Goal: Information Seeking & Learning: Check status

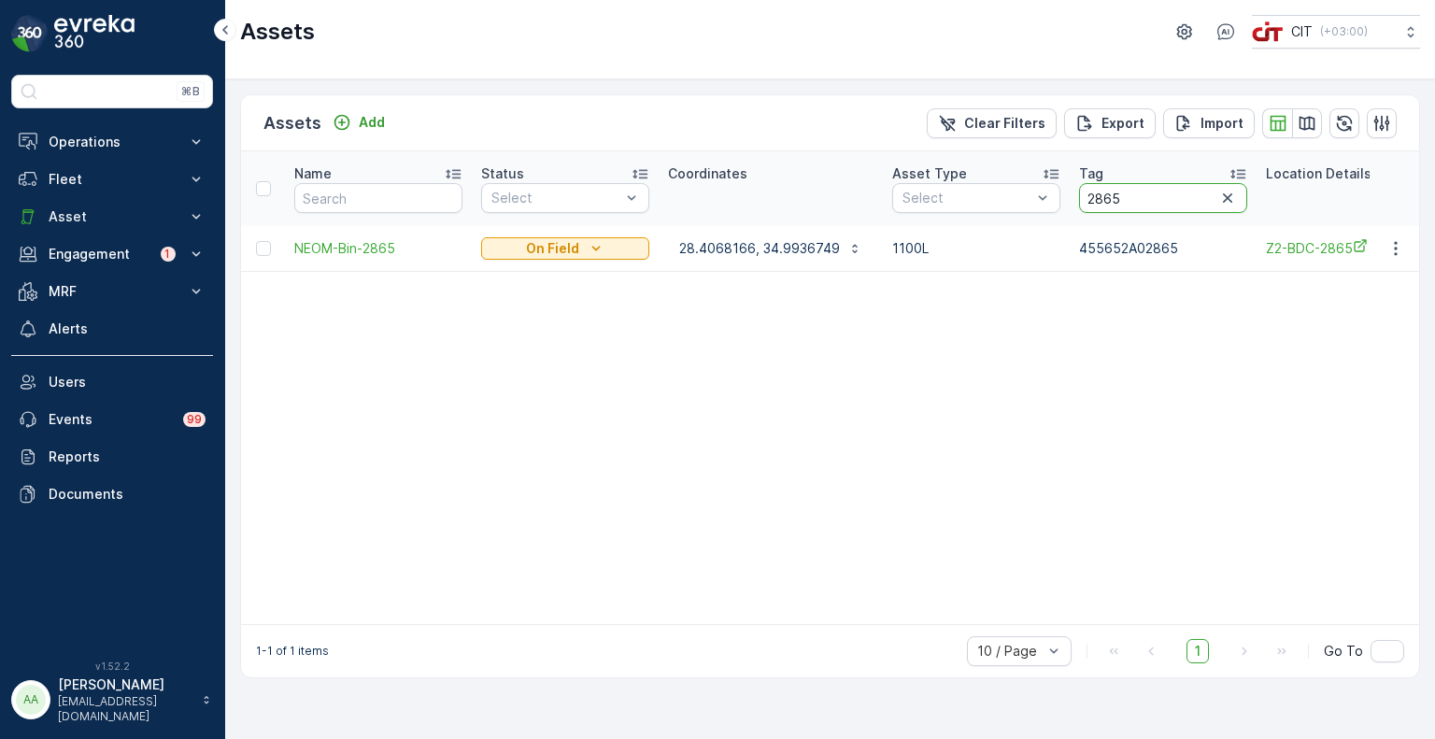
click at [1069, 190] on th "Tag 2865" at bounding box center [1162, 188] width 187 height 75
type input "2307"
click at [736, 246] on p "28.30201, 34.916695" at bounding box center [745, 248] width 133 height 19
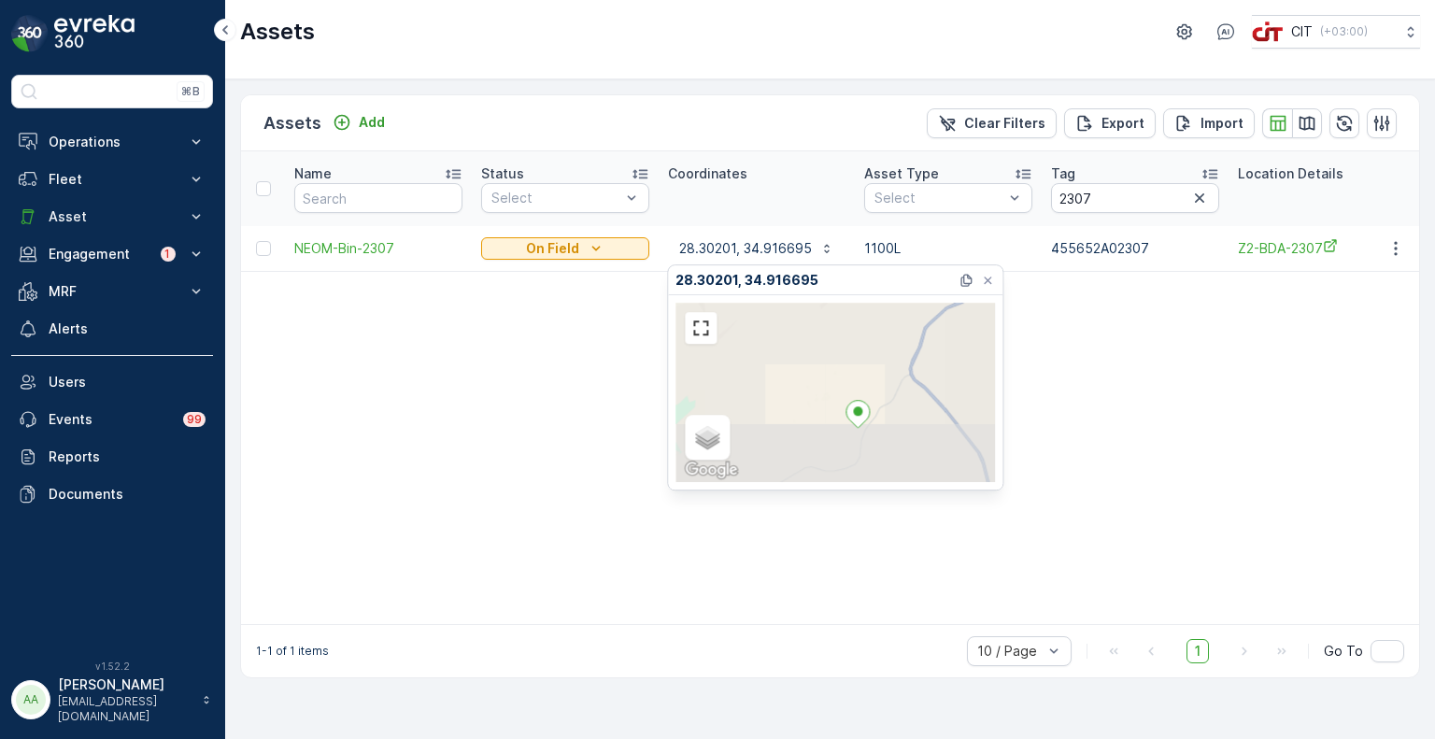
drag, startPoint x: 874, startPoint y: 438, endPoint x: 820, endPoint y: 376, distance: 82.1
click at [820, 376] on div "Satellite Roadmap Terrain Hybrid Leaflet Keyboard shortcuts Map Data Map data ©…" at bounding box center [834, 392] width 319 height 179
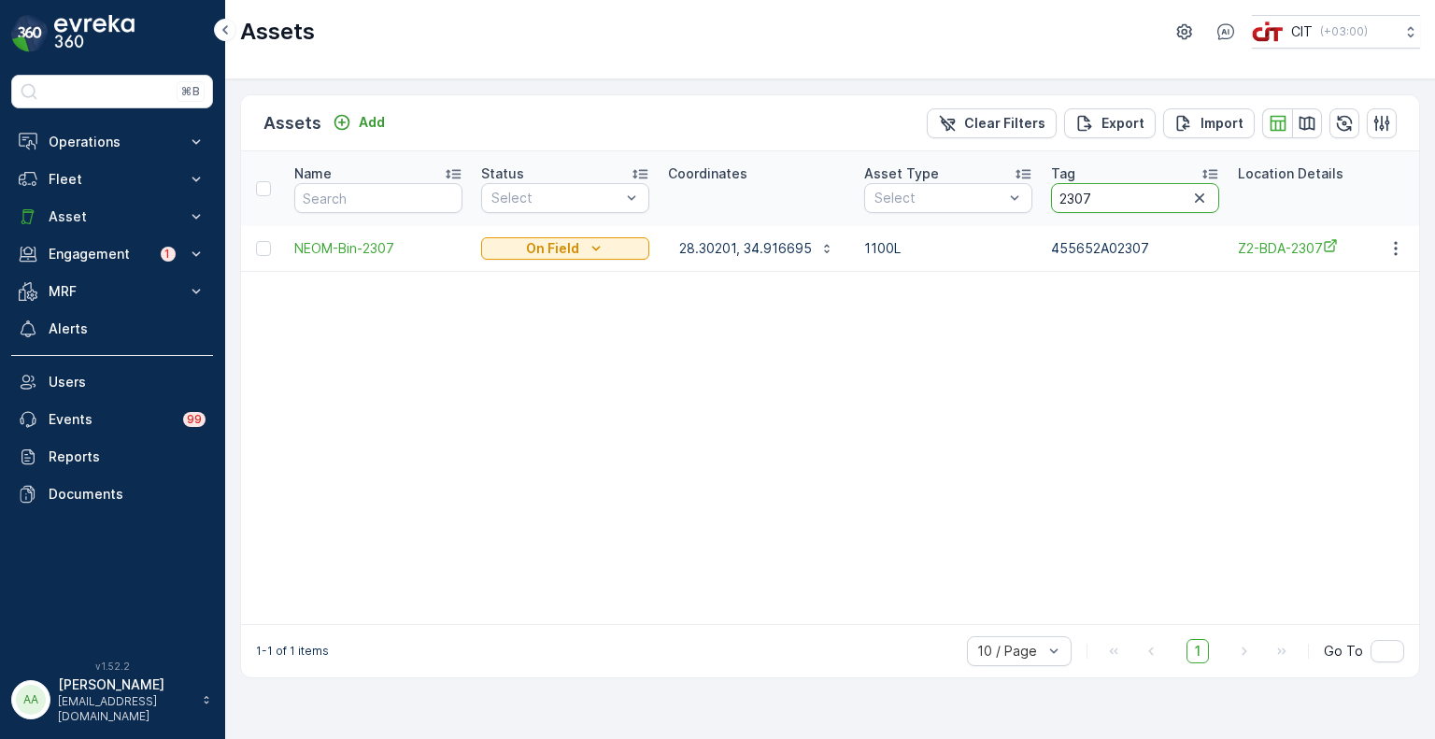
drag, startPoint x: 1108, startPoint y: 193, endPoint x: 1049, endPoint y: 191, distance: 58.9
click at [1051, 191] on input "2307" at bounding box center [1135, 198] width 168 height 30
paste input "0769"
type input "0769"
click at [732, 247] on p "28.407098, 34.992721" at bounding box center [751, 248] width 144 height 19
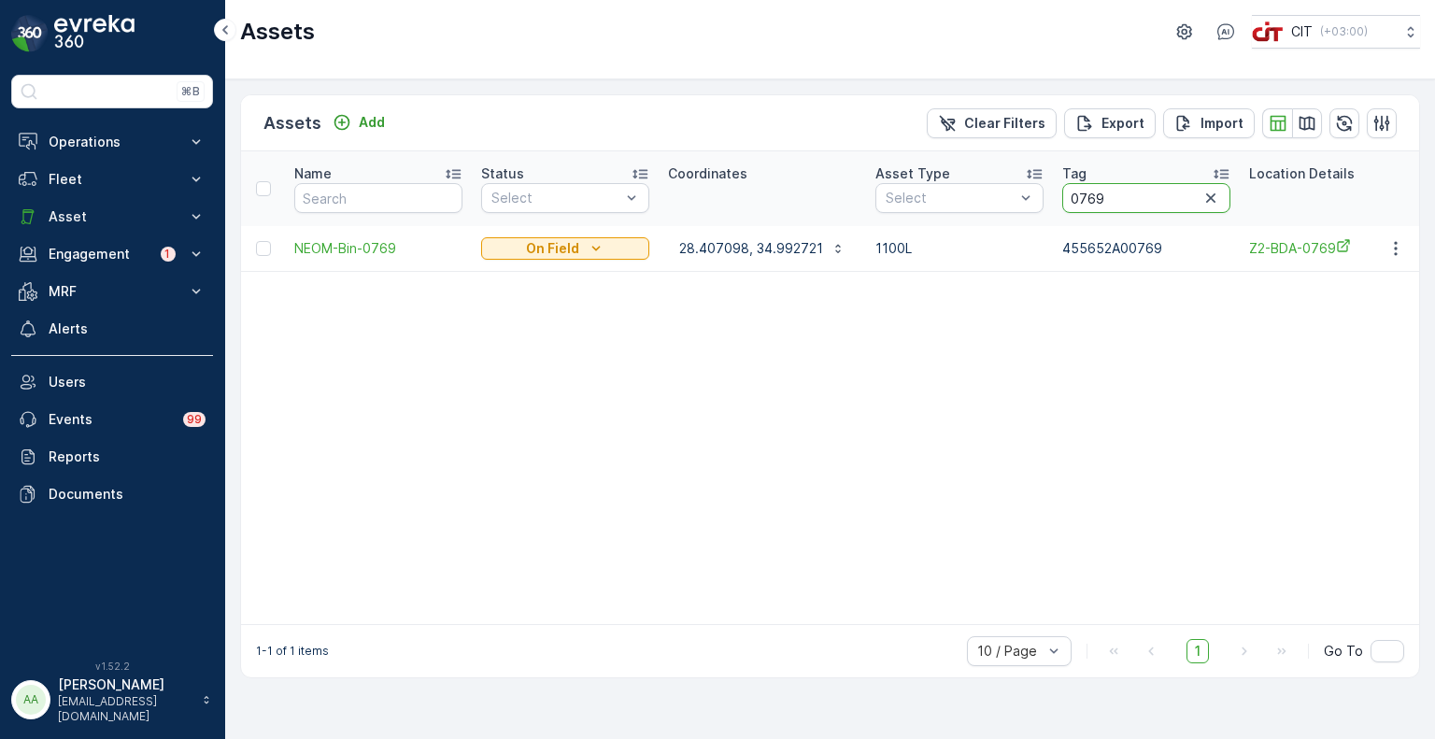
drag, startPoint x: 1134, startPoint y: 211, endPoint x: 1055, endPoint y: 208, distance: 79.4
click at [1055, 208] on th "Tag 0769" at bounding box center [1146, 188] width 187 height 75
type input "2019"
click at [743, 241] on p "28.4114083, 35.0012266" at bounding box center [757, 248] width 156 height 19
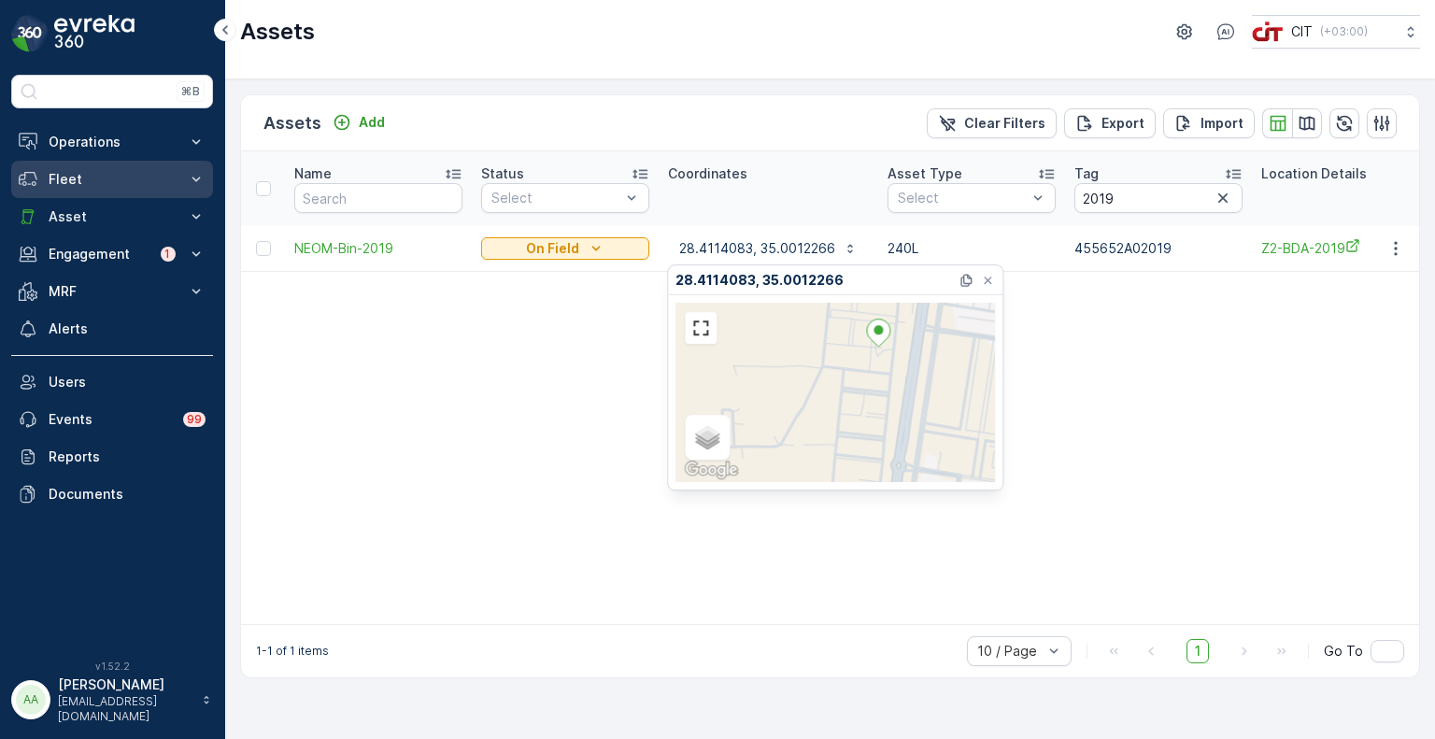
click at [75, 179] on p "Fleet" at bounding box center [112, 179] width 127 height 19
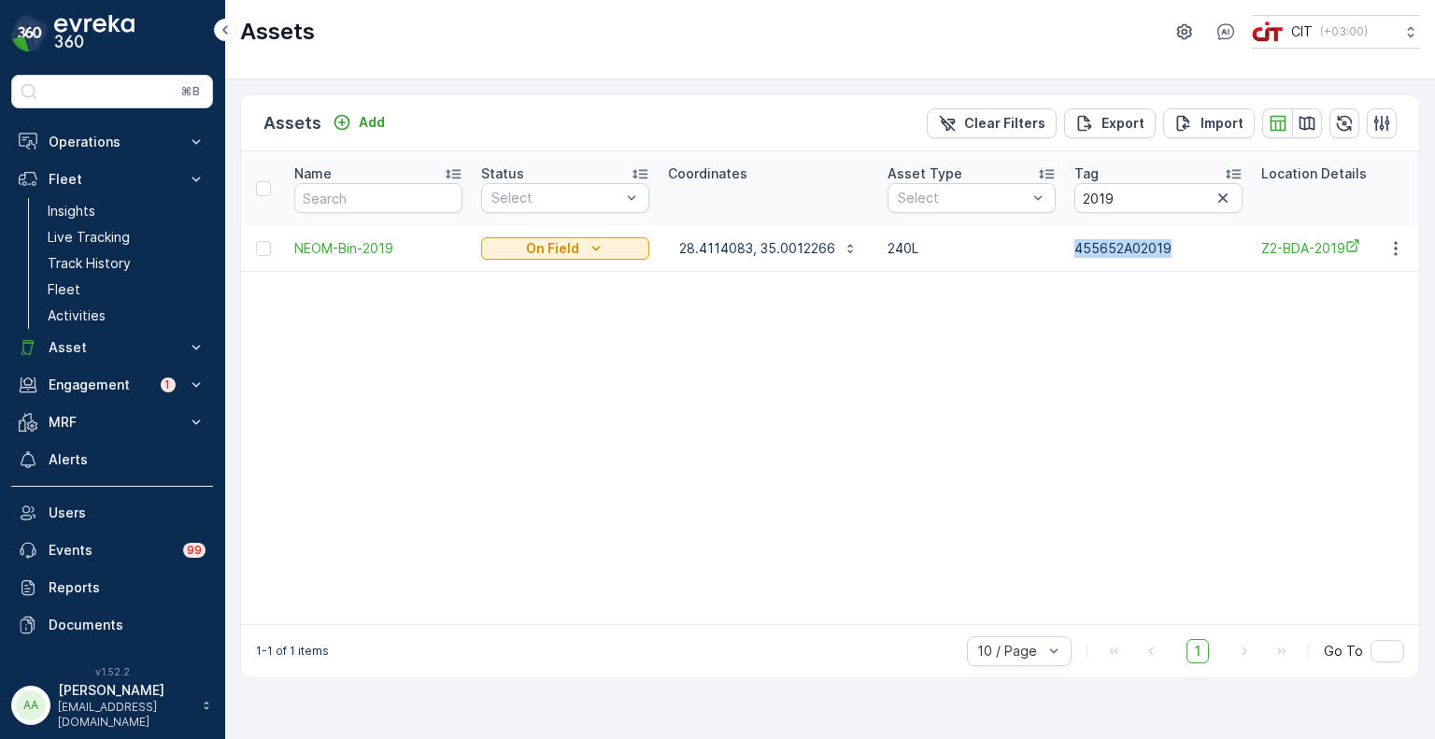
drag, startPoint x: 1160, startPoint y: 257, endPoint x: 1066, endPoint y: 257, distance: 94.3
click at [1066, 257] on td "455652A02019" at bounding box center [1158, 248] width 187 height 45
copy p "455652A02019"
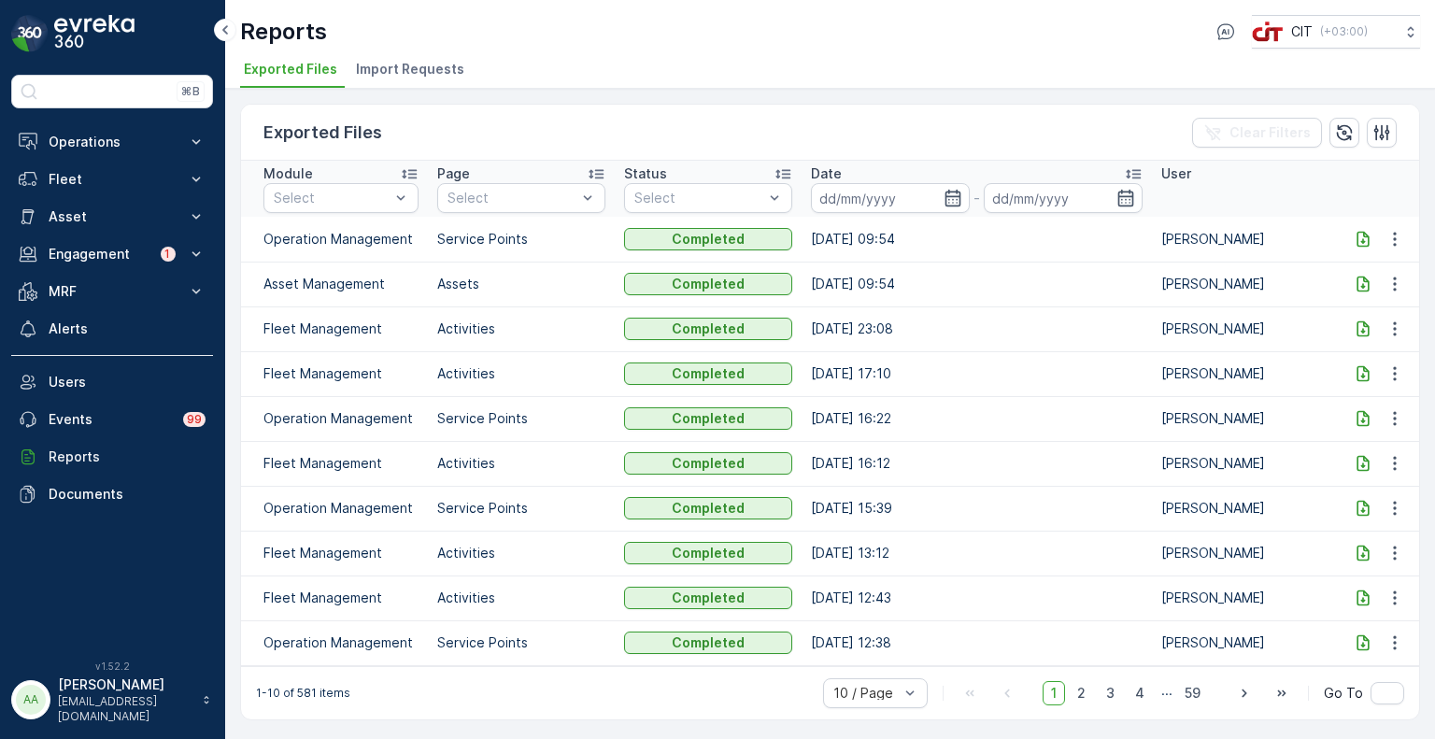
click at [1363, 282] on icon at bounding box center [1362, 284] width 12 height 16
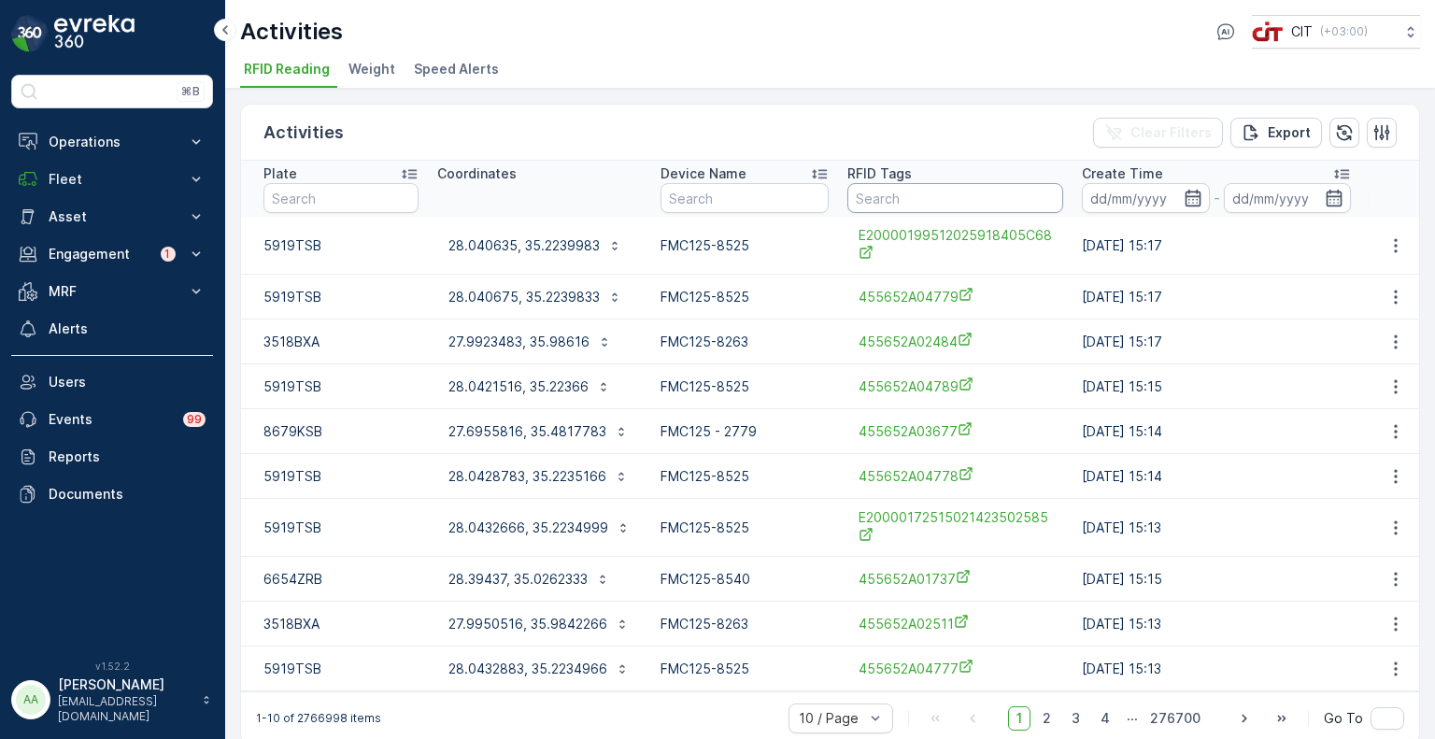
click at [942, 204] on input "text" at bounding box center [955, 198] width 216 height 30
paste input "455652A02019"
type input "455652A02019"
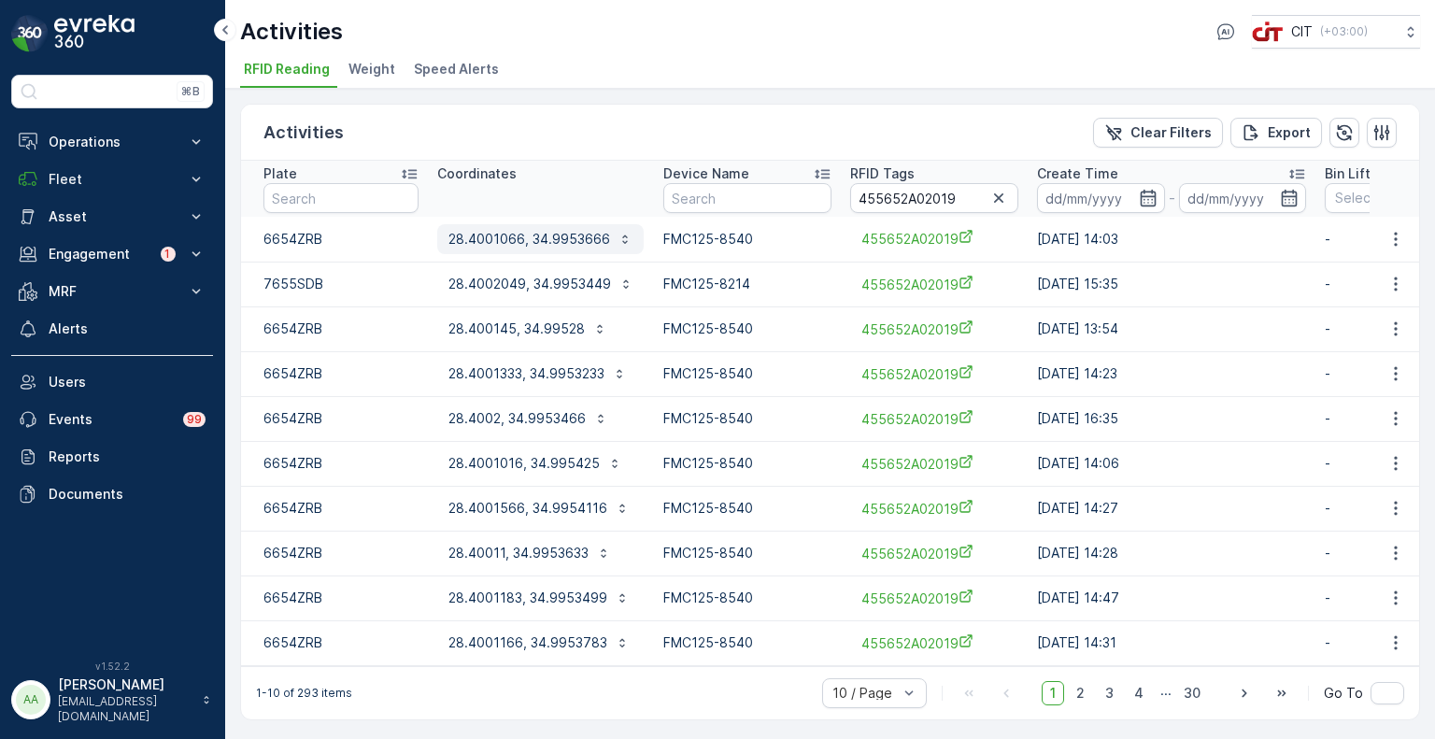
click at [518, 237] on p "28.4001066, 34.9953666" at bounding box center [529, 239] width 162 height 19
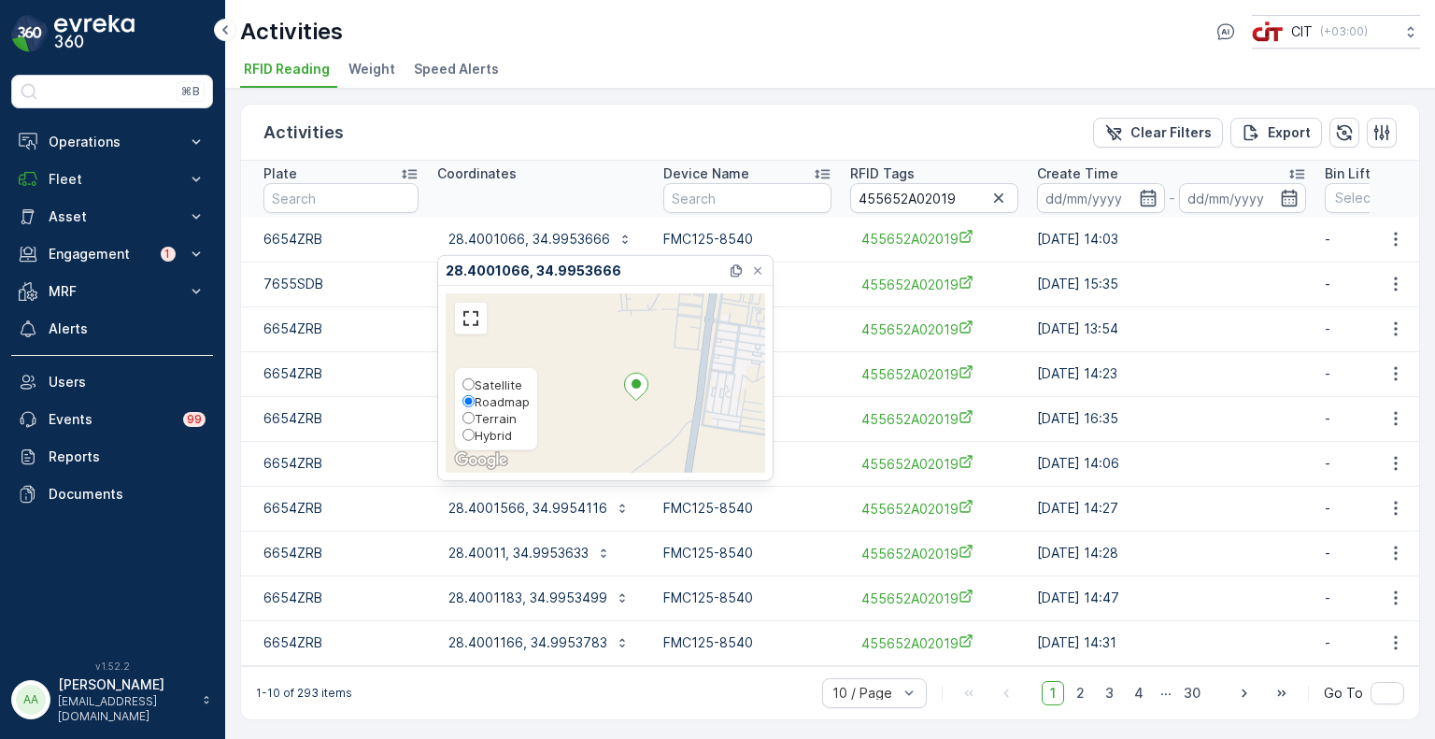
click at [482, 440] on span "Hybrid" at bounding box center [492, 435] width 37 height 15
click at [474, 440] on input "Hybrid" at bounding box center [468, 435] width 12 height 12
radio input "true"
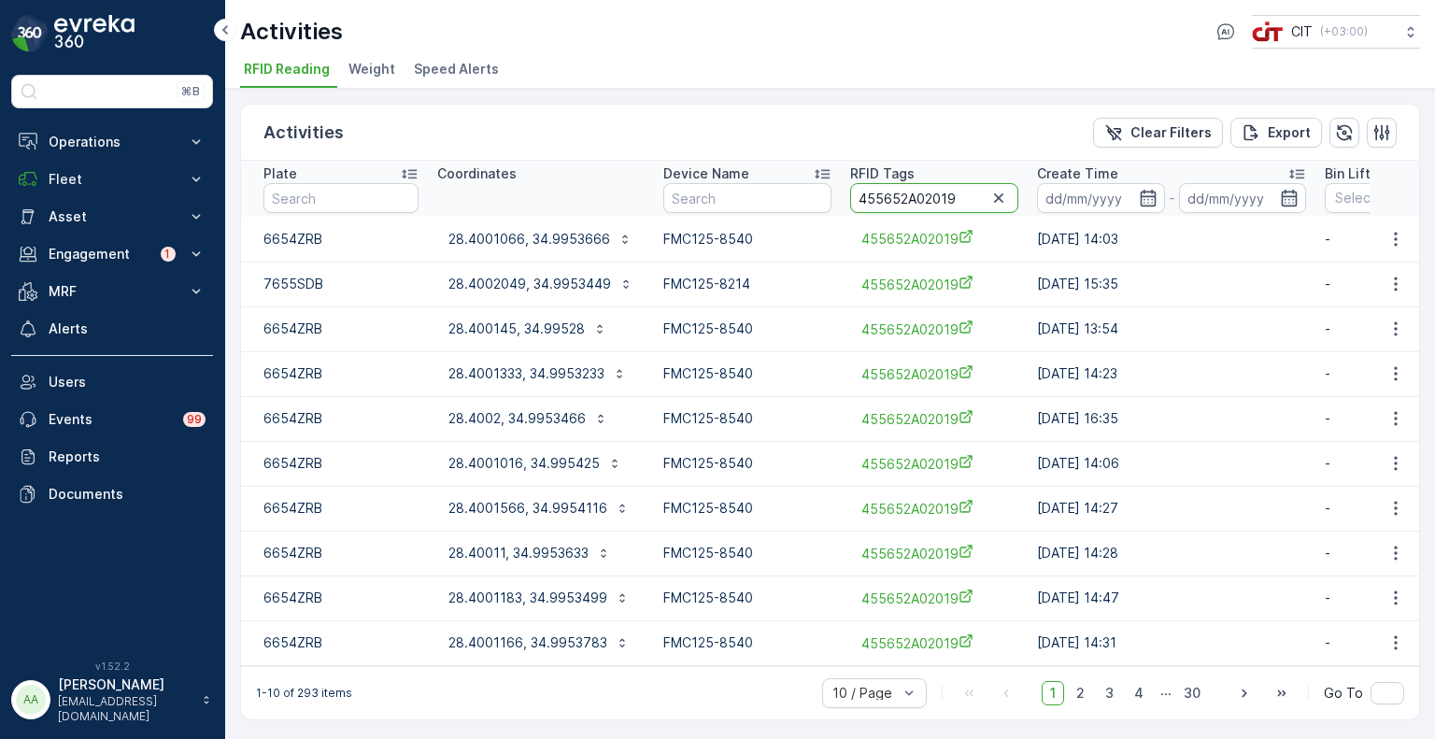
drag, startPoint x: 970, startPoint y: 202, endPoint x: 831, endPoint y: 199, distance: 138.3
click at [831, 199] on tr "Plate Coordinates Device Name RFID Tags 455652A02019 Create Time - Bin Lifting …" at bounding box center [1277, 189] width 2073 height 56
paste input "774"
type input "4774"
click at [1064, 191] on input at bounding box center [1098, 198] width 128 height 30
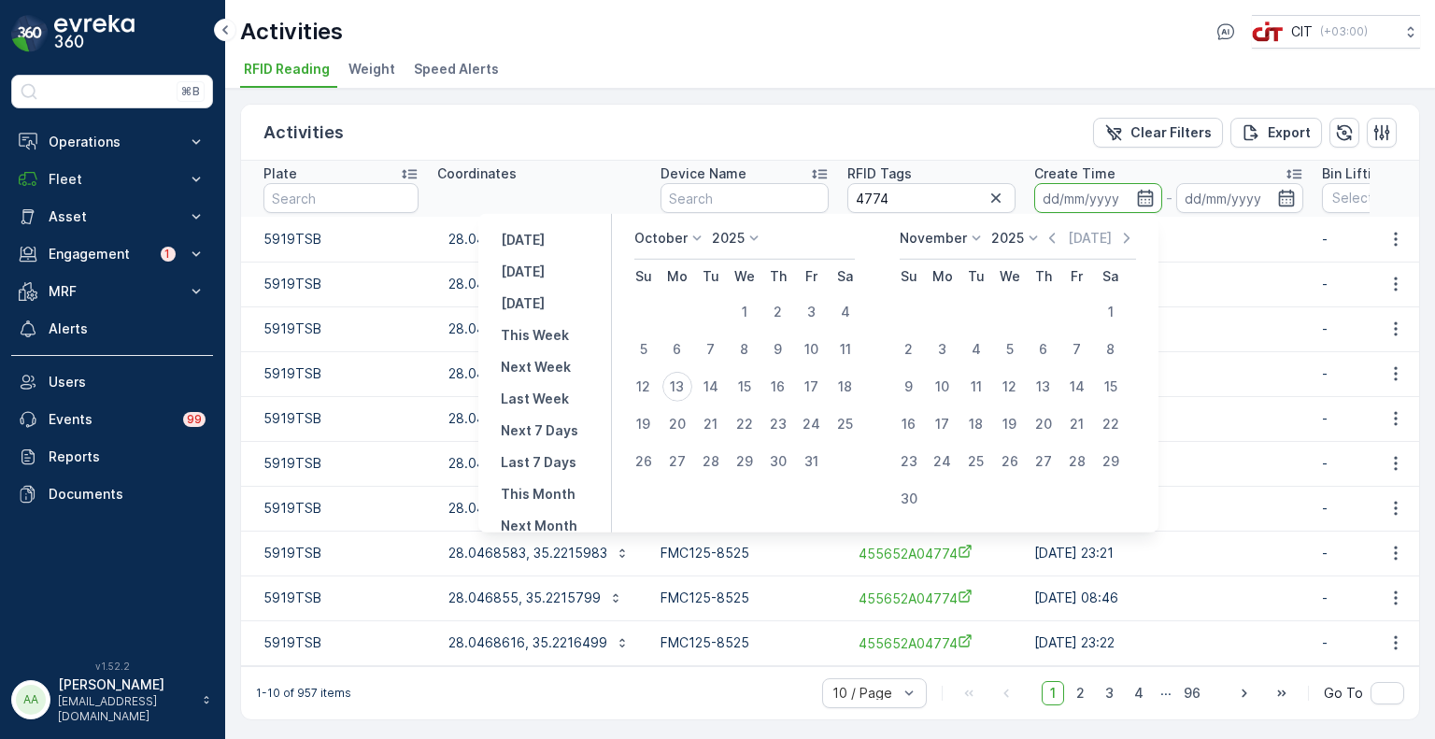
click at [702, 237] on icon at bounding box center [696, 238] width 19 height 19
click at [701, 331] on span "September" at bounding box center [680, 331] width 71 height 19
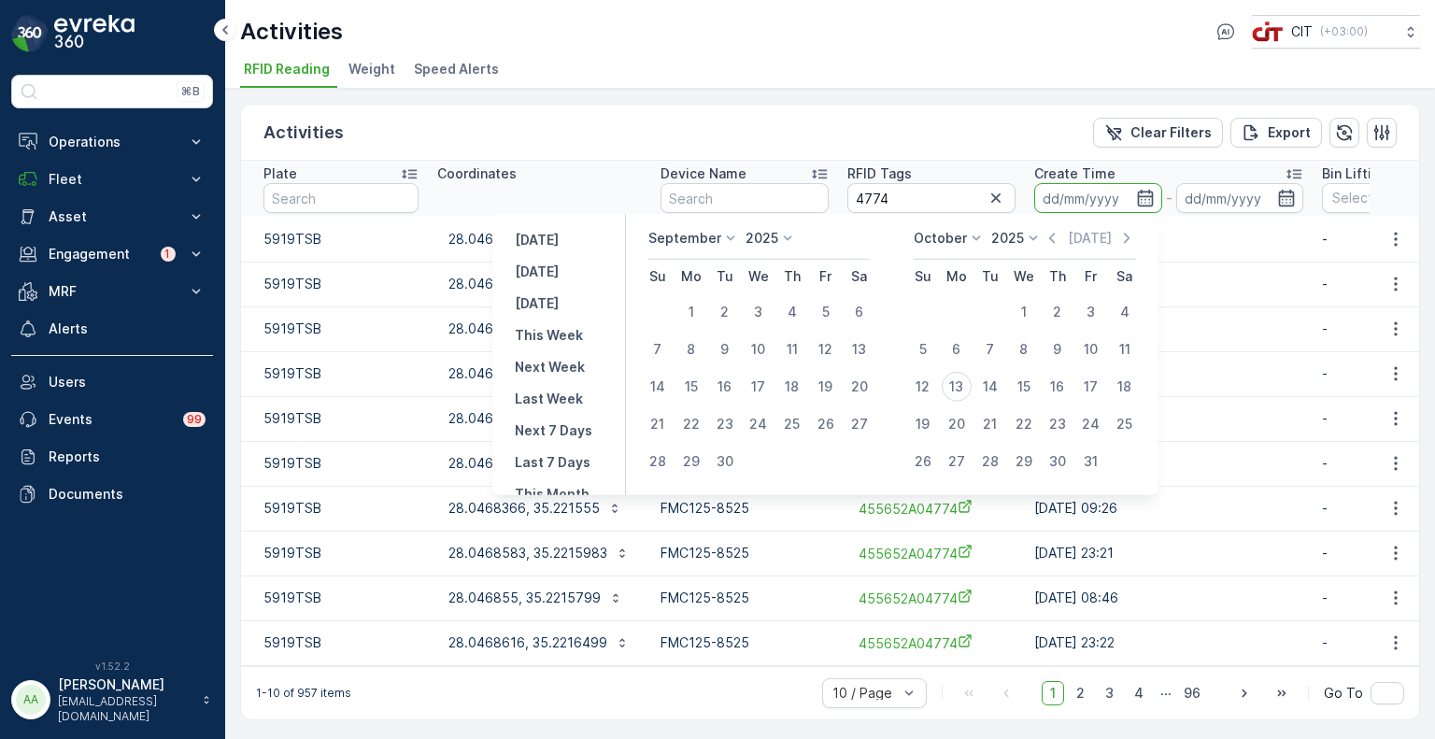
click at [725, 240] on icon at bounding box center [730, 238] width 19 height 19
click at [1088, 308] on div "3" at bounding box center [1091, 312] width 30 height 30
type input "03.10.2025"
click at [1091, 317] on div "3" at bounding box center [1091, 312] width 30 height 30
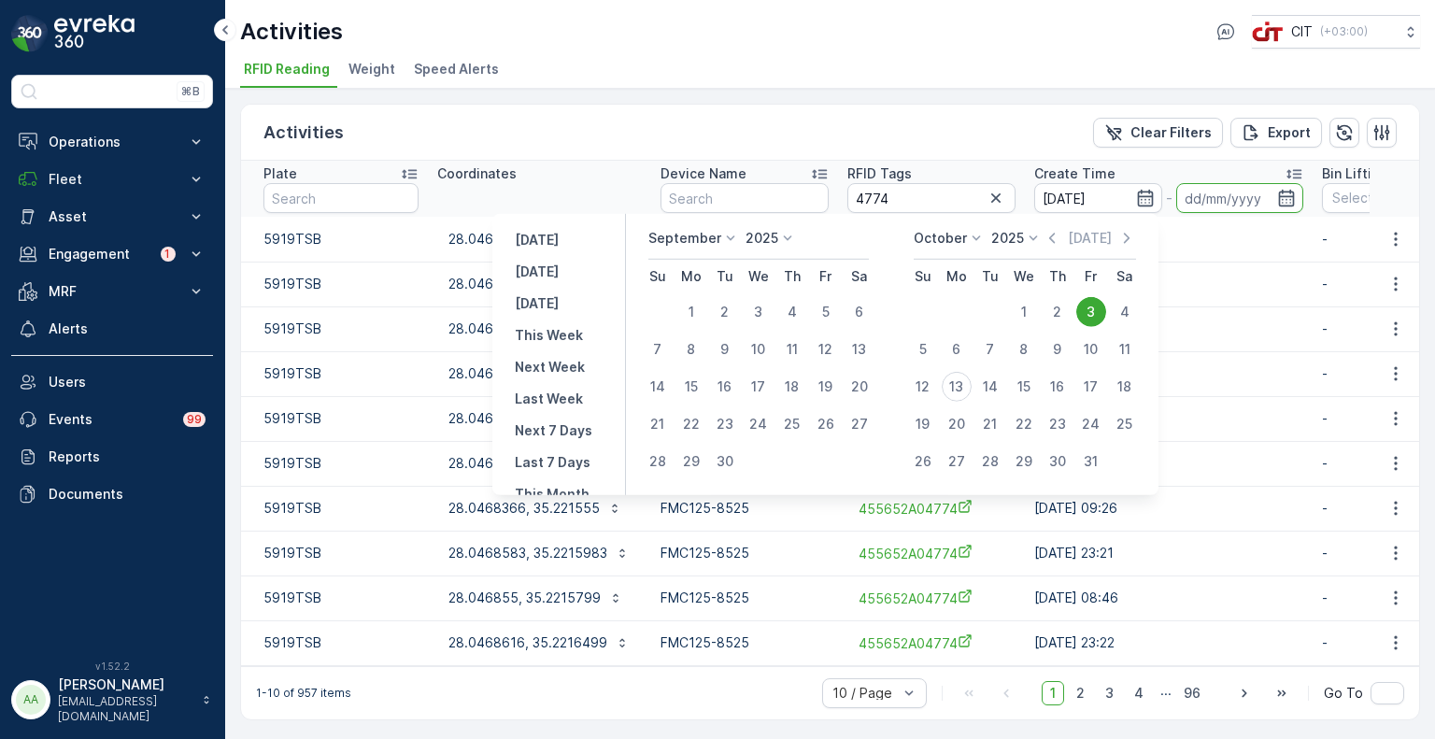
type input "03.10.2025"
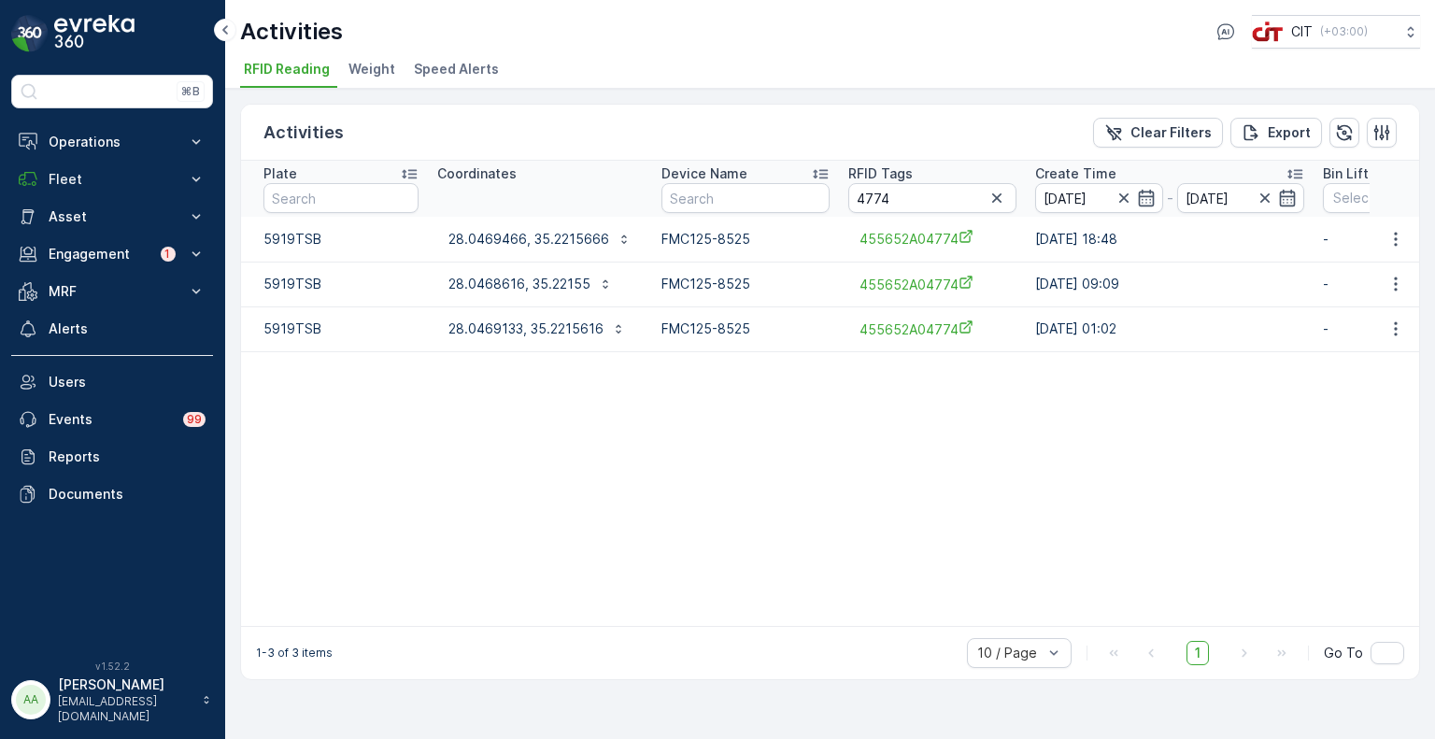
click at [800, 446] on table "Plate Coordinates Device Name RFID Tags 4774 Create Time 03.10.2025 - 03.10.202…" at bounding box center [1226, 393] width 1971 height 465
drag, startPoint x: 912, startPoint y: 199, endPoint x: 842, endPoint y: 202, distance: 70.1
click at [842, 202] on th "RFID Tags 4774" at bounding box center [932, 189] width 187 height 56
paste input "992"
type input "4992"
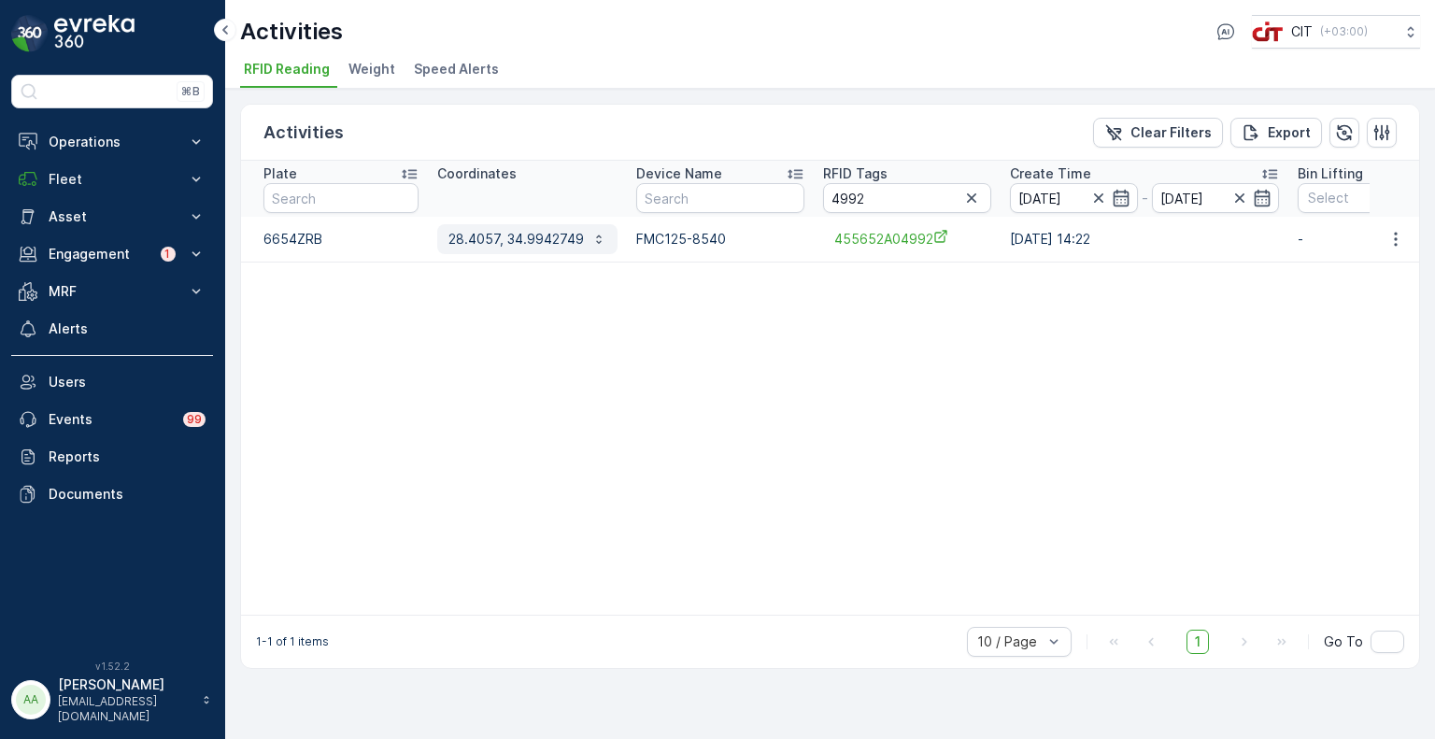
click at [512, 237] on p "28.4057, 34.9942749" at bounding box center [515, 239] width 135 height 19
drag, startPoint x: 810, startPoint y: 199, endPoint x: 794, endPoint y: 199, distance: 15.9
click at [794, 199] on tr "Plate Coordinates Device Name RFID Tags 4992 Create Time 03.10.2025 - 03.10.202…" at bounding box center [1264, 189] width 2046 height 56
paste input "2077"
type input "02077"
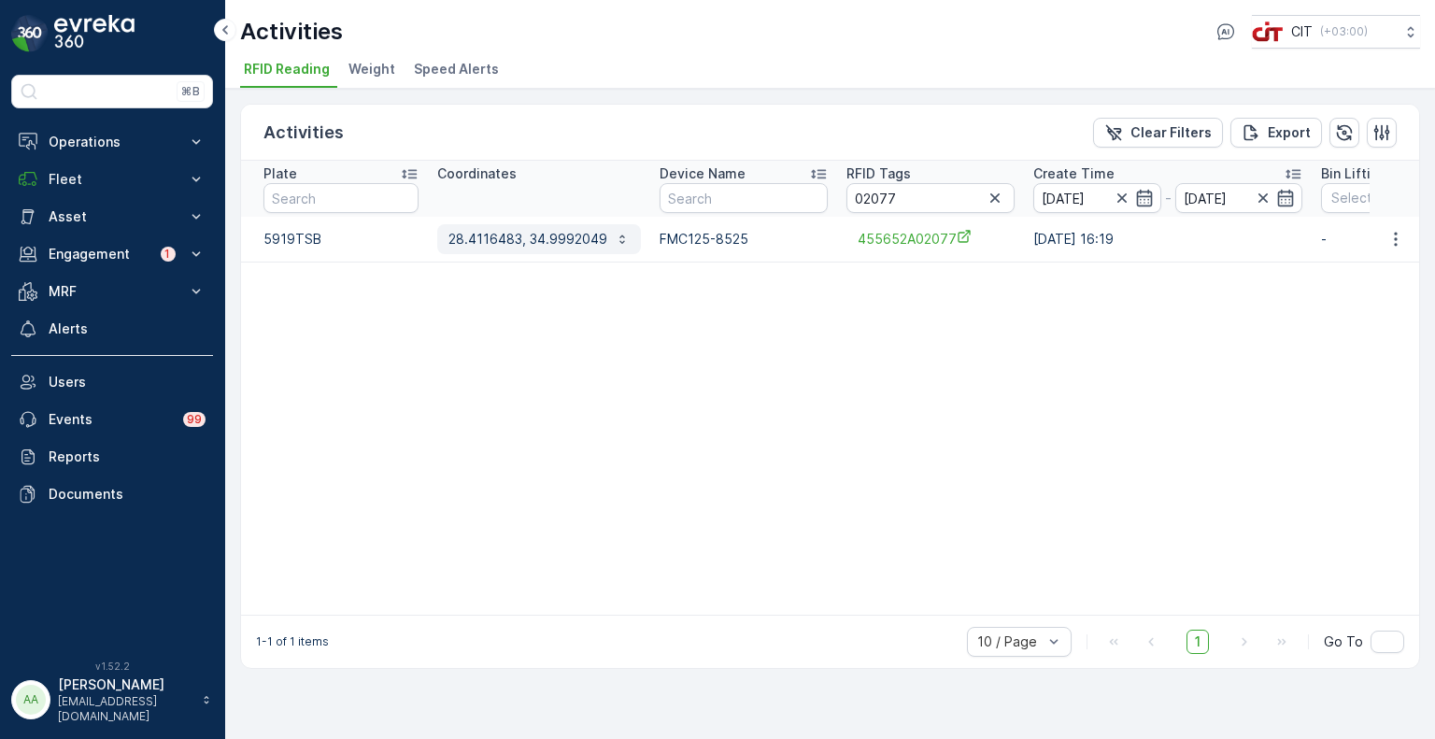
click at [512, 244] on p "28.4116483, 34.9992049" at bounding box center [527, 239] width 159 height 19
drag, startPoint x: 897, startPoint y: 192, endPoint x: 861, endPoint y: 201, distance: 36.5
click at [861, 201] on input "02077" at bounding box center [930, 198] width 168 height 30
paste input "4992"
type input "04992"
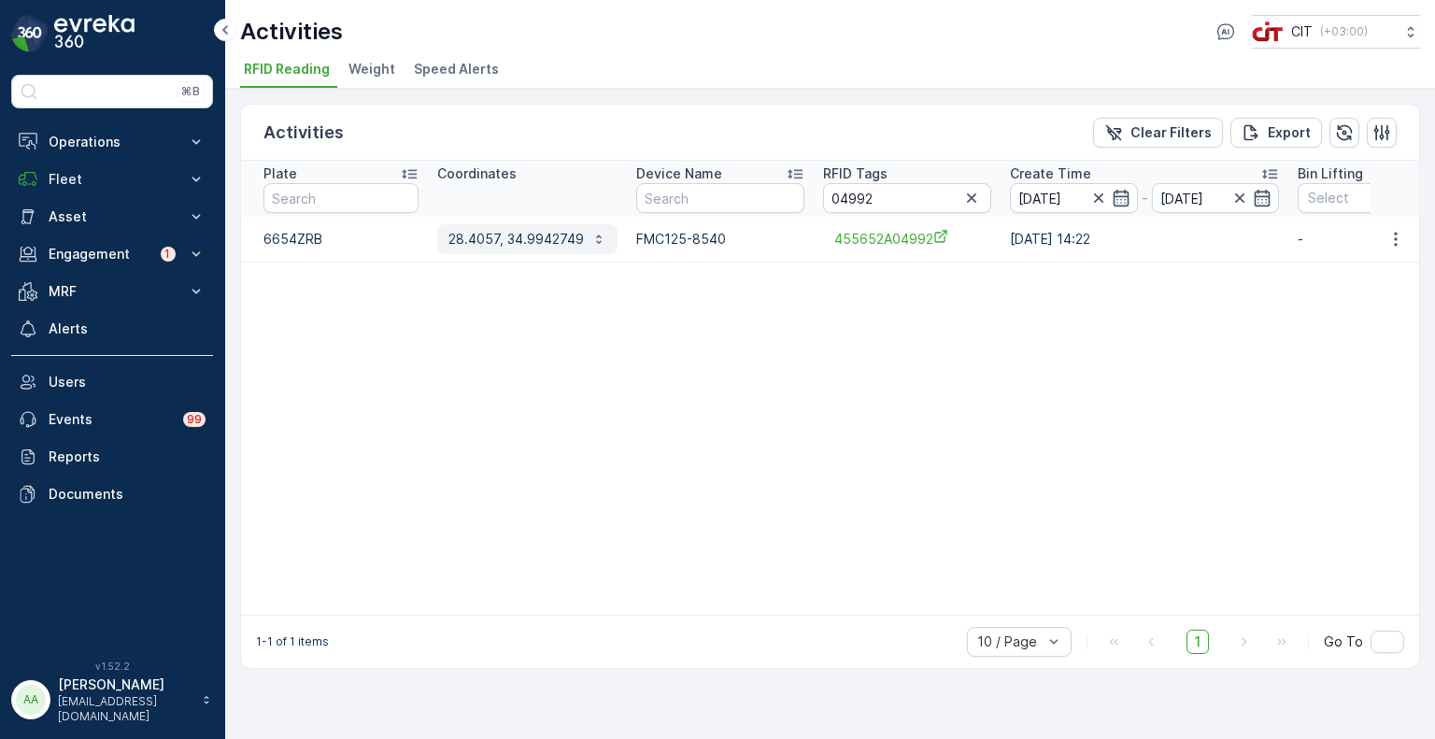
click at [512, 233] on p "28.4057, 34.9942749" at bounding box center [515, 239] width 135 height 19
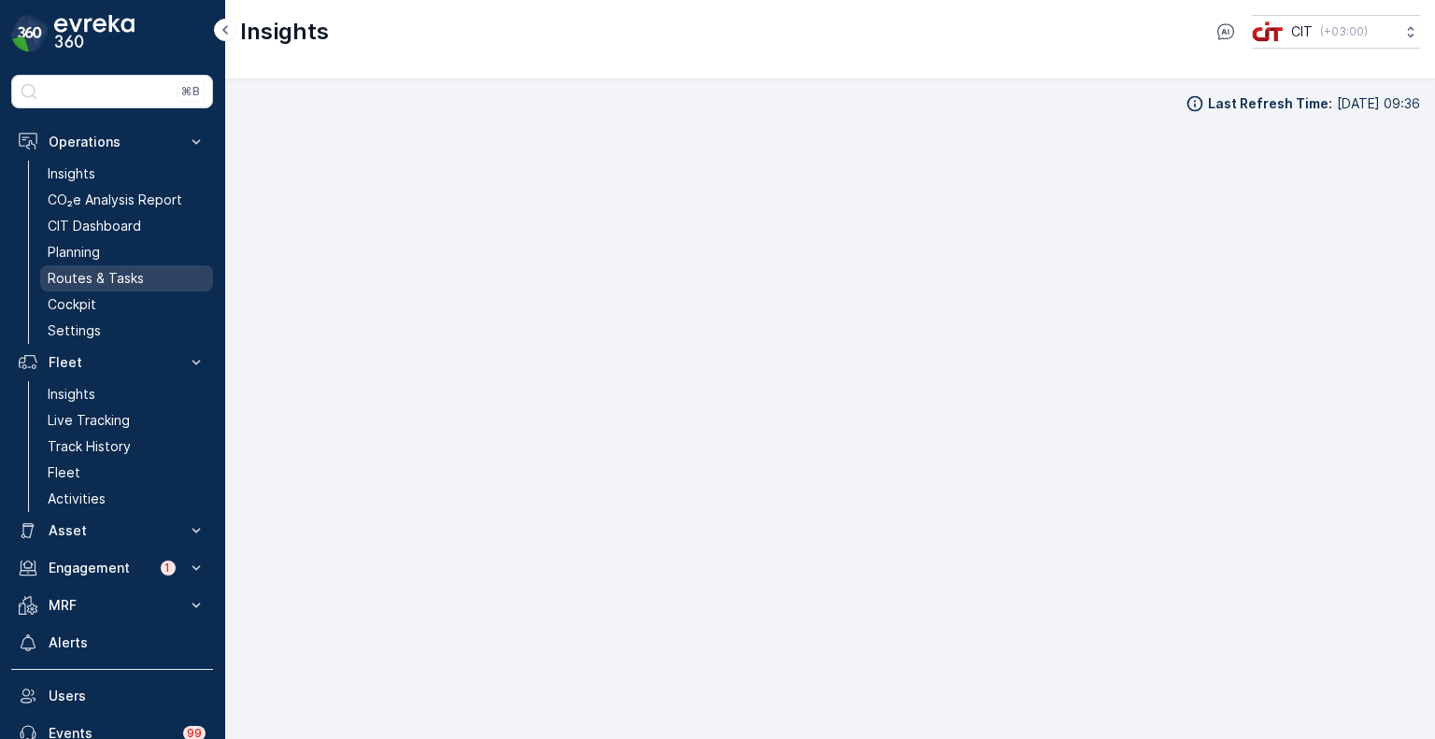
scroll to position [15, 0]
click at [75, 274] on p "Routes & Tasks" at bounding box center [96, 278] width 96 height 19
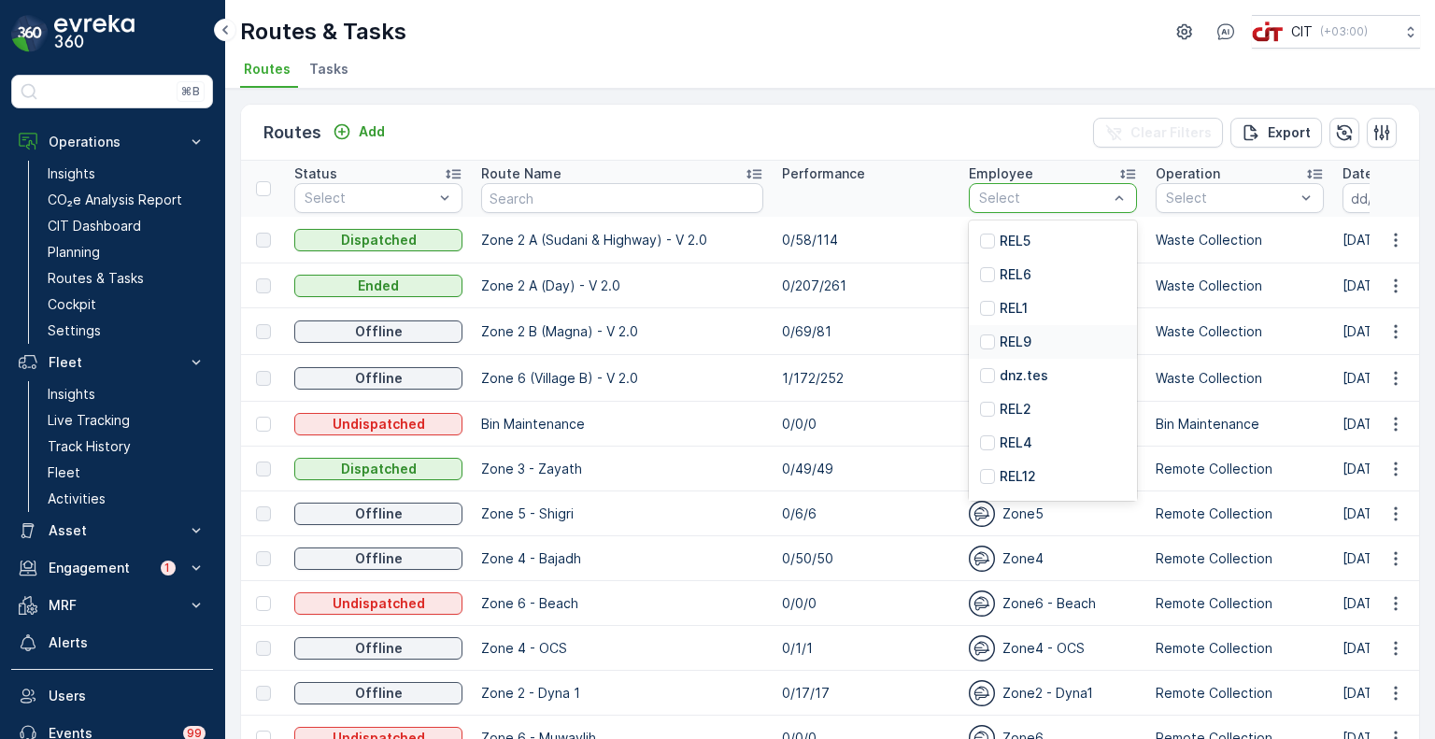
click at [999, 343] on p "REL9" at bounding box center [1015, 342] width 32 height 19
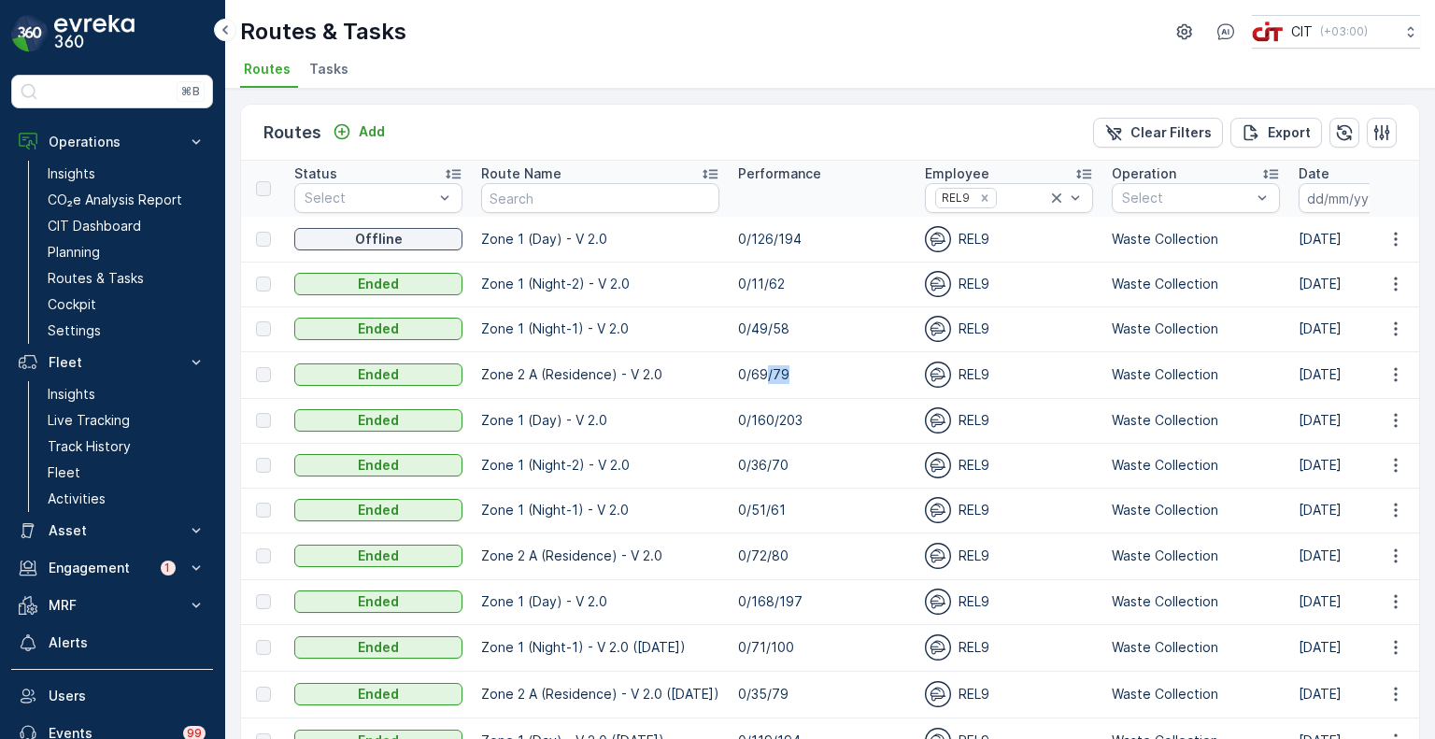
drag, startPoint x: 781, startPoint y: 376, endPoint x: 758, endPoint y: 375, distance: 23.4
click at [758, 375] on p "0/69/79" at bounding box center [822, 374] width 168 height 19
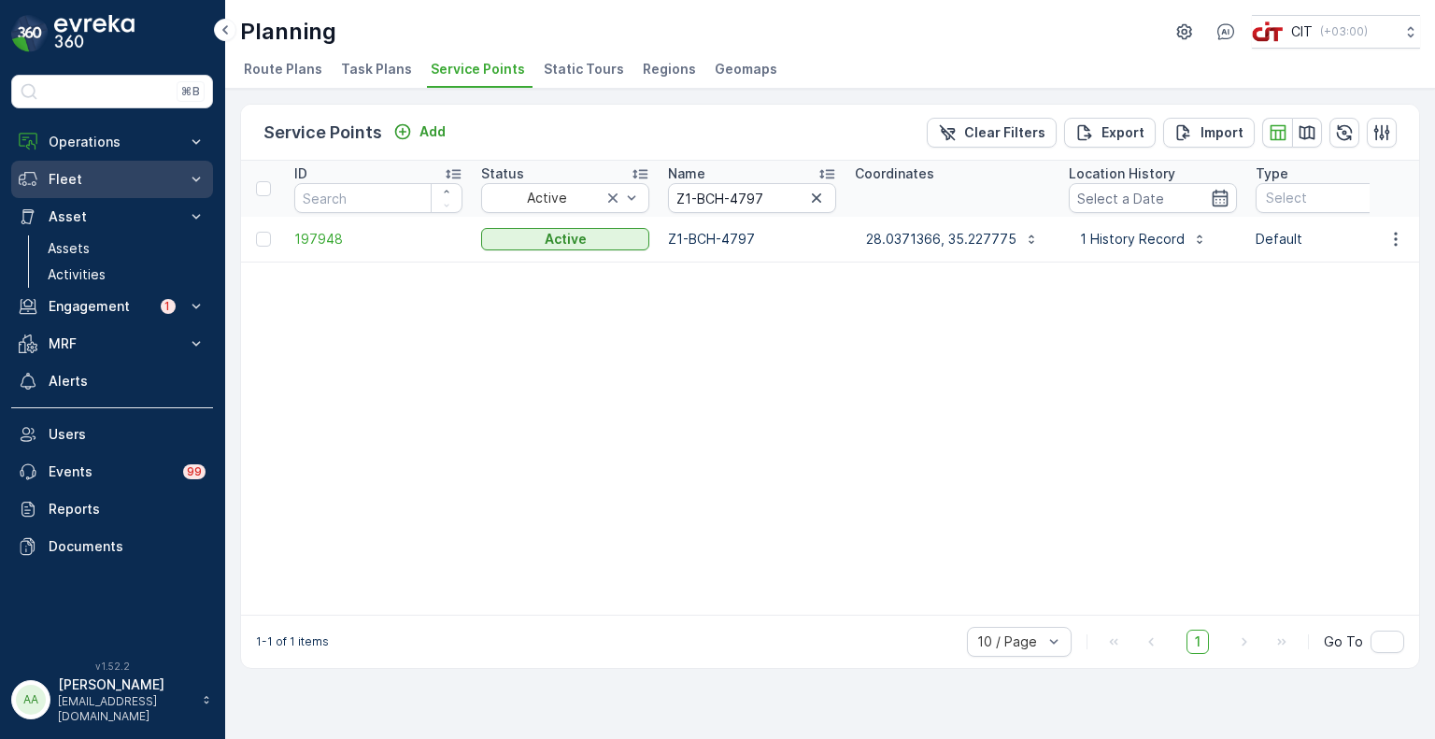
click at [78, 180] on p "Fleet" at bounding box center [112, 179] width 127 height 19
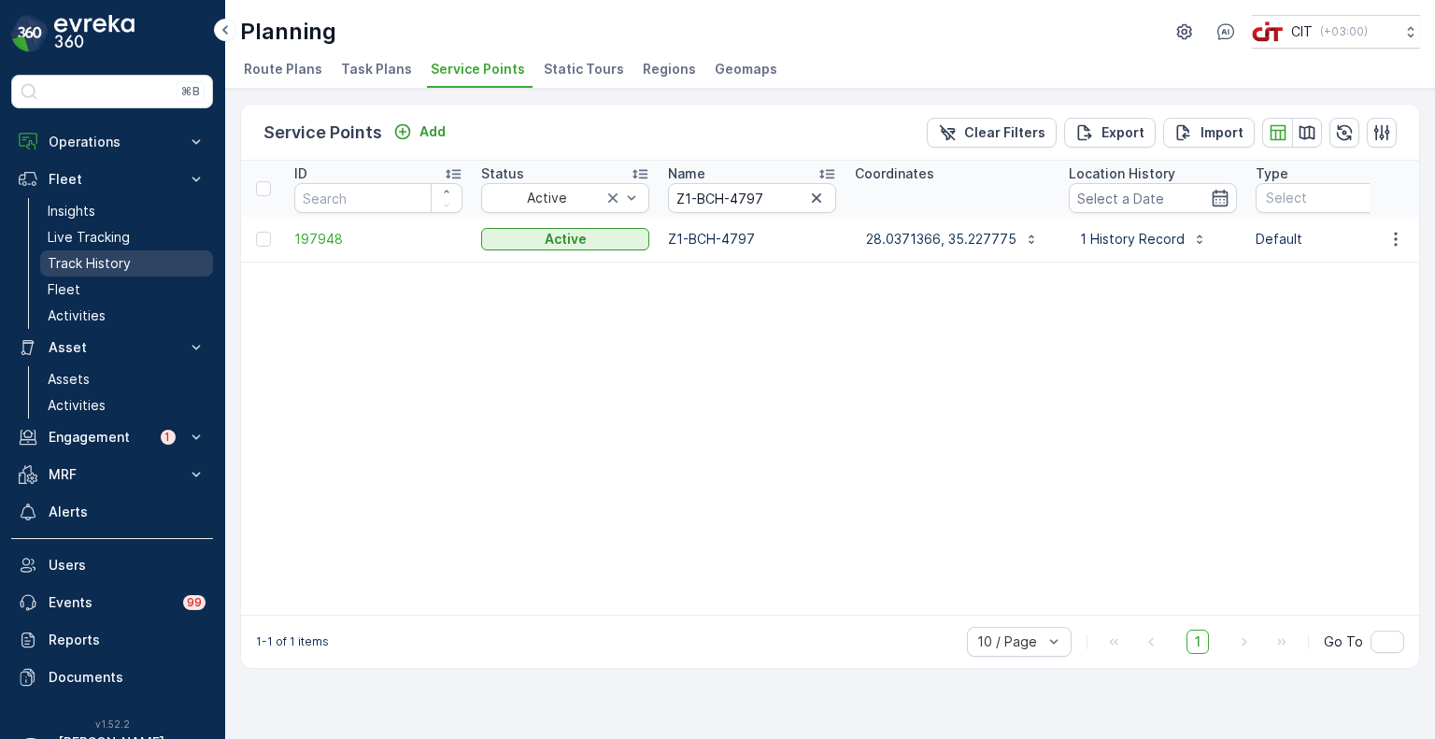
click at [92, 256] on p "Track History" at bounding box center [89, 263] width 83 height 19
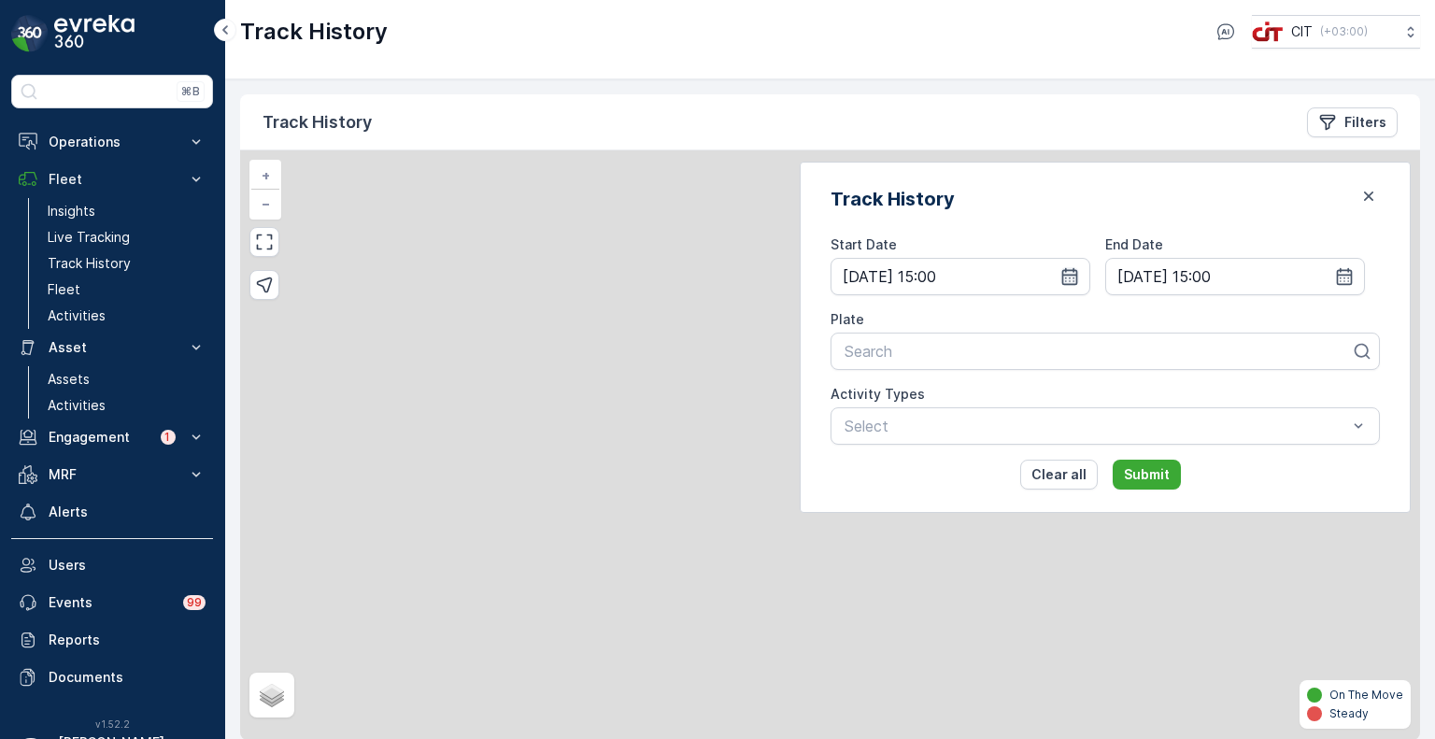
click at [1078, 274] on icon "button" at bounding box center [1070, 276] width 16 height 17
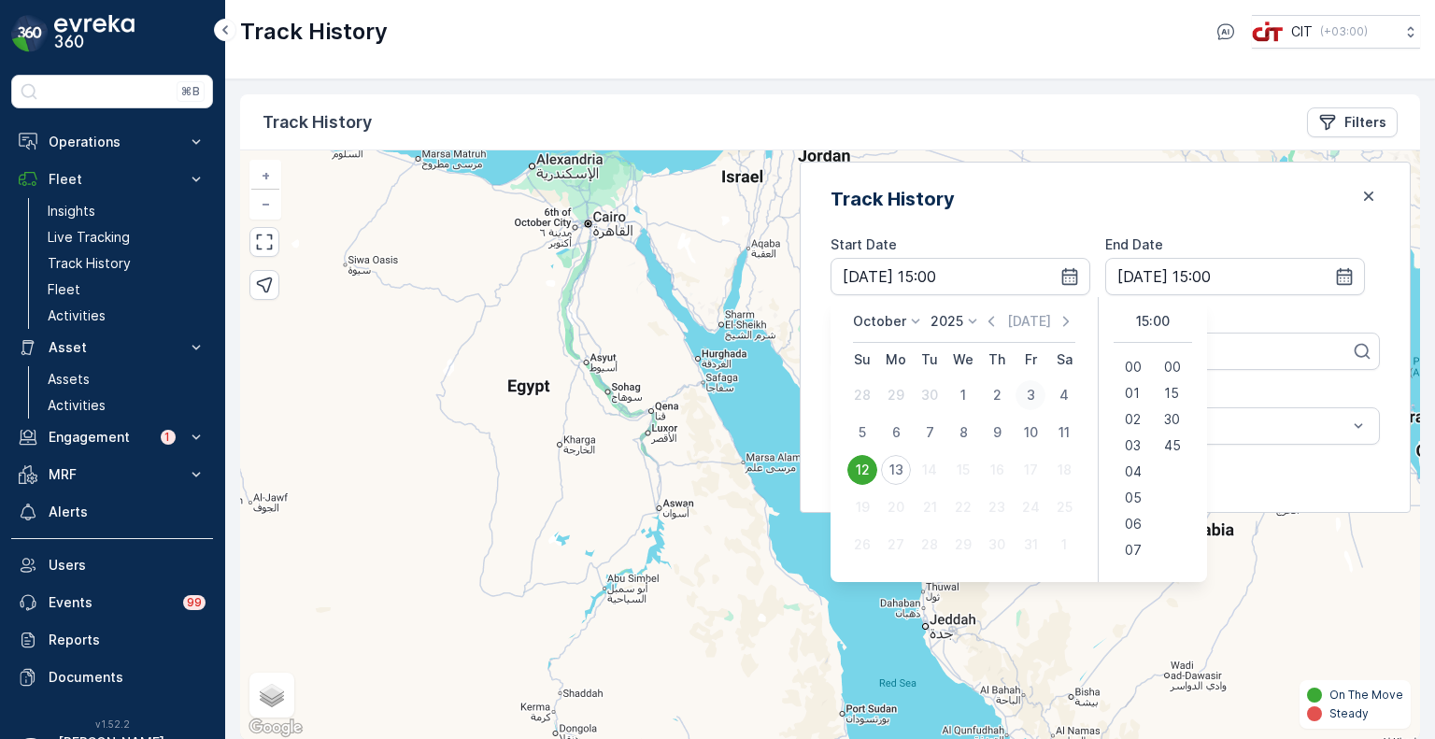
click at [1045, 398] on div "3" at bounding box center [1030, 395] width 30 height 30
type input "03.10.2025 15:00"
type input "04.10.2025 15:00"
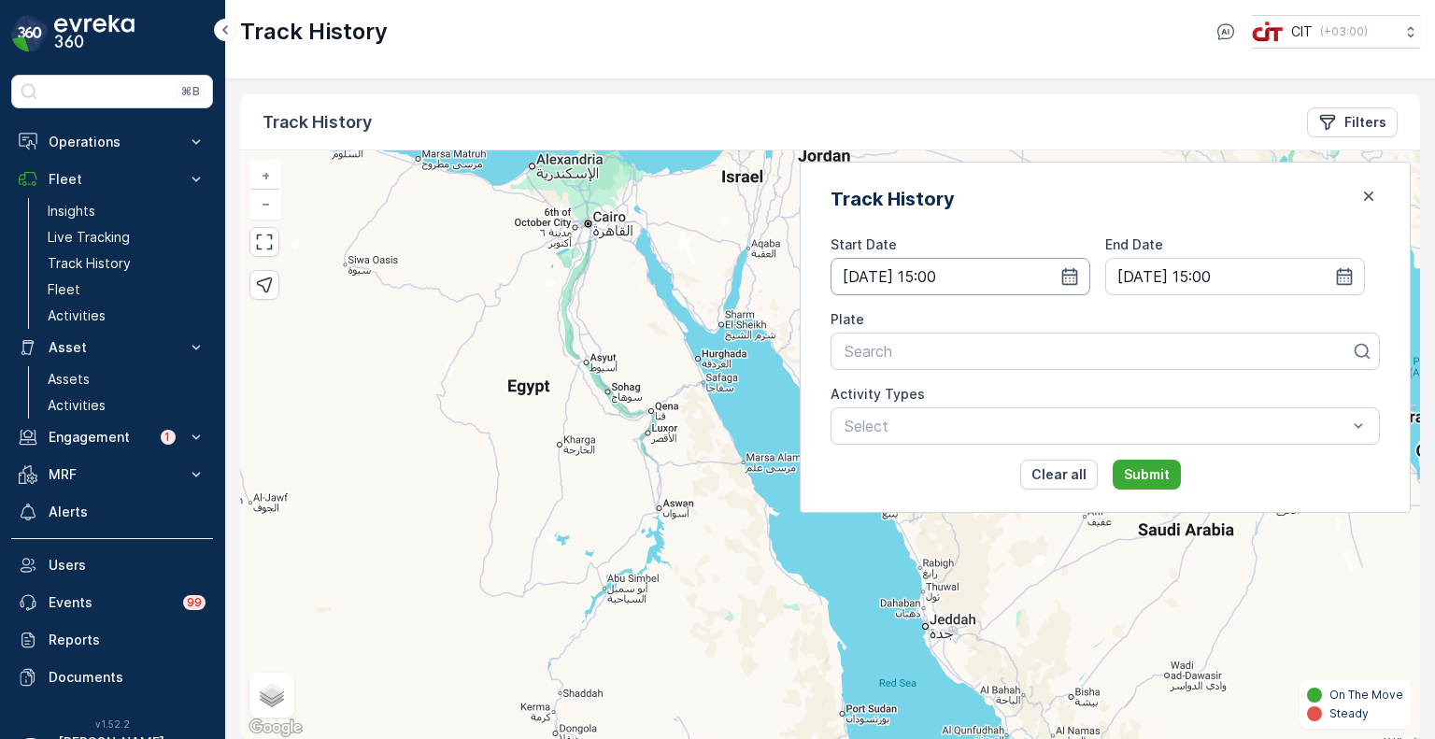
click at [1010, 276] on input "03.10.2025 15:00" at bounding box center [960, 276] width 260 height 37
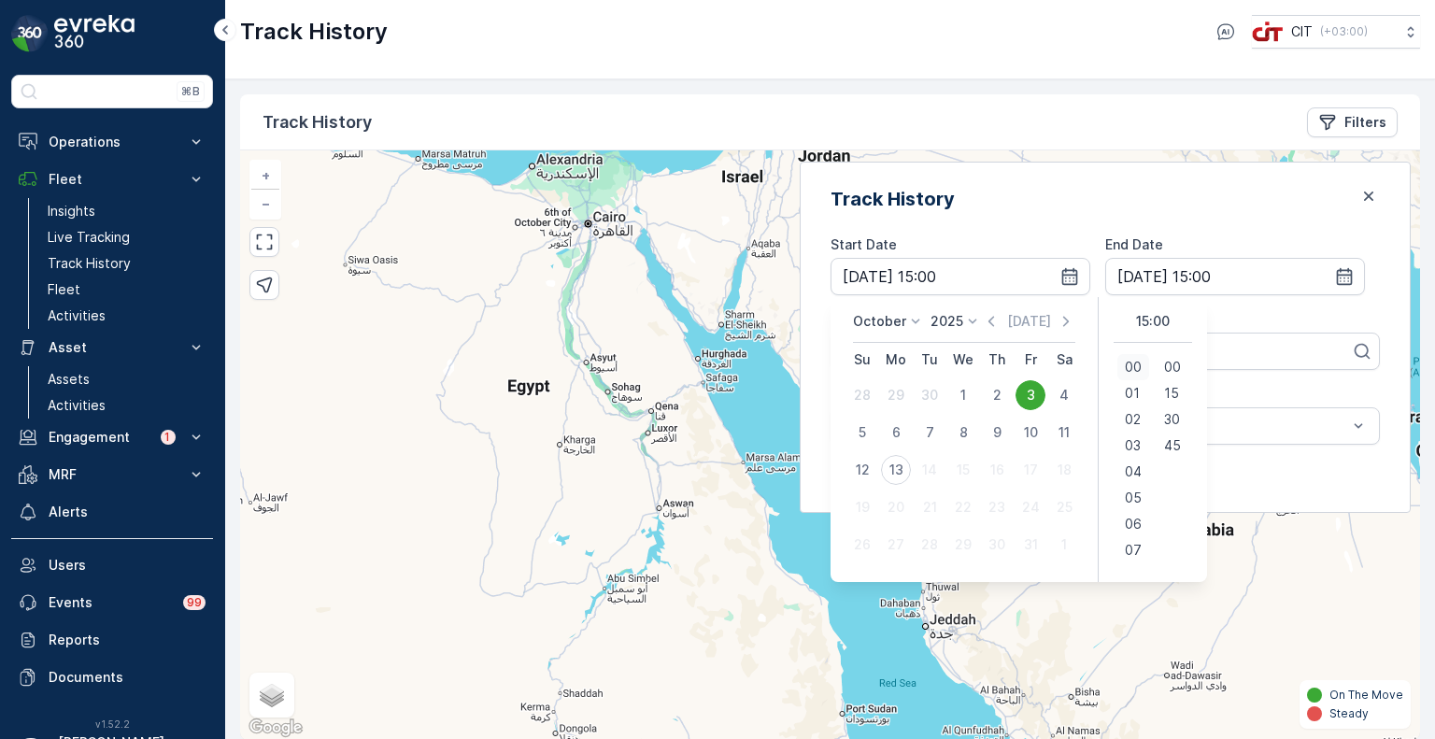
click at [1141, 362] on span "00" at bounding box center [1133, 367] width 17 height 19
type input "03.10.2025 00:00"
click at [1196, 276] on input "04.10.2025 15:00" at bounding box center [1235, 276] width 260 height 37
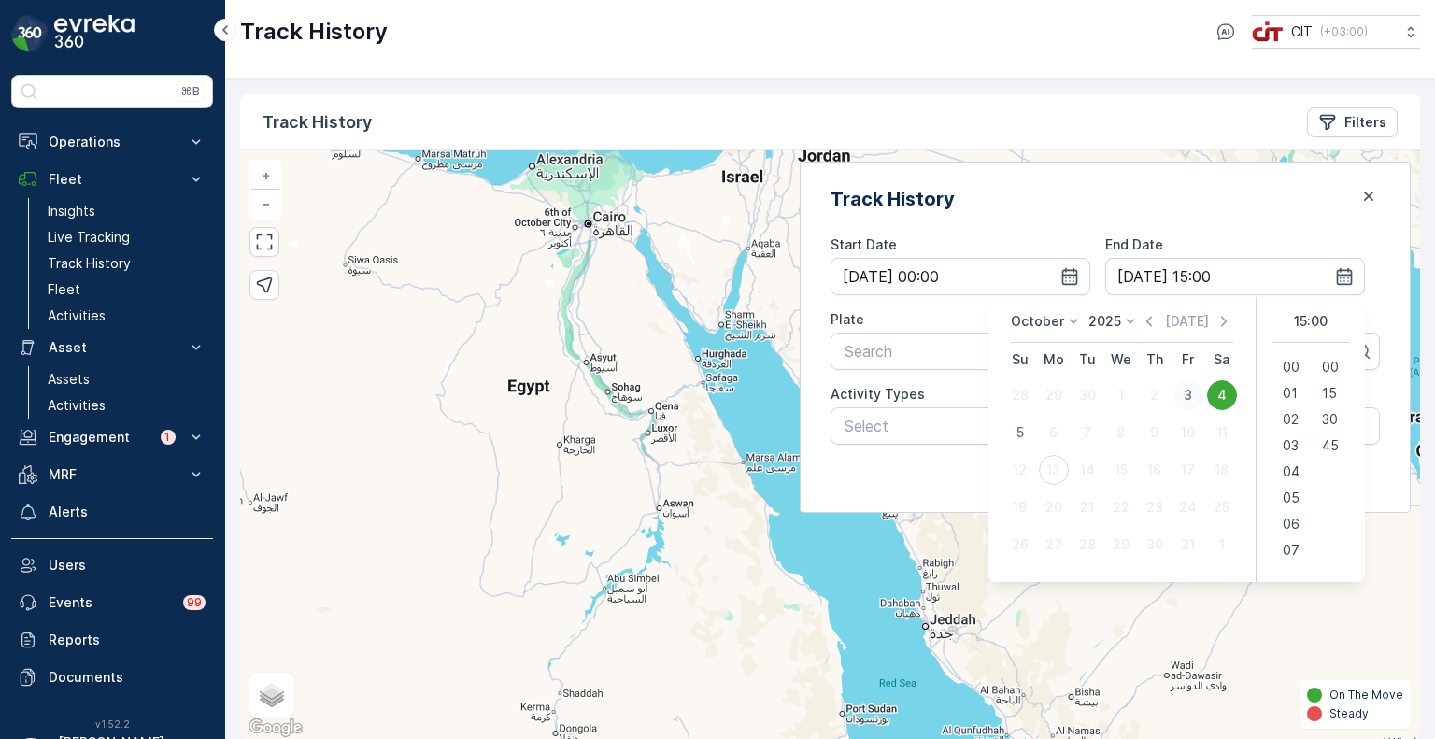
click at [1181, 395] on div "3" at bounding box center [1188, 395] width 30 height 30
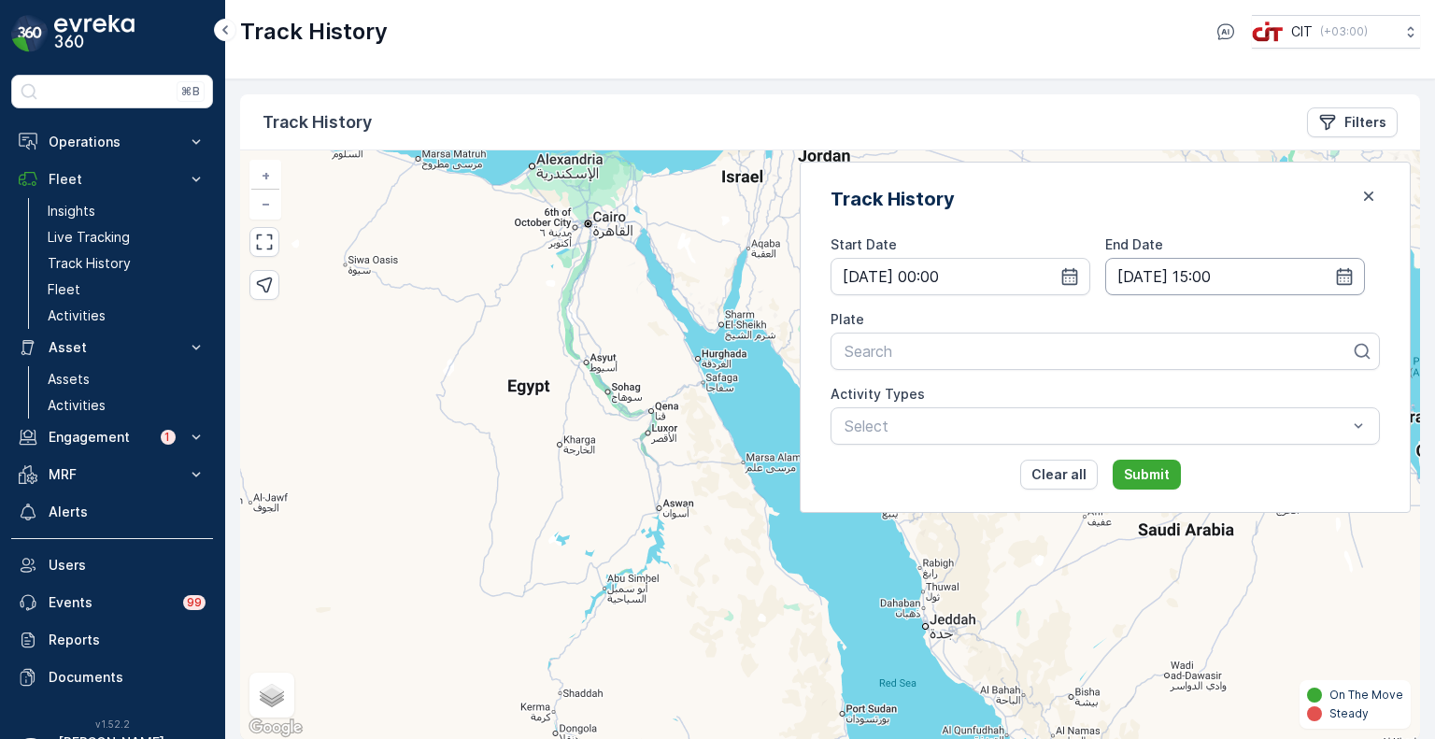
click at [1231, 276] on input "03.10.2025 15:00" at bounding box center [1235, 276] width 260 height 37
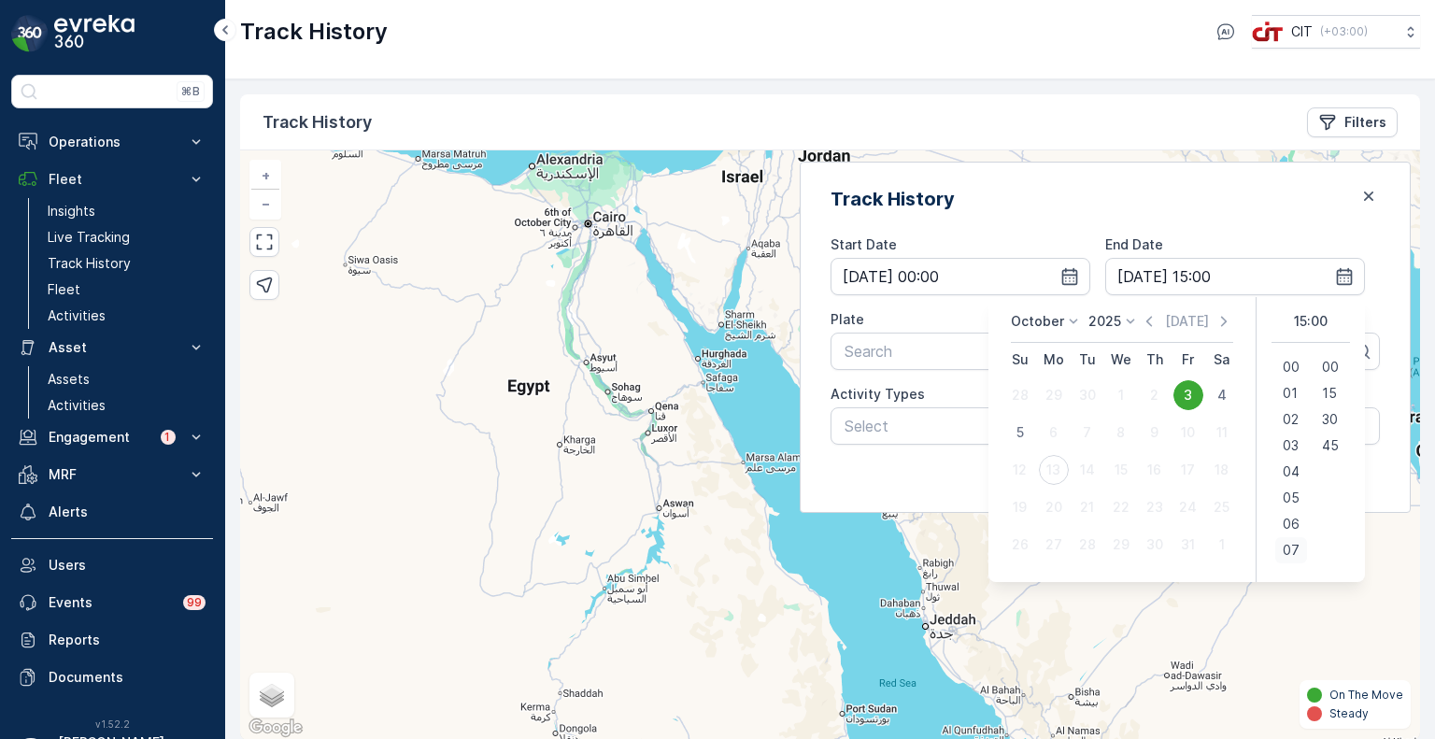
click at [1287, 545] on span "07" at bounding box center [1290, 550] width 17 height 19
type input "03.10.2025 07:00"
click at [930, 355] on div at bounding box center [1097, 351] width 510 height 17
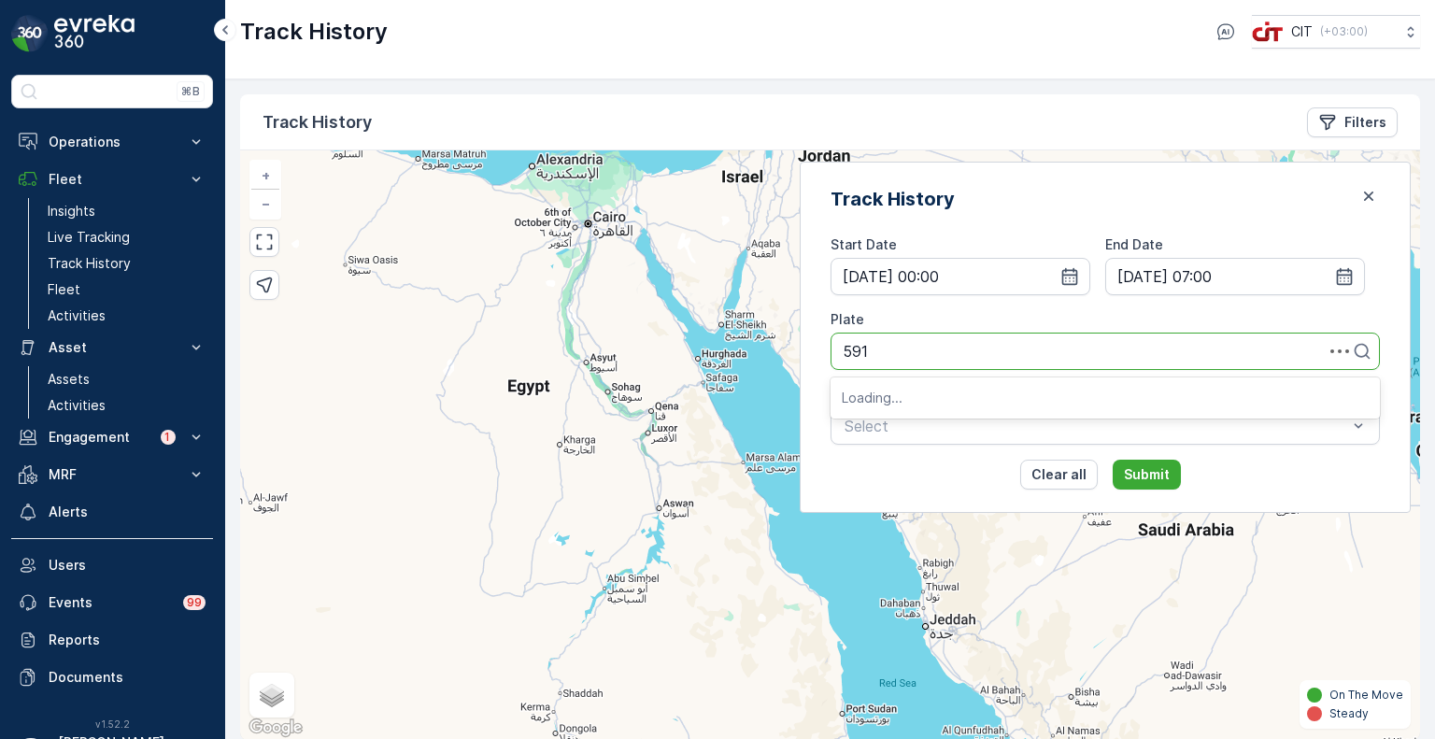
type input "5919"
click at [938, 399] on span "5919TSB (REL 9 (Roje / Tahir))" at bounding box center [951, 397] width 218 height 17
click at [1169, 474] on p "Submit" at bounding box center [1147, 474] width 46 height 19
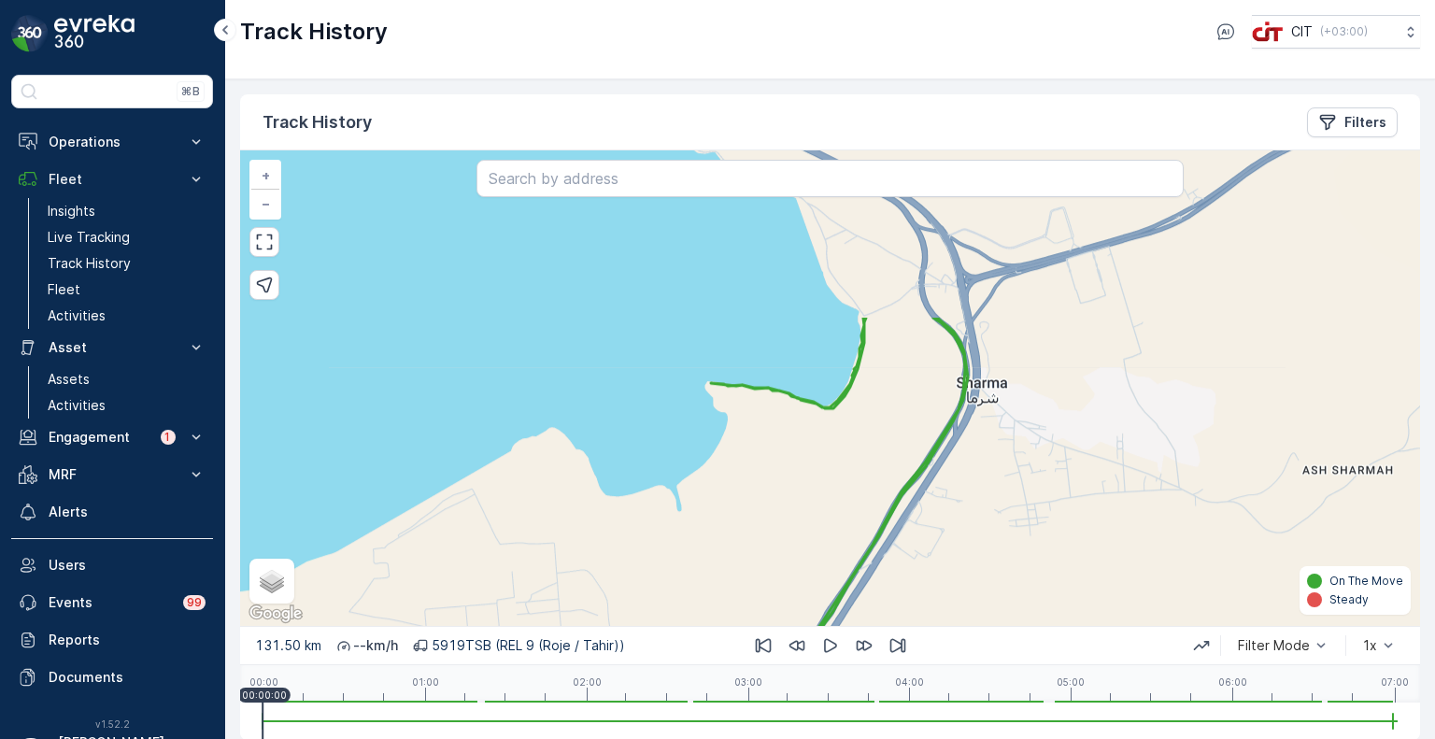
drag, startPoint x: 922, startPoint y: 373, endPoint x: 952, endPoint y: 588, distance: 216.9
click at [952, 588] on div "+ − Satellite Roadmap Terrain Hybrid Leaflet Keyboard shortcuts Map Data Map da…" at bounding box center [830, 387] width 1180 height 475
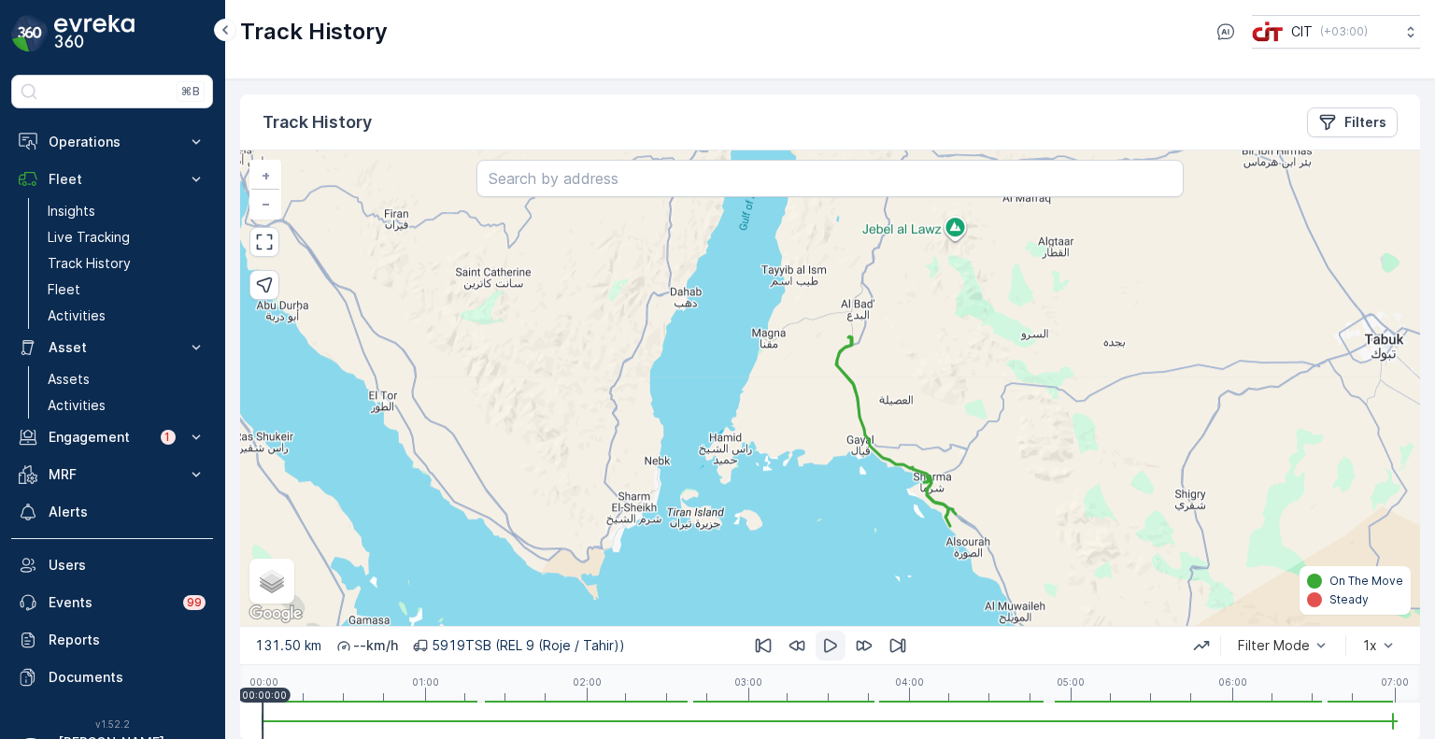
click at [824, 648] on icon "button" at bounding box center [830, 646] width 13 height 14
click at [828, 638] on icon "button" at bounding box center [830, 645] width 19 height 19
click at [1375, 508] on span "3x" at bounding box center [1372, 515] width 15 height 15
click at [833, 638] on icon "button" at bounding box center [830, 645] width 19 height 19
click at [429, 696] on div "00:00 01:00 02:00 03:00 04:00 05:00 06:00 07:00 00:19:50" at bounding box center [829, 683] width 1135 height 37
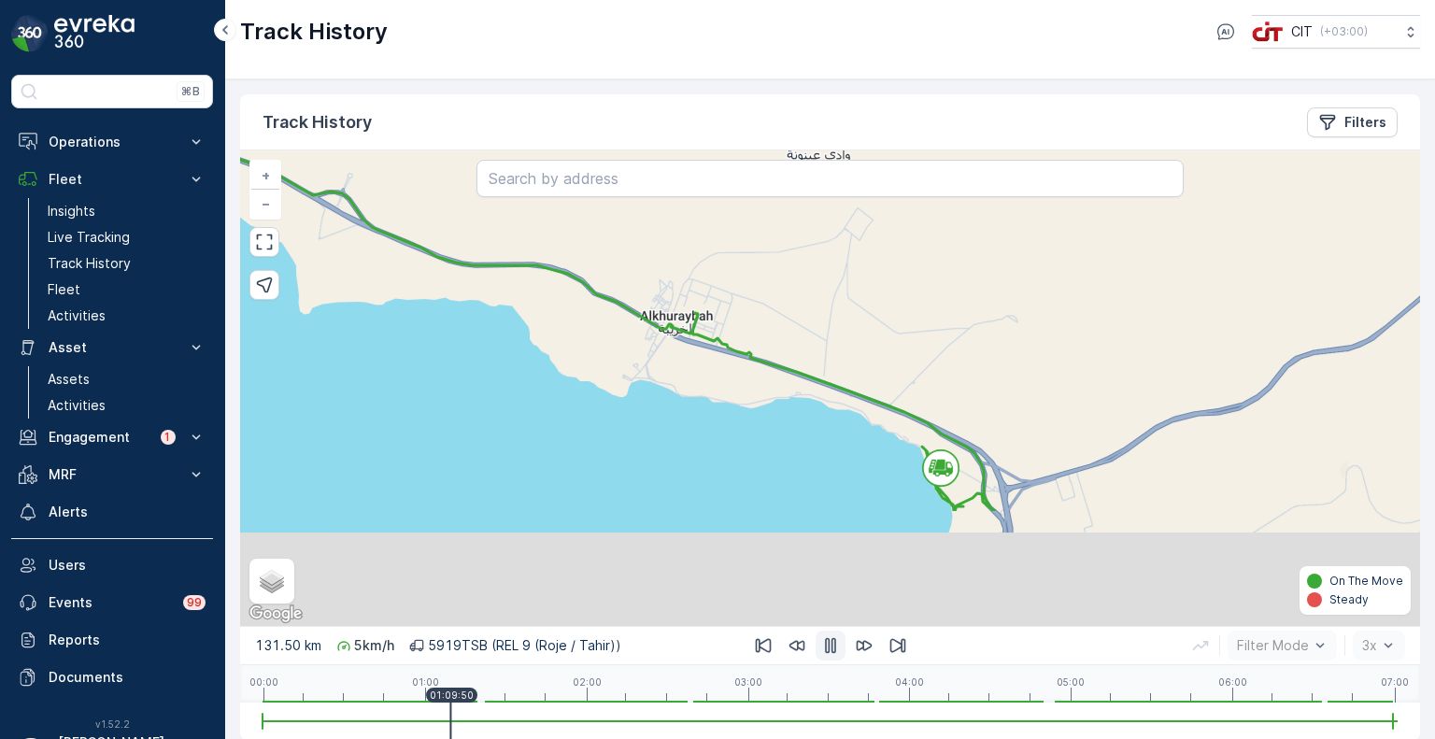
drag, startPoint x: 1041, startPoint y: 553, endPoint x: 1003, endPoint y: 375, distance: 181.6
click at [1003, 376] on div "+ − Satellite Roadmap Terrain Hybrid Leaflet Keyboard shortcuts Map Data Map da…" at bounding box center [830, 387] width 1180 height 475
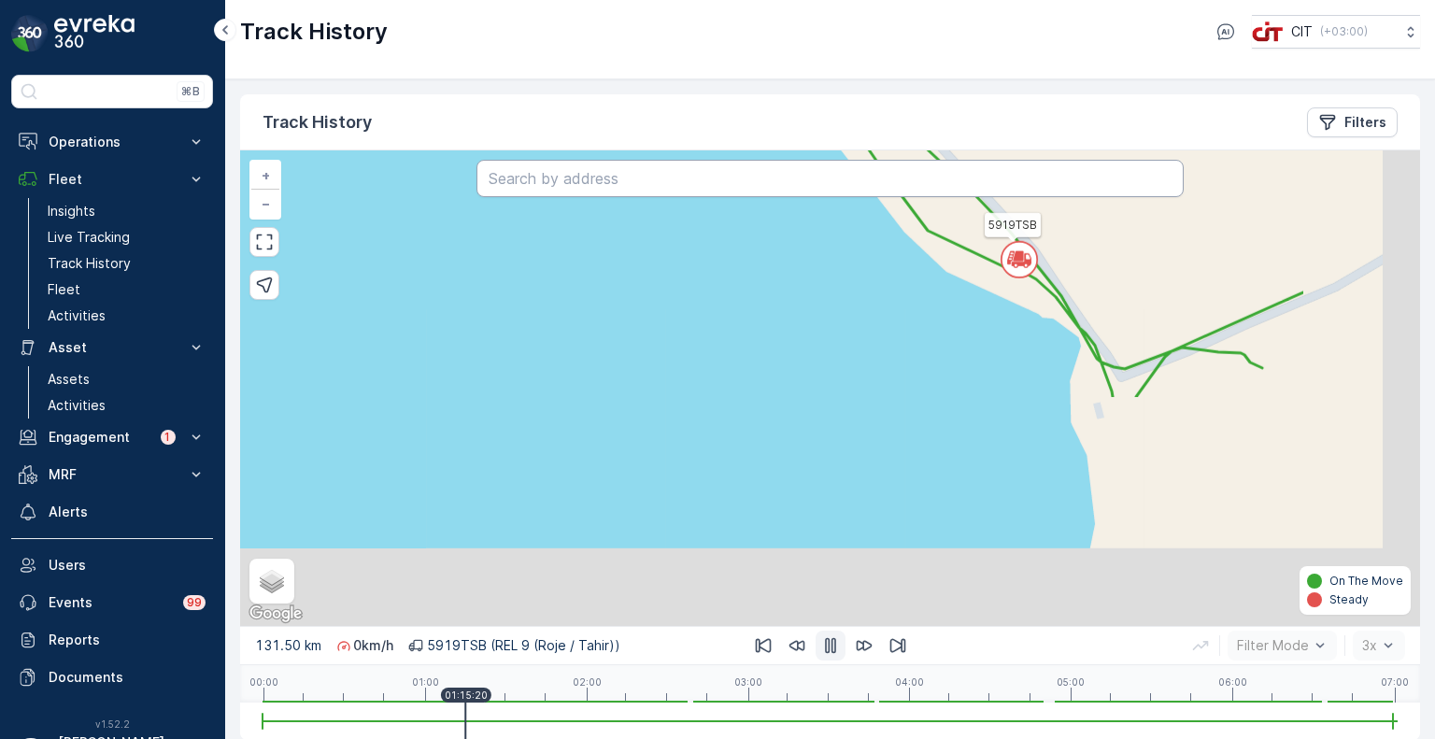
drag, startPoint x: 1025, startPoint y: 432, endPoint x: 805, endPoint y: 193, distance: 324.6
click at [805, 193] on div "5919TSB + − Satellite Roadmap Terrain Hybrid Leaflet Keyboard shortcuts Map Dat…" at bounding box center [830, 387] width 1180 height 475
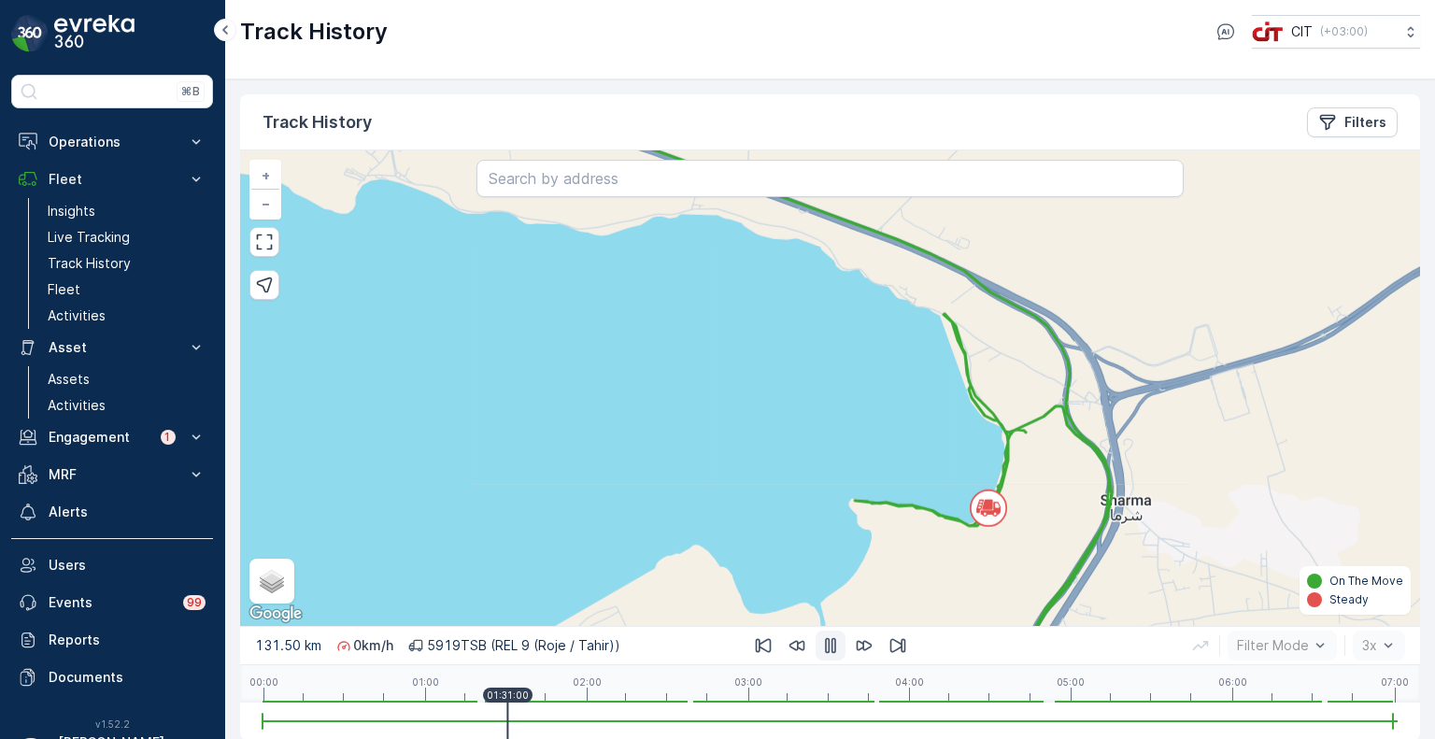
click at [659, 698] on div "00:00 01:00 02:00 03:00 04:00 05:00 06:00 07:00 01:31:00" at bounding box center [829, 683] width 1135 height 37
click at [742, 698] on div "00:00 01:00 02:00 03:00 04:00 05:00 06:00 07:00 02:30:00" at bounding box center [829, 683] width 1135 height 37
click at [807, 700] on div "00:00 01:00 02:00 03:00 04:00 05:00 06:00 07:00 03:00:10" at bounding box center [829, 683] width 1135 height 37
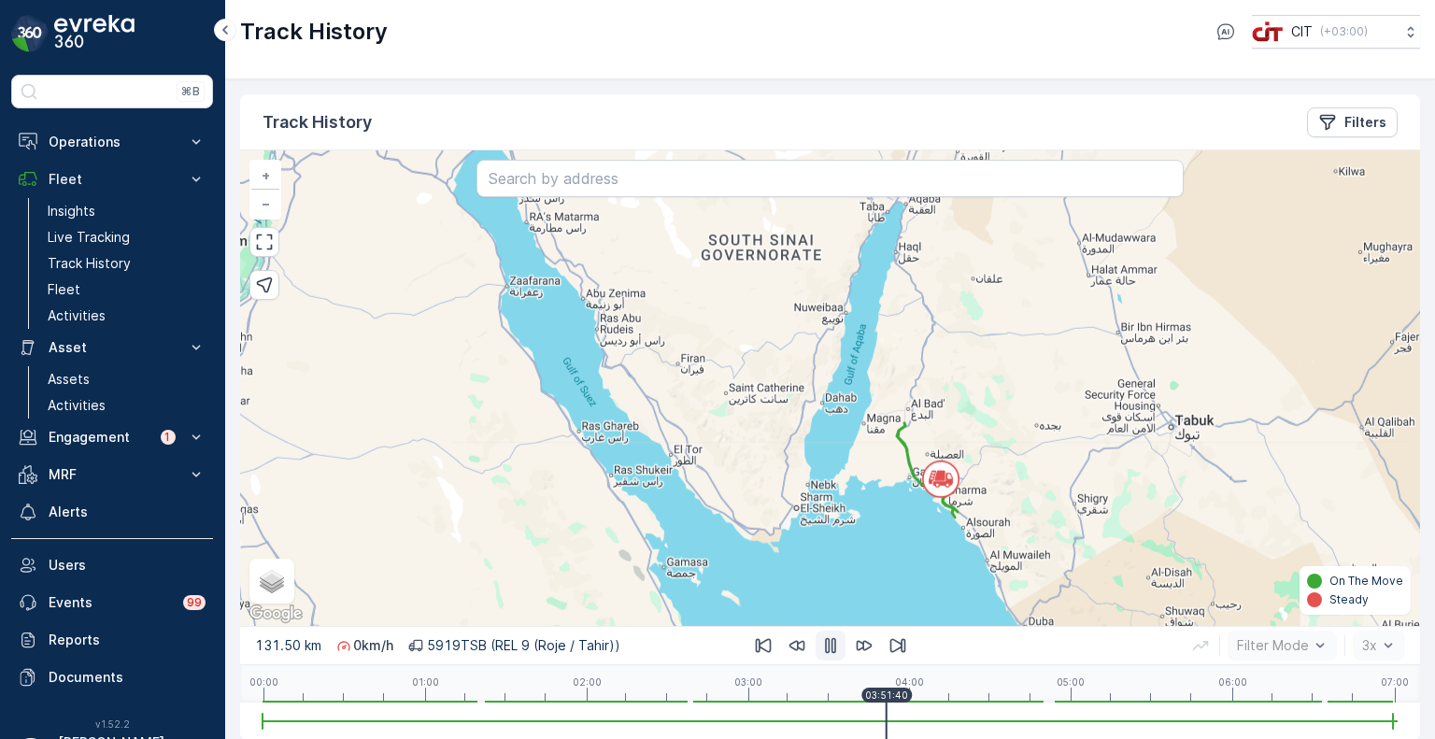
click at [831, 645] on icon "button" at bounding box center [830, 646] width 11 height 16
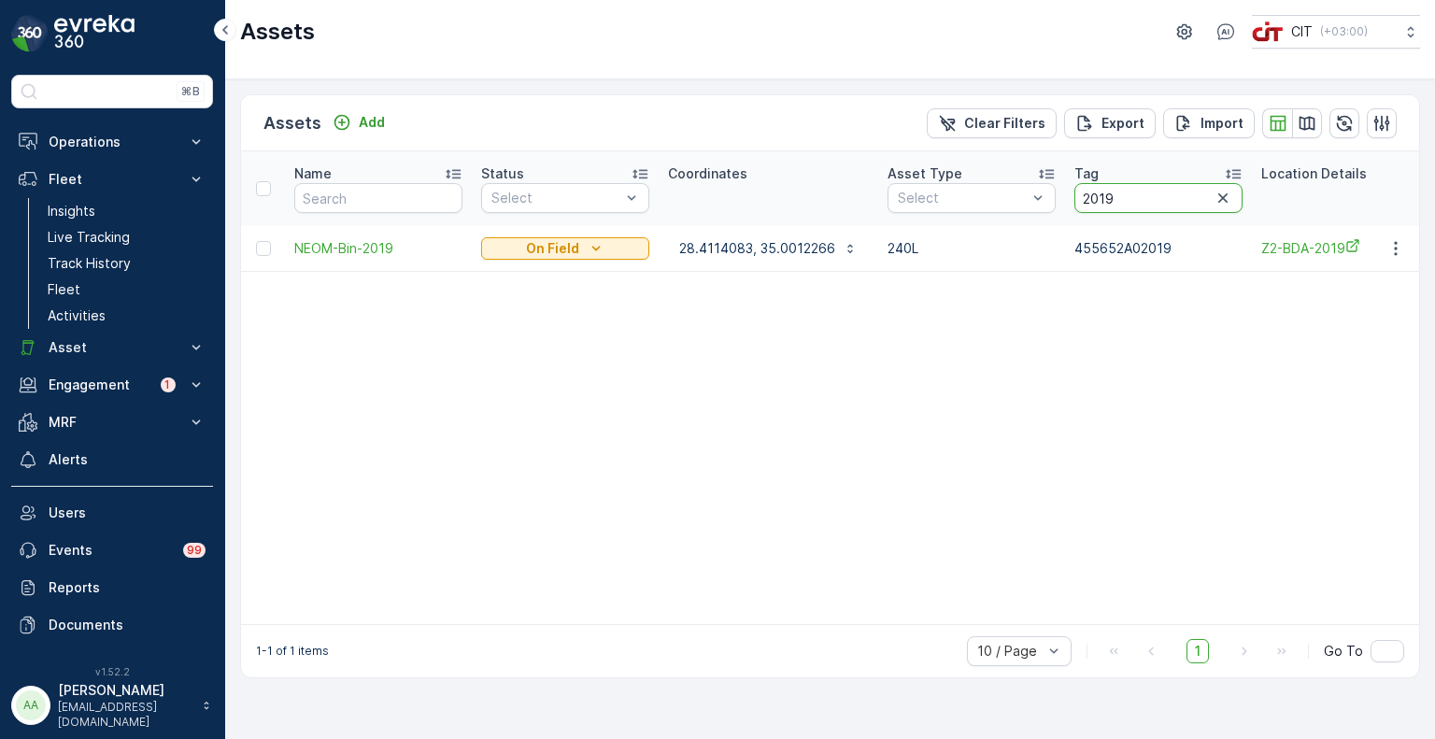
click at [1069, 199] on th "Tag 2019" at bounding box center [1158, 188] width 187 height 75
type input "2211"
drag, startPoint x: 1256, startPoint y: 201, endPoint x: 1195, endPoint y: 201, distance: 61.6
click at [1198, 201] on th "Tag 2211" at bounding box center [1291, 188] width 187 height 75
type input "1122"
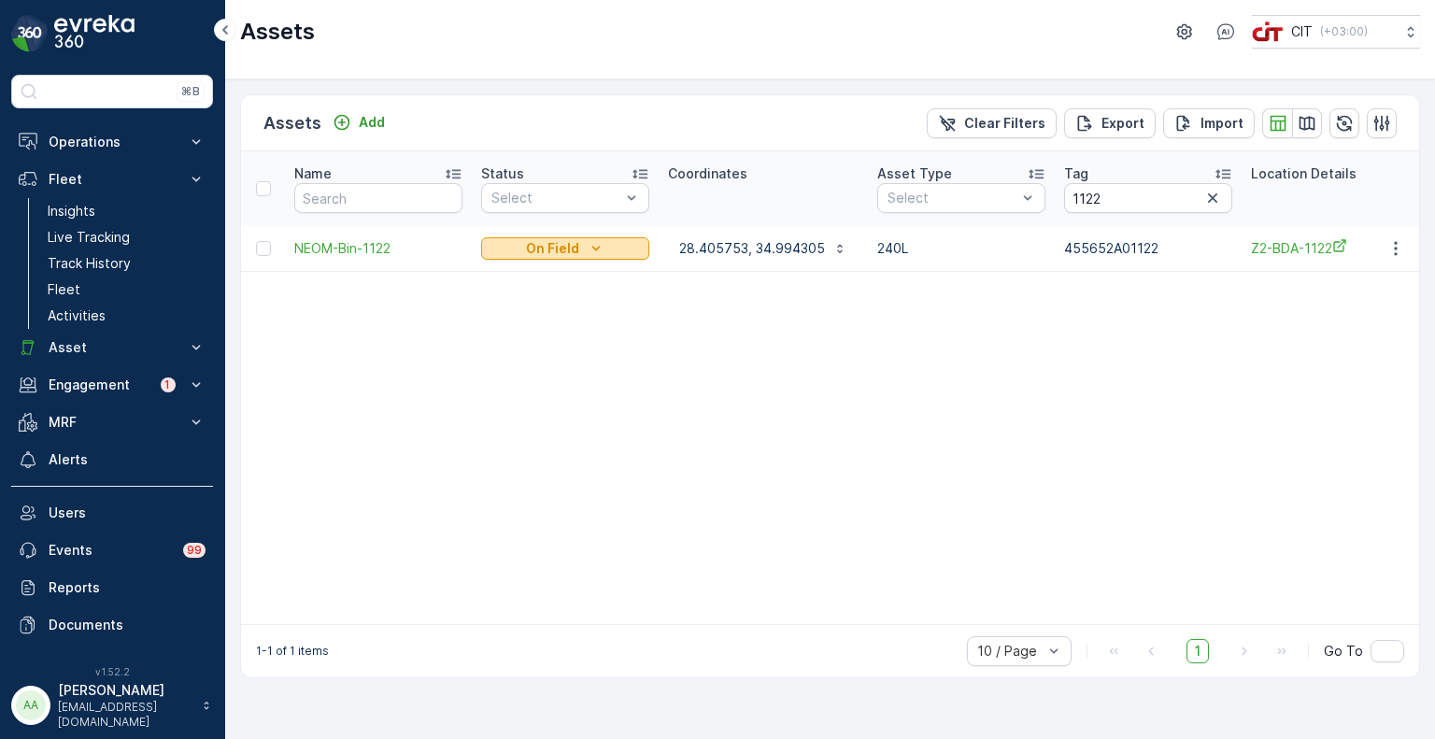
click at [521, 248] on div "On Field" at bounding box center [564, 248] width 153 height 19
click at [770, 253] on p "28.405753, 34.994305" at bounding box center [752, 248] width 146 height 19
drag, startPoint x: 1120, startPoint y: 200, endPoint x: 1057, endPoint y: 205, distance: 62.8
click at [1057, 205] on th "Tag 1122" at bounding box center [1148, 188] width 187 height 75
type input "2030"
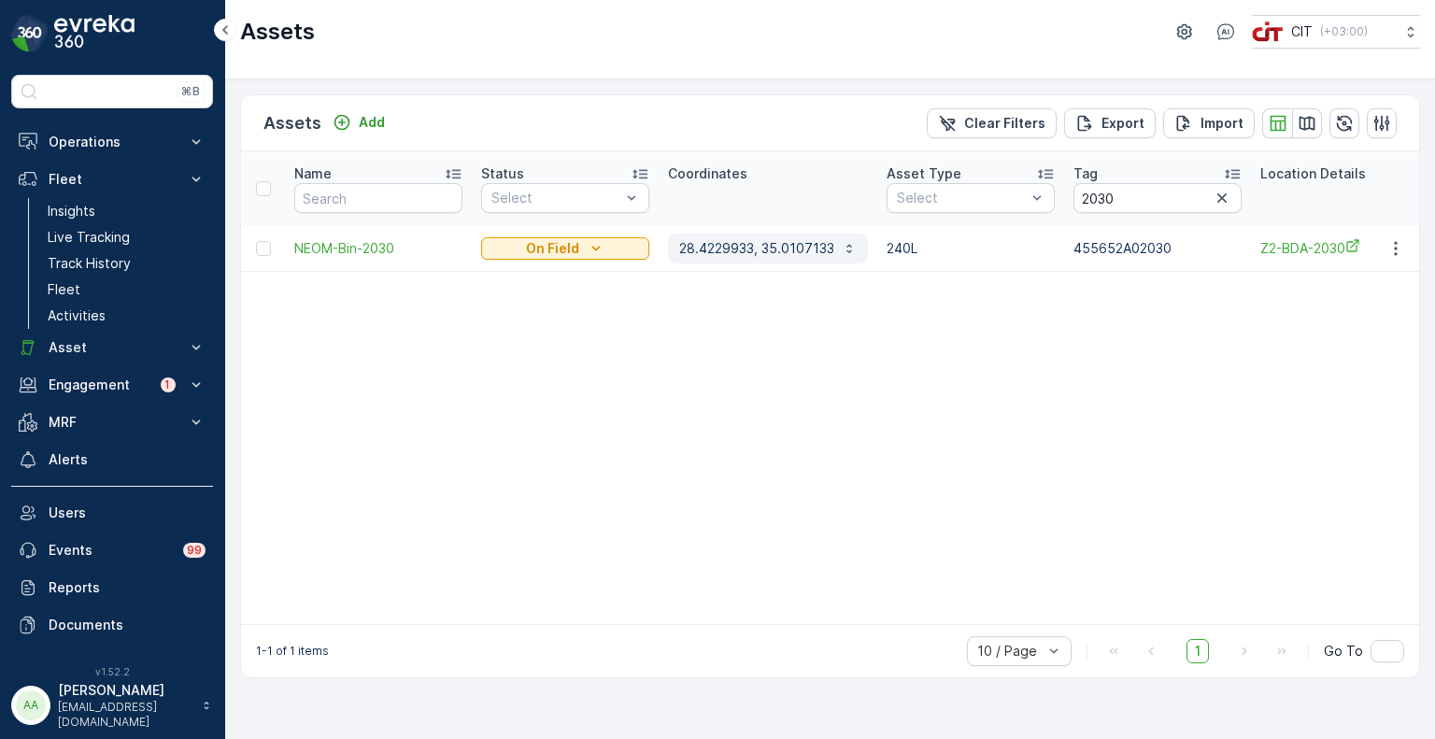
click at [740, 239] on p "28.4229933, 35.0107133" at bounding box center [756, 248] width 155 height 19
drag, startPoint x: 1126, startPoint y: 197, endPoint x: 992, endPoint y: 199, distance: 133.6
paste input "93"
type input "2093"
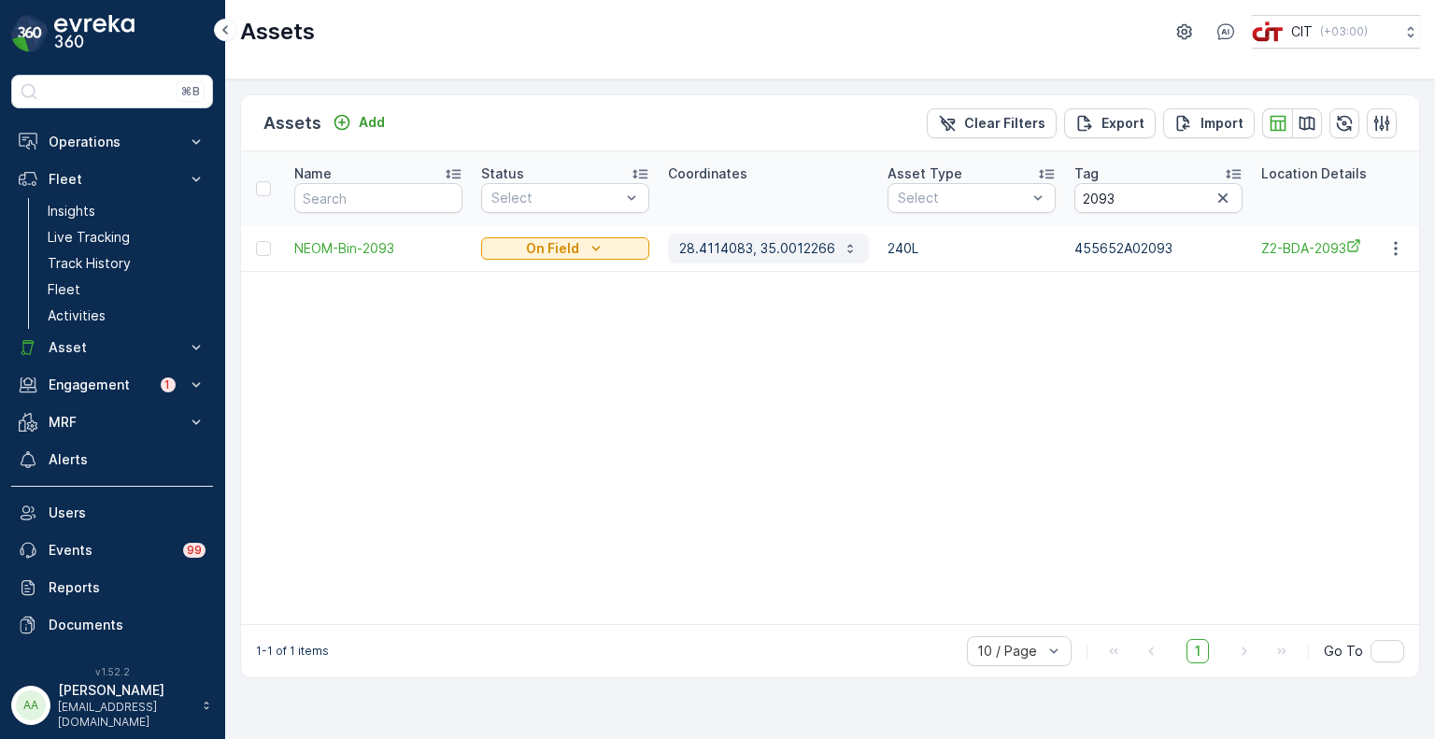
click at [747, 251] on p "28.4114083, 35.0012266" at bounding box center [757, 248] width 156 height 19
drag, startPoint x: 1122, startPoint y: 197, endPoint x: 1046, endPoint y: 197, distance: 75.7
type input "3146"
click at [729, 234] on button "28.4067033, 34.992695" at bounding box center [767, 249] width 198 height 30
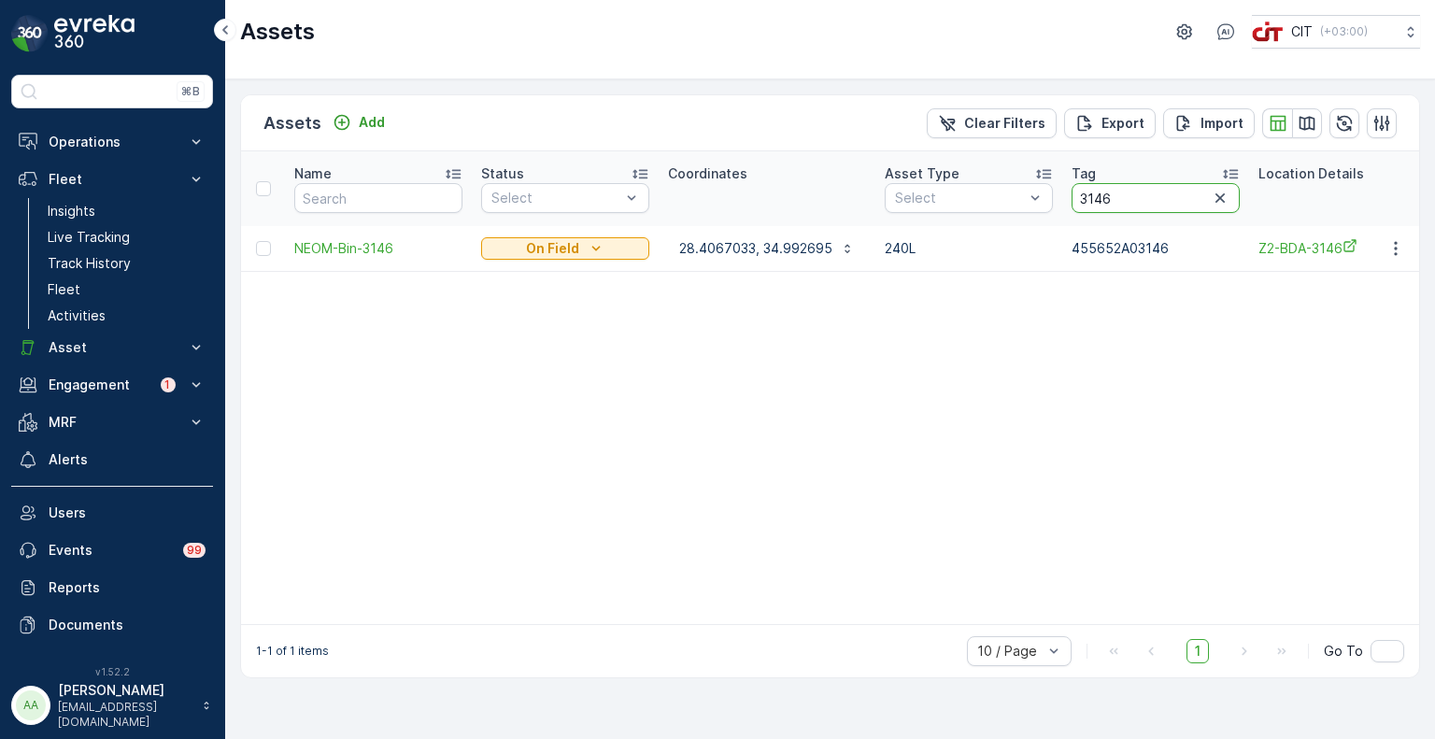
drag, startPoint x: 1125, startPoint y: 201, endPoint x: 1071, endPoint y: 200, distance: 53.2
click at [1071, 200] on input "3146" at bounding box center [1155, 198] width 168 height 30
type input "5960"
click at [729, 241] on p "28.406333, 35.001242" at bounding box center [749, 248] width 141 height 19
drag, startPoint x: 1119, startPoint y: 190, endPoint x: 1042, endPoint y: 194, distance: 76.7
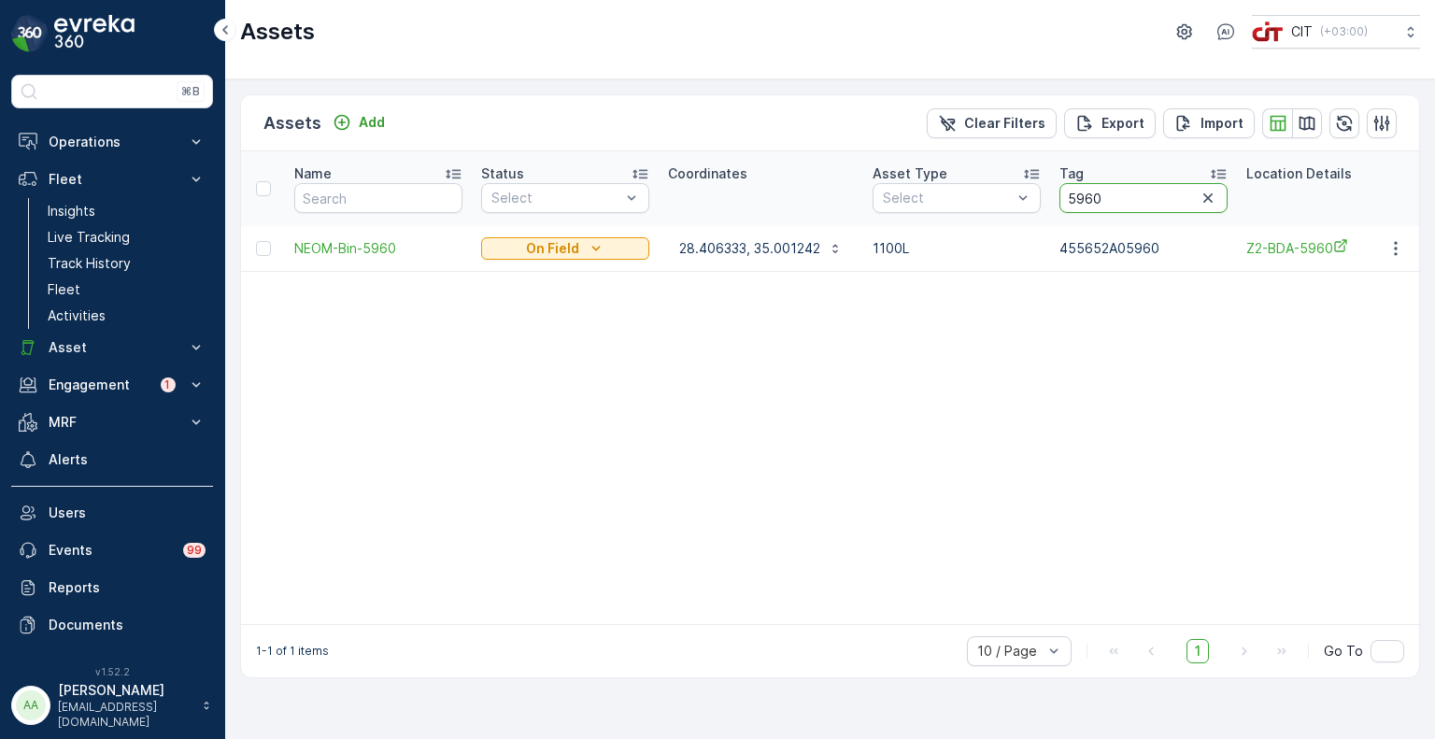
type input "3146"
click at [733, 251] on p "28.4067033, 34.992695" at bounding box center [755, 248] width 153 height 19
drag, startPoint x: 1114, startPoint y: 193, endPoint x: 1054, endPoint y: 199, distance: 61.0
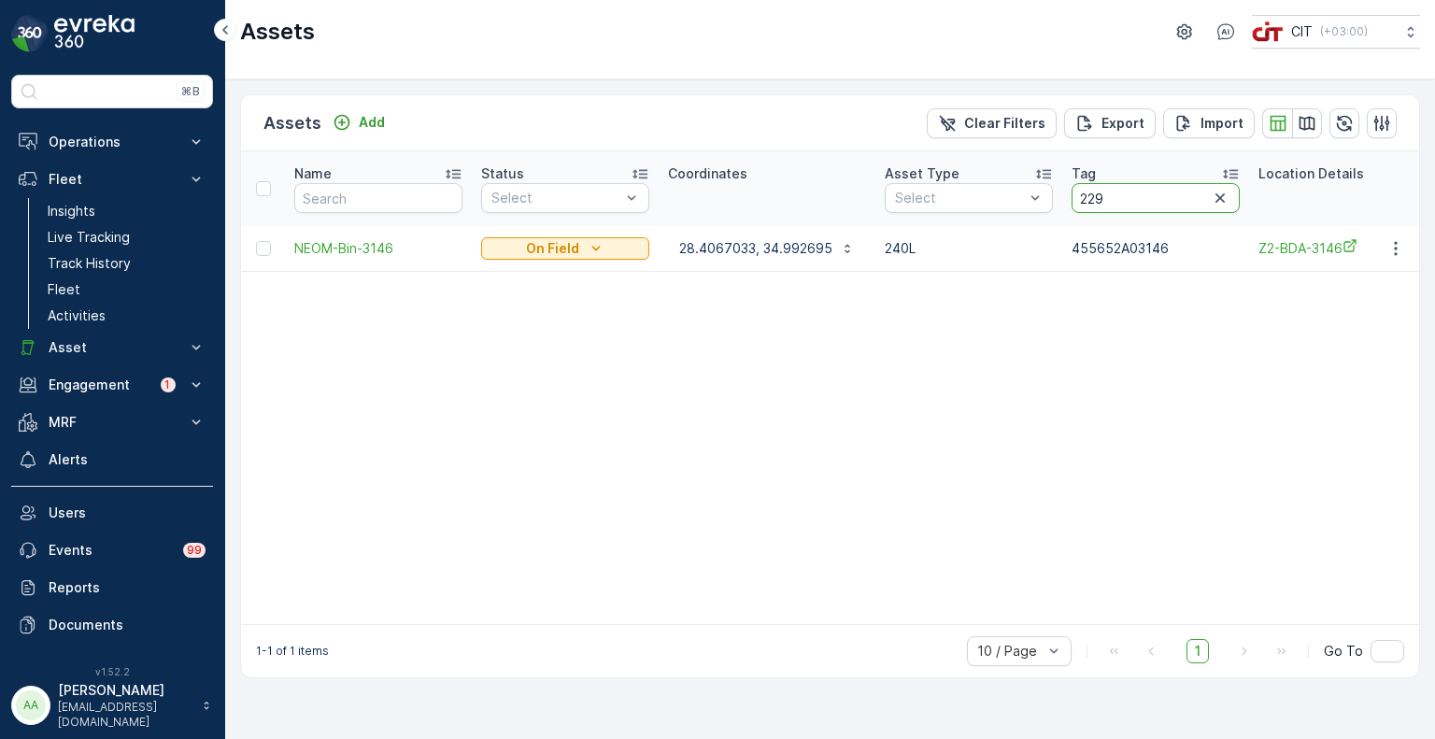
type input "2292"
click at [697, 235] on button "28.4073366, 34.9935416" at bounding box center [770, 249] width 205 height 30
click at [1118, 190] on input "2292" at bounding box center [1162, 198] width 168 height 30
drag, startPoint x: 1111, startPoint y: 191, endPoint x: 1076, endPoint y: 192, distance: 34.6
click at [1078, 192] on input "2292" at bounding box center [1162, 198] width 168 height 30
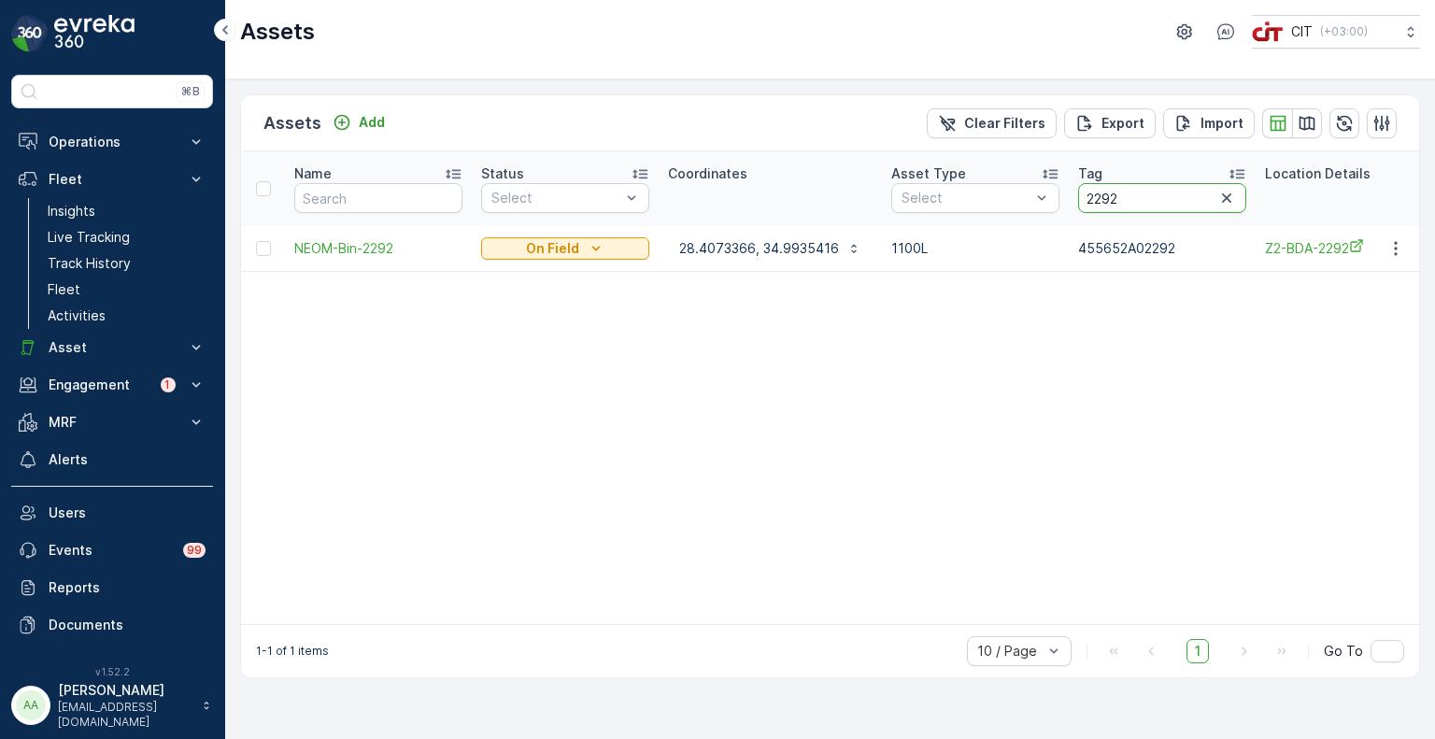
paste input "1656"
type input "1656"
click at [746, 252] on p "28.4262366, 35.0033116" at bounding box center [757, 248] width 156 height 19
drag, startPoint x: 1128, startPoint y: 197, endPoint x: 1069, endPoint y: 194, distance: 59.8
click at [1069, 194] on th "Tag 1656" at bounding box center [1158, 188] width 187 height 75
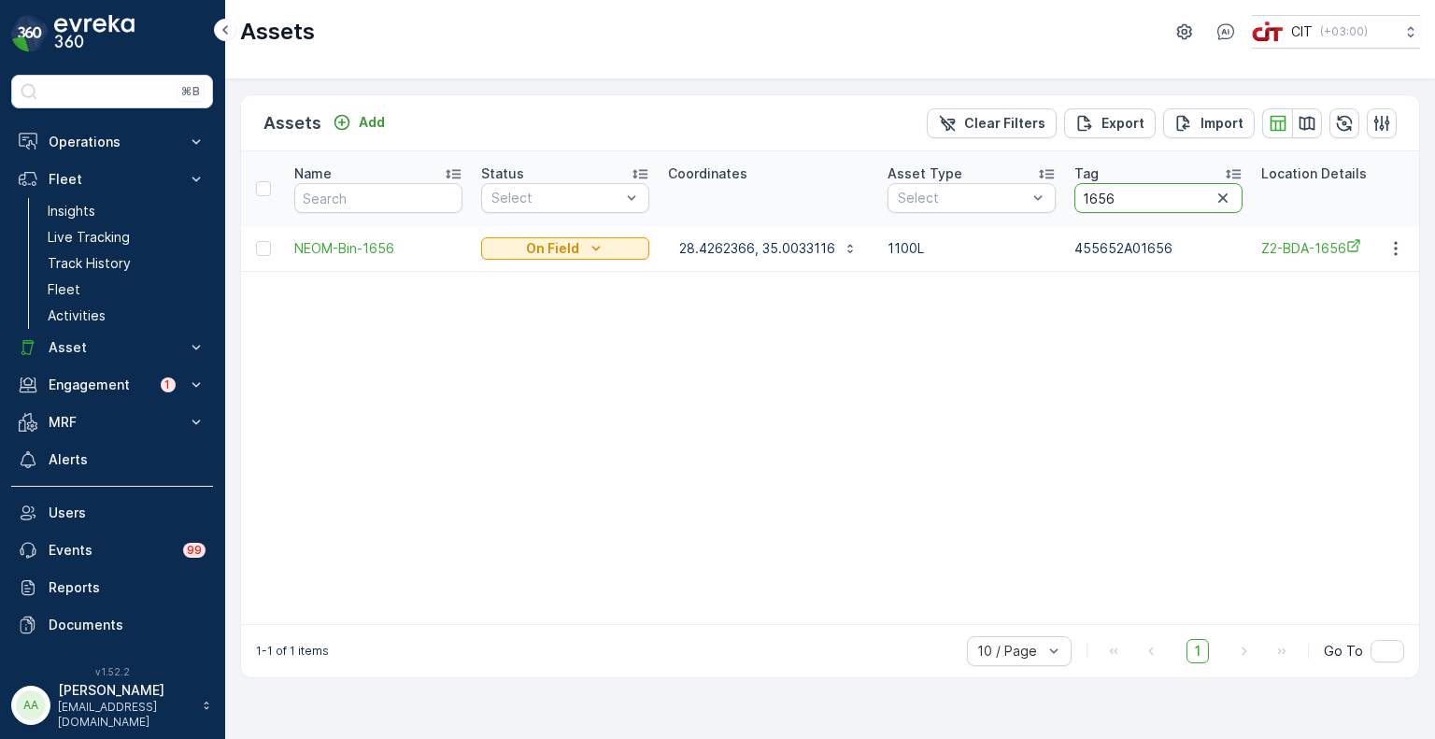
paste input "2253"
type input "2253"
click at [770, 240] on p "28.4114083, 35.0012266" at bounding box center [757, 248] width 156 height 19
drag, startPoint x: 1149, startPoint y: 199, endPoint x: 1065, endPoint y: 199, distance: 84.1
click at [1065, 199] on th "Tag 2253" at bounding box center [1158, 188] width 187 height 75
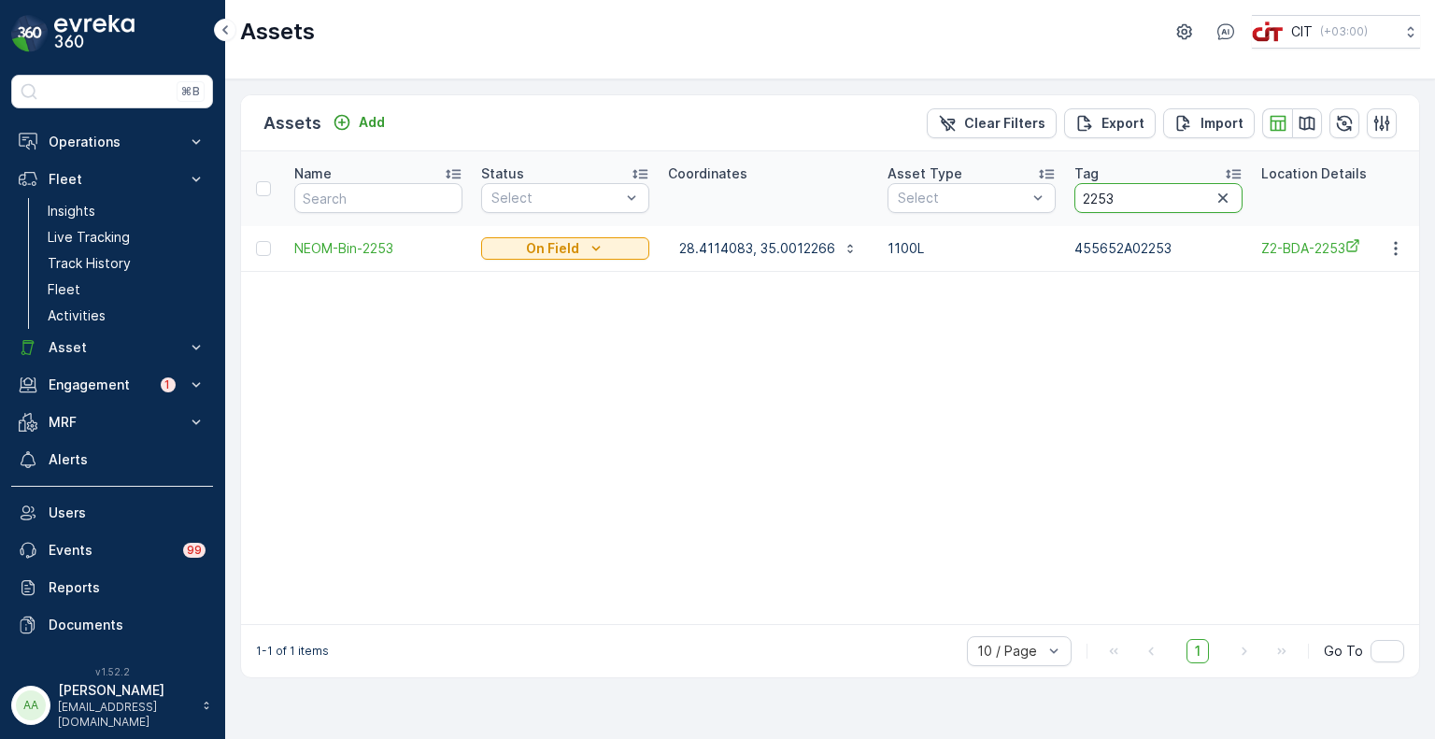
paste input "0"
type input "2053"
click at [758, 248] on p "28.4114083, 35.0012266" at bounding box center [757, 248] width 156 height 19
click at [1074, 201] on input "2053" at bounding box center [1158, 198] width 168 height 30
paste input "254"
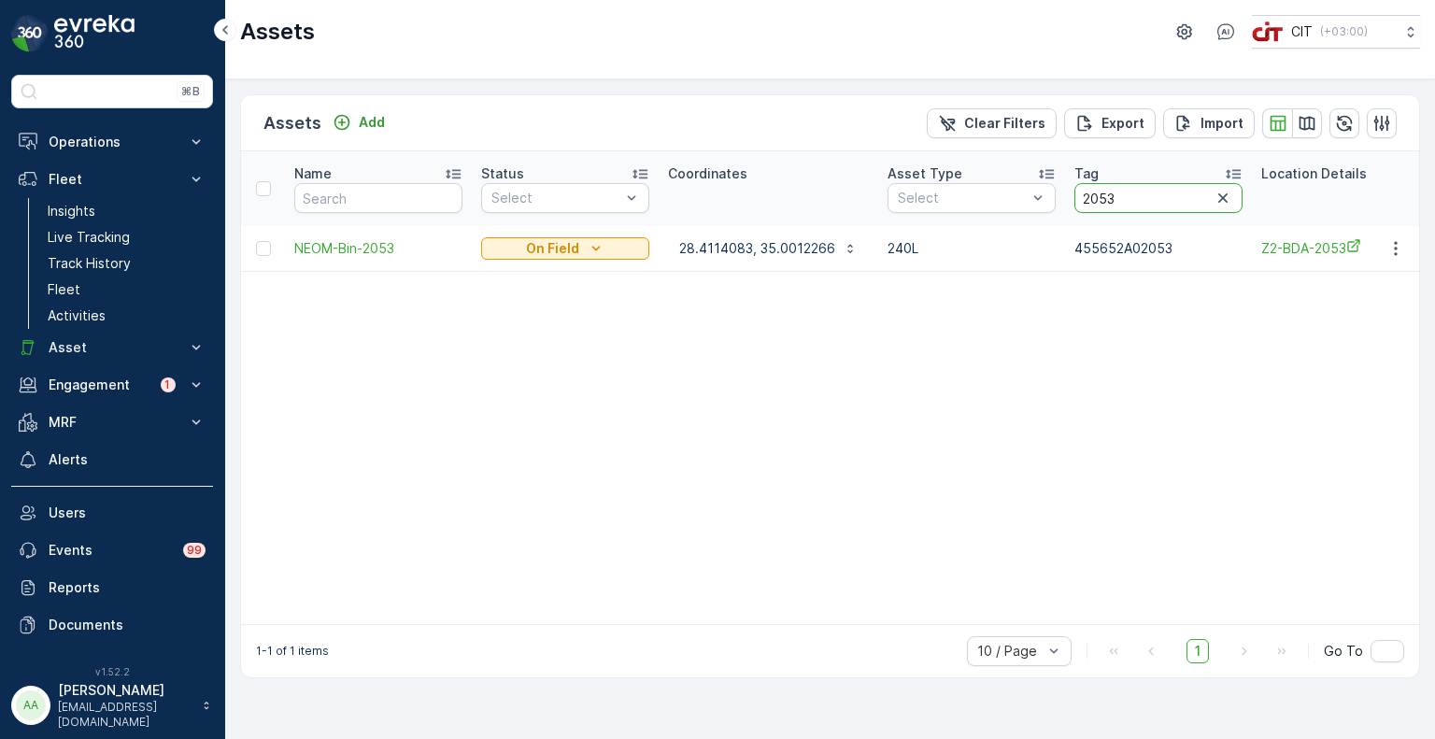
type input "2254"
click at [740, 244] on p "28.4266466, 35.0035716" at bounding box center [759, 248] width 161 height 19
drag, startPoint x: 1119, startPoint y: 192, endPoint x: 1050, endPoint y: 193, distance: 69.1
paste input "5"
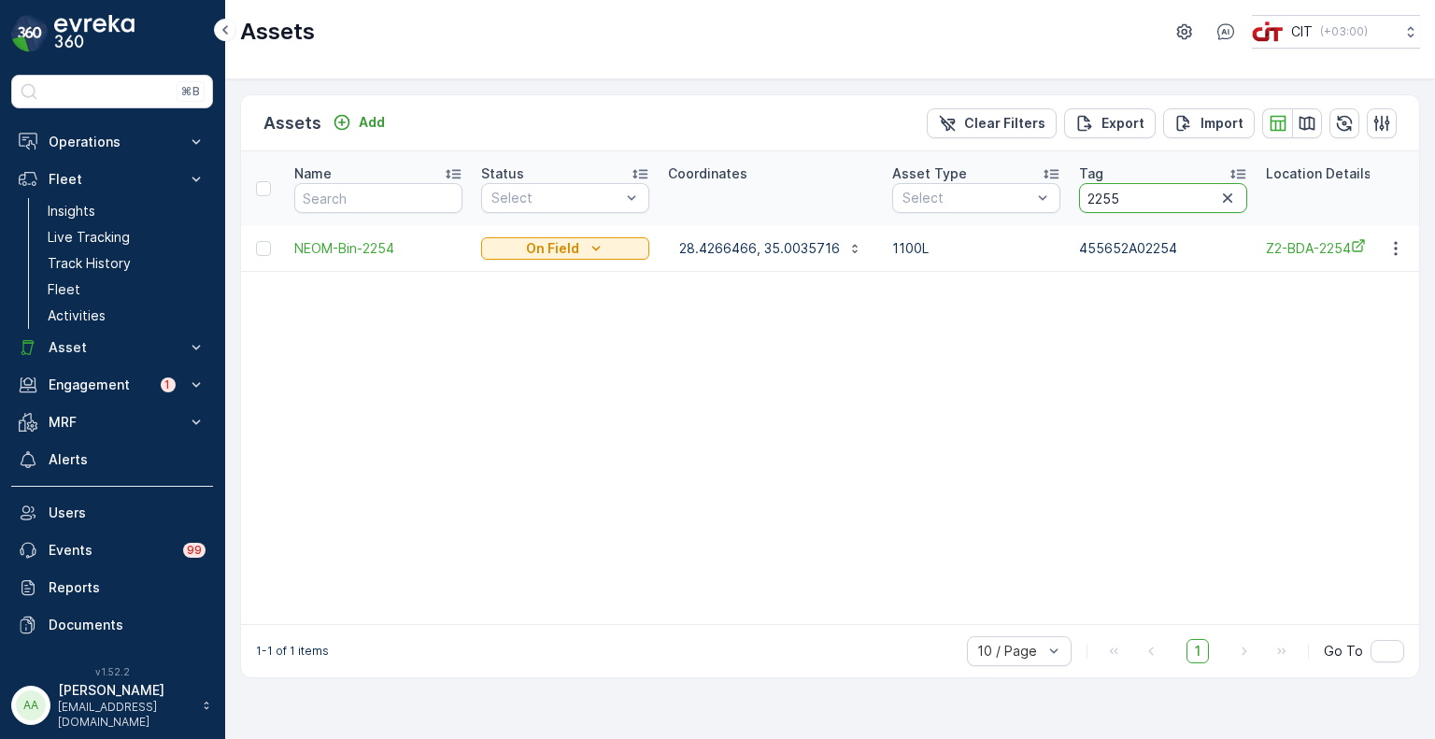
type input "2255"
click at [762, 248] on p "28.4114083, 35.0012266" at bounding box center [757, 248] width 156 height 19
drag, startPoint x: 1124, startPoint y: 191, endPoint x: 1055, endPoint y: 192, distance: 68.2
paste input "8"
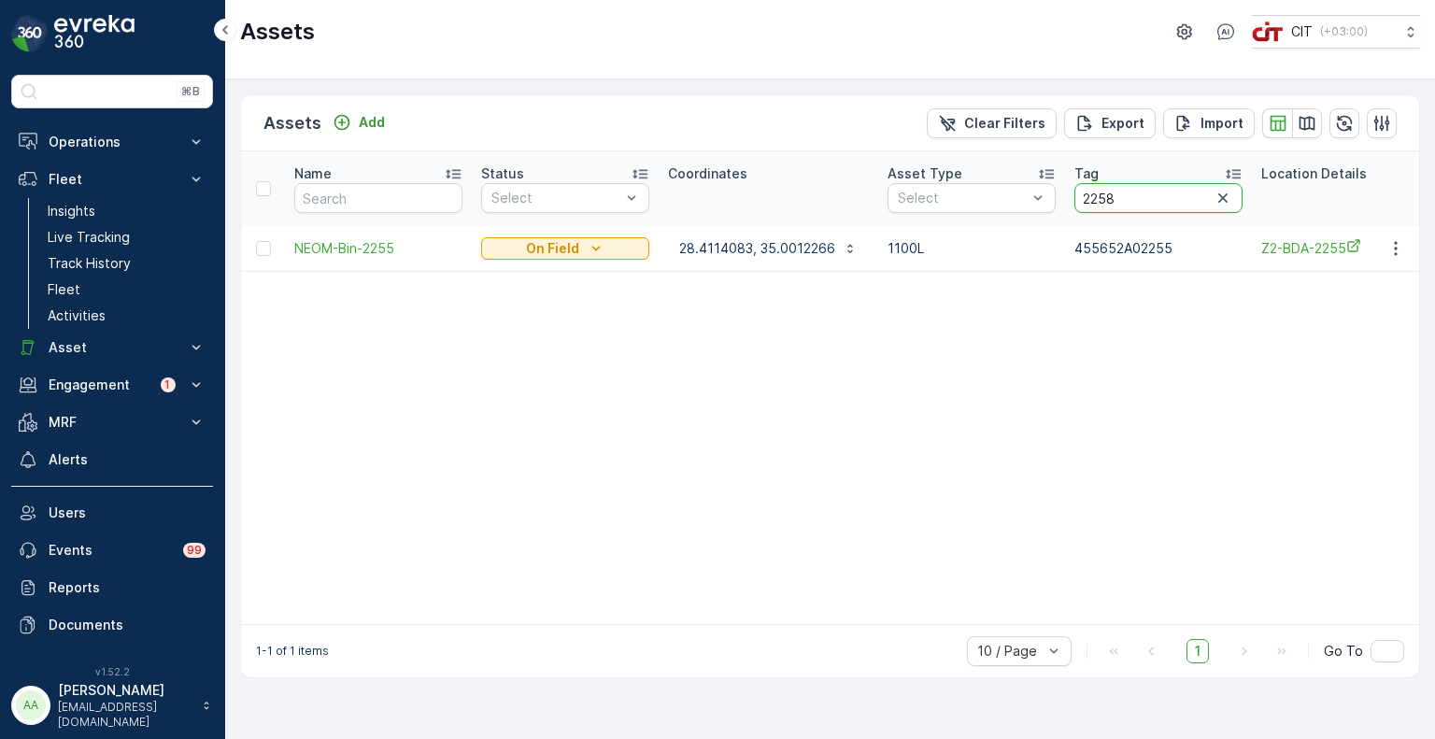
type input "2258"
click at [766, 246] on p "28.428655, 35.003265" at bounding box center [751, 248] width 145 height 19
drag, startPoint x: 1132, startPoint y: 198, endPoint x: 1071, endPoint y: 201, distance: 60.8
click at [1071, 201] on input "2258" at bounding box center [1147, 198] width 168 height 30
paste input "055"
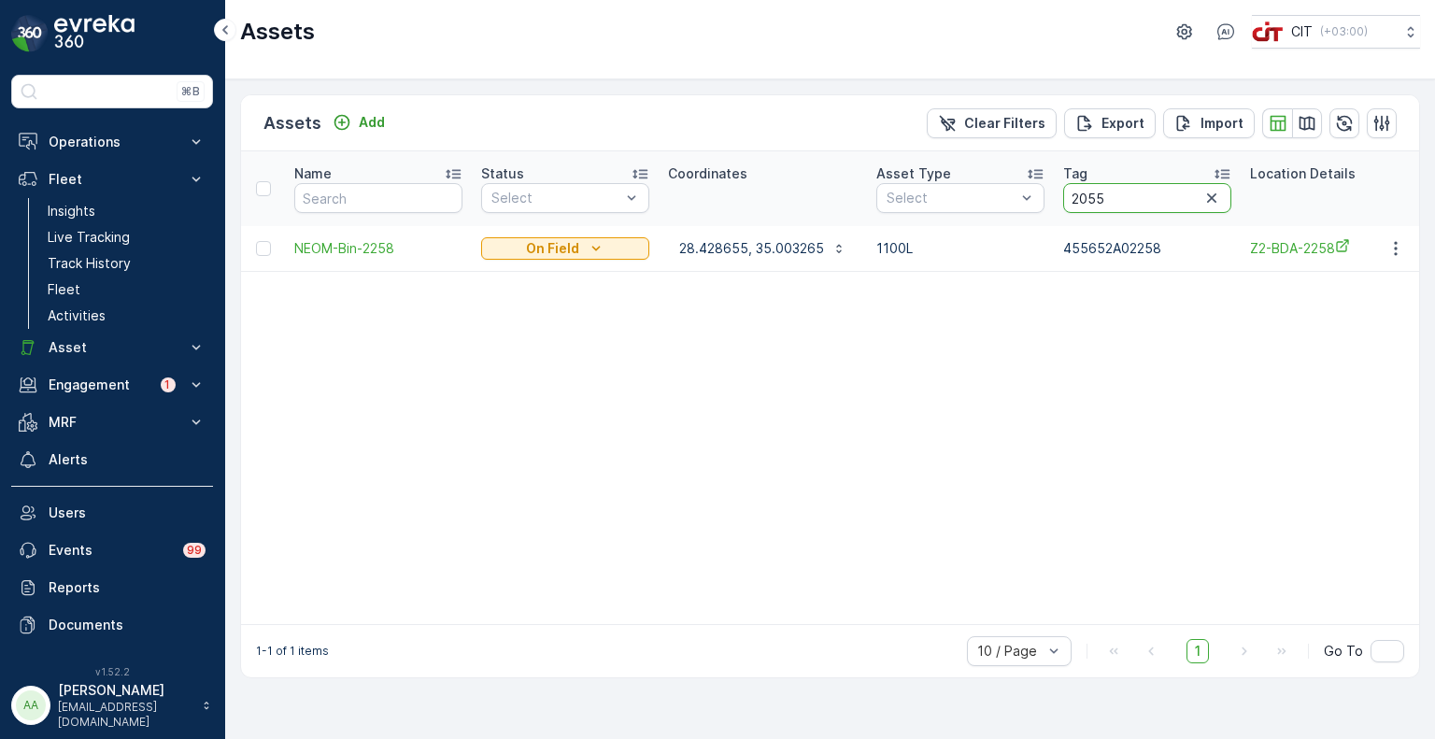
type input "2055"
click at [756, 251] on p "28.4114083, 35.0012266" at bounding box center [757, 248] width 156 height 19
drag, startPoint x: 1135, startPoint y: 197, endPoint x: 1051, endPoint y: 196, distance: 84.1
paste input "6"
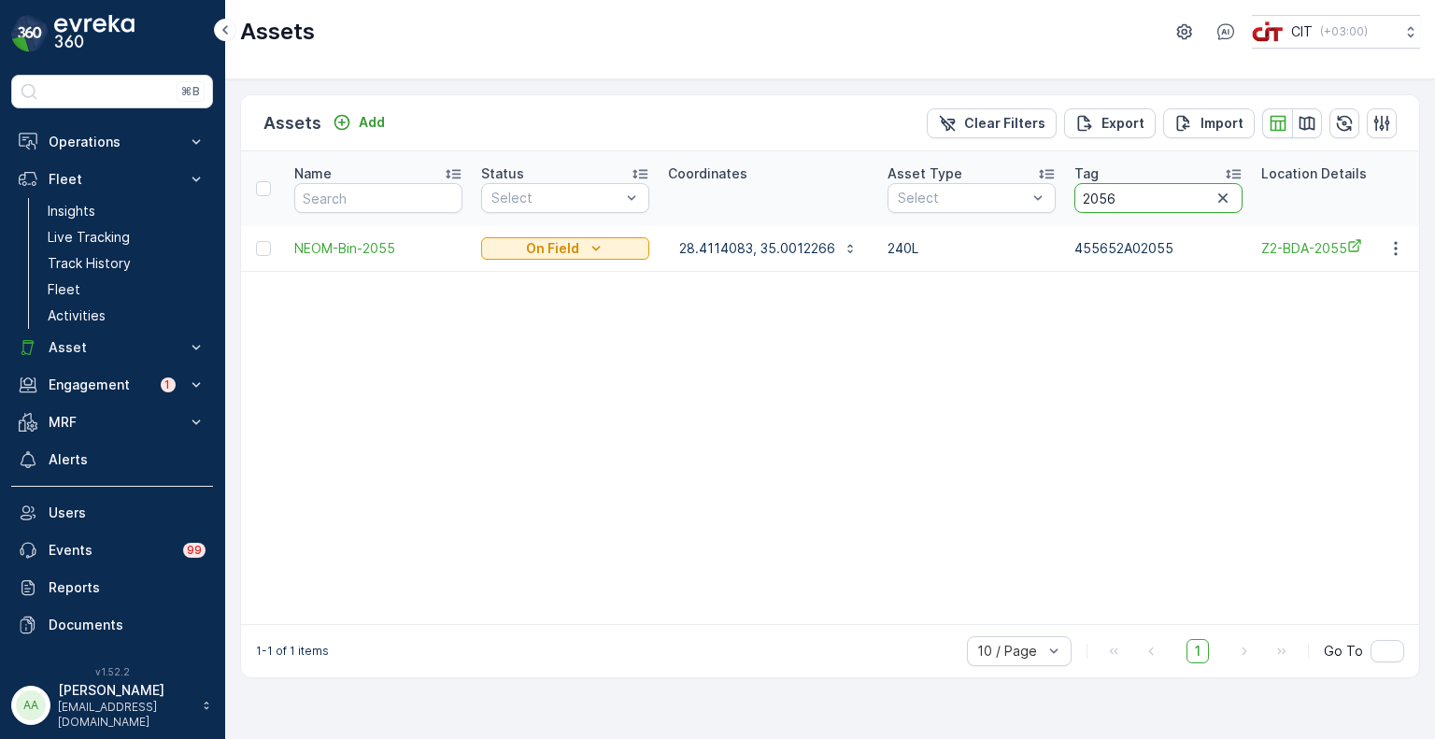
type input "2056"
click at [743, 245] on p "28.4114083, 35.0012266" at bounding box center [757, 248] width 156 height 19
drag, startPoint x: 1135, startPoint y: 196, endPoint x: 1015, endPoint y: 186, distance: 120.0
paste input "260"
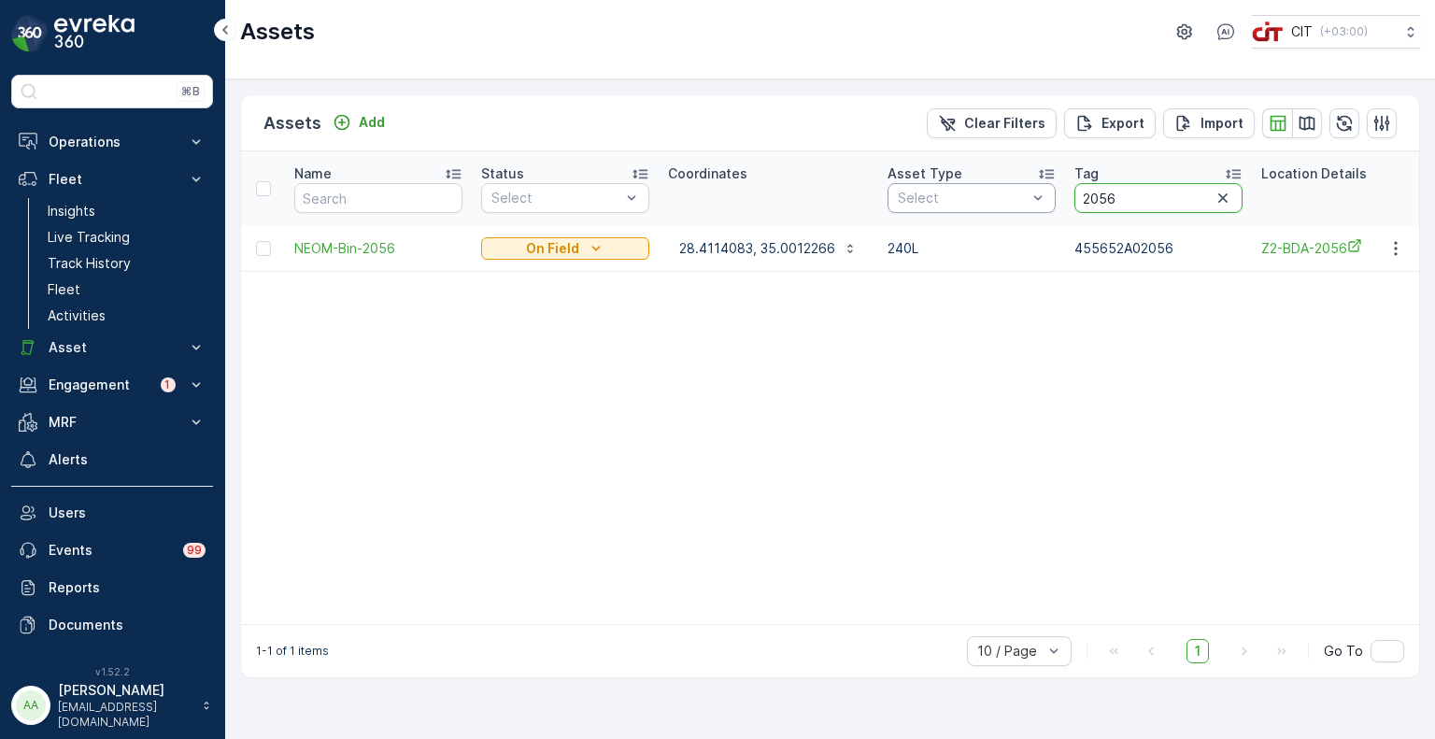
type input "2260"
click at [756, 252] on p "28.4114083, 35.0012266" at bounding box center [757, 248] width 156 height 19
drag, startPoint x: 1130, startPoint y: 199, endPoint x: 1053, endPoint y: 198, distance: 77.5
paste input "058"
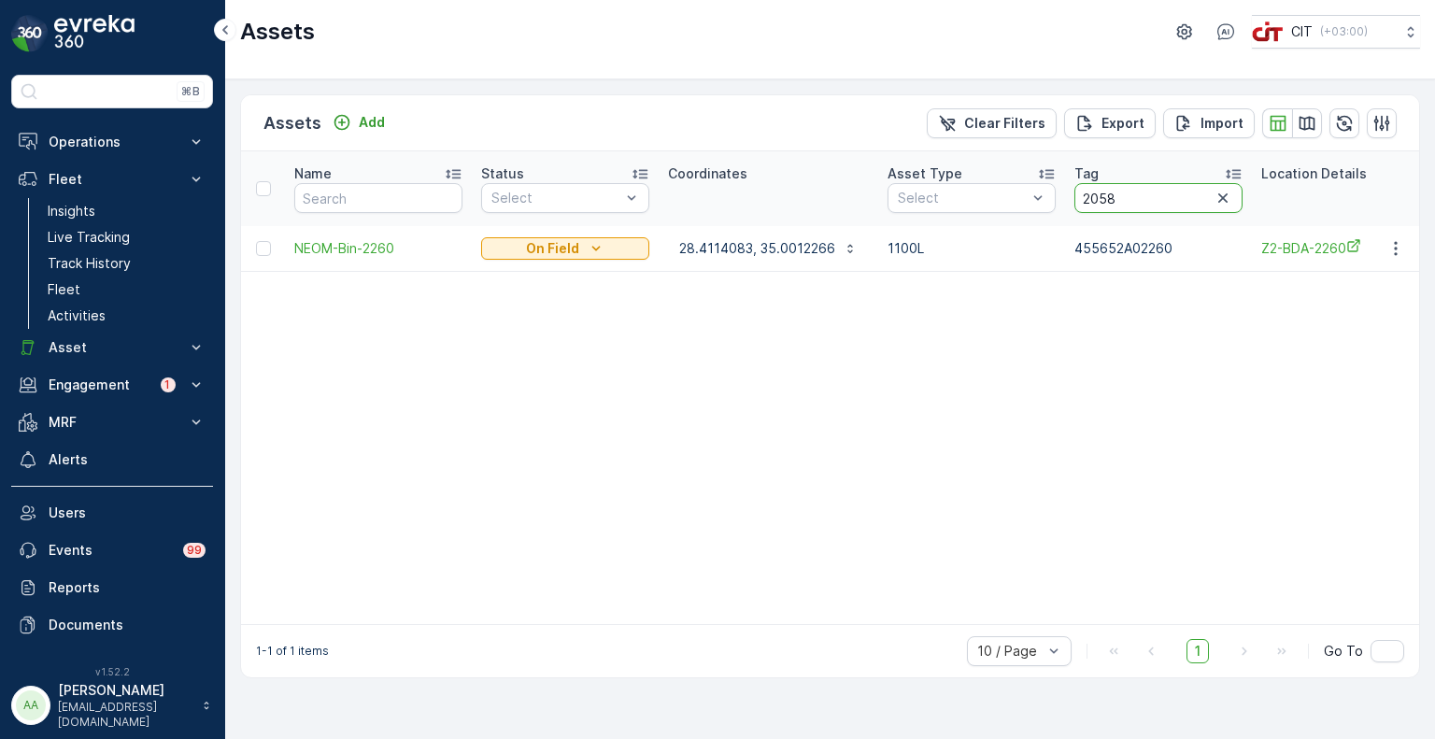
type input "2058"
click at [721, 242] on p "28.4114083, 35.0012266" at bounding box center [757, 248] width 156 height 19
drag, startPoint x: 1126, startPoint y: 201, endPoint x: 1072, endPoint y: 200, distance: 54.2
click at [1074, 200] on input "2058" at bounding box center [1158, 198] width 168 height 30
paste input "9"
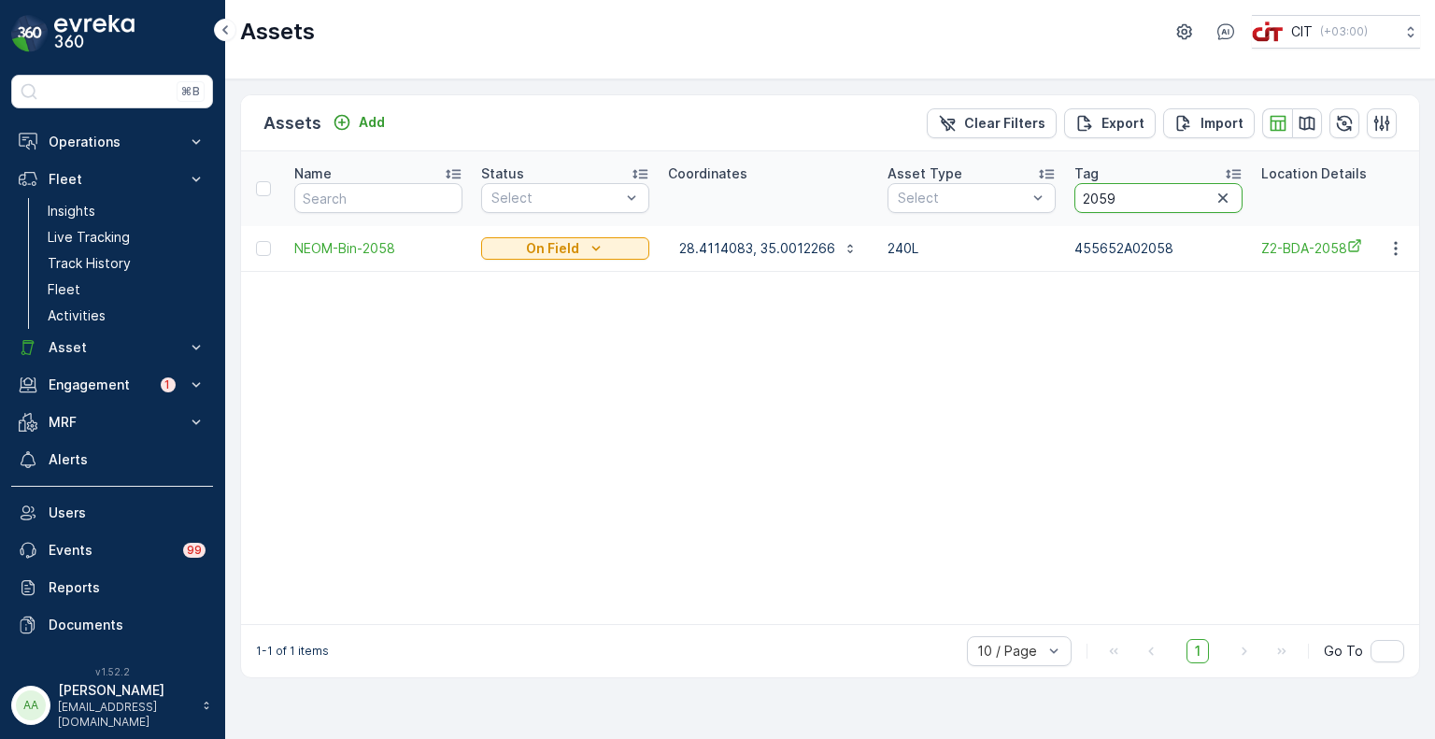
type input "2059"
click at [766, 248] on p "28.4114083, 35.0012266" at bounding box center [757, 248] width 156 height 19
drag, startPoint x: 1134, startPoint y: 197, endPoint x: 1017, endPoint y: 205, distance: 117.0
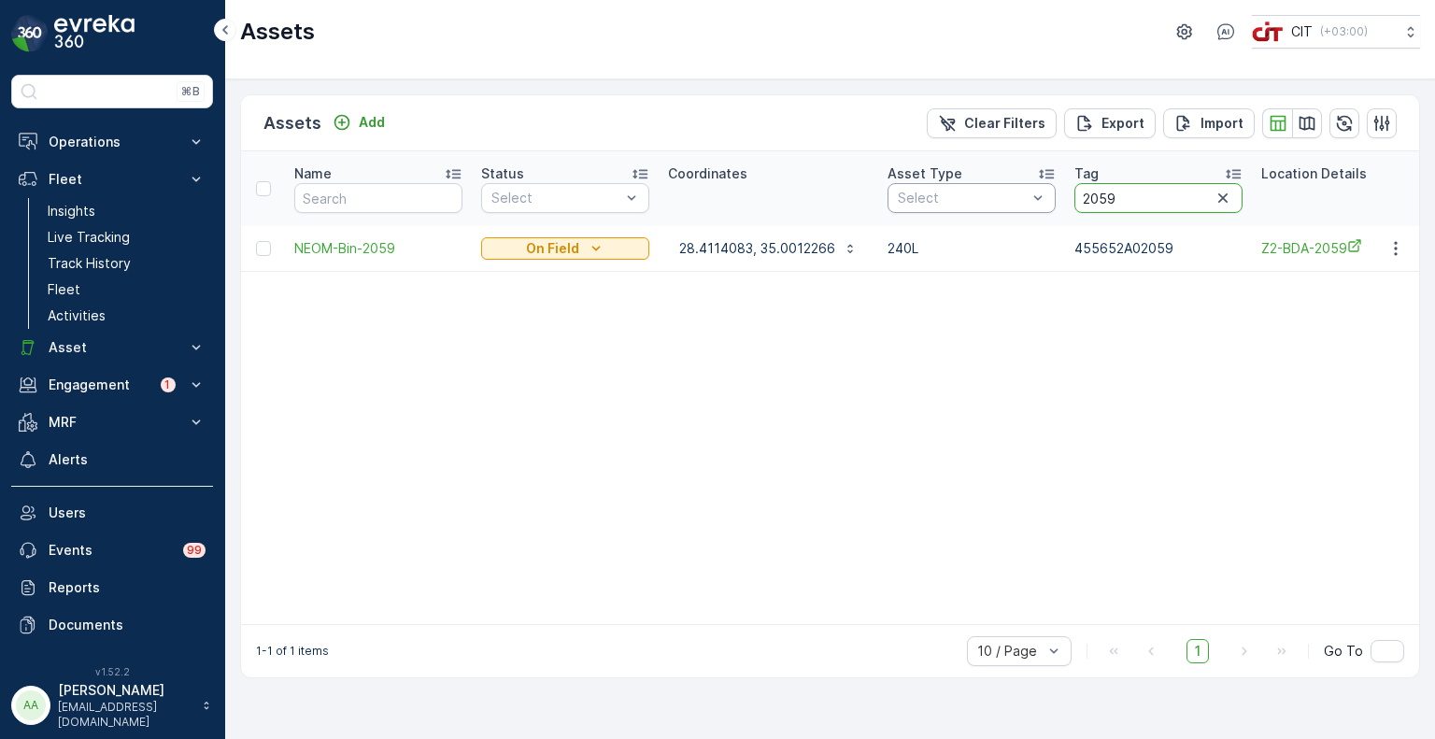
paste input "60"
type input "2060"
click at [772, 252] on p "28.4114083, 35.0012266" at bounding box center [757, 248] width 156 height 19
drag, startPoint x: 1142, startPoint y: 199, endPoint x: 1055, endPoint y: 195, distance: 87.9
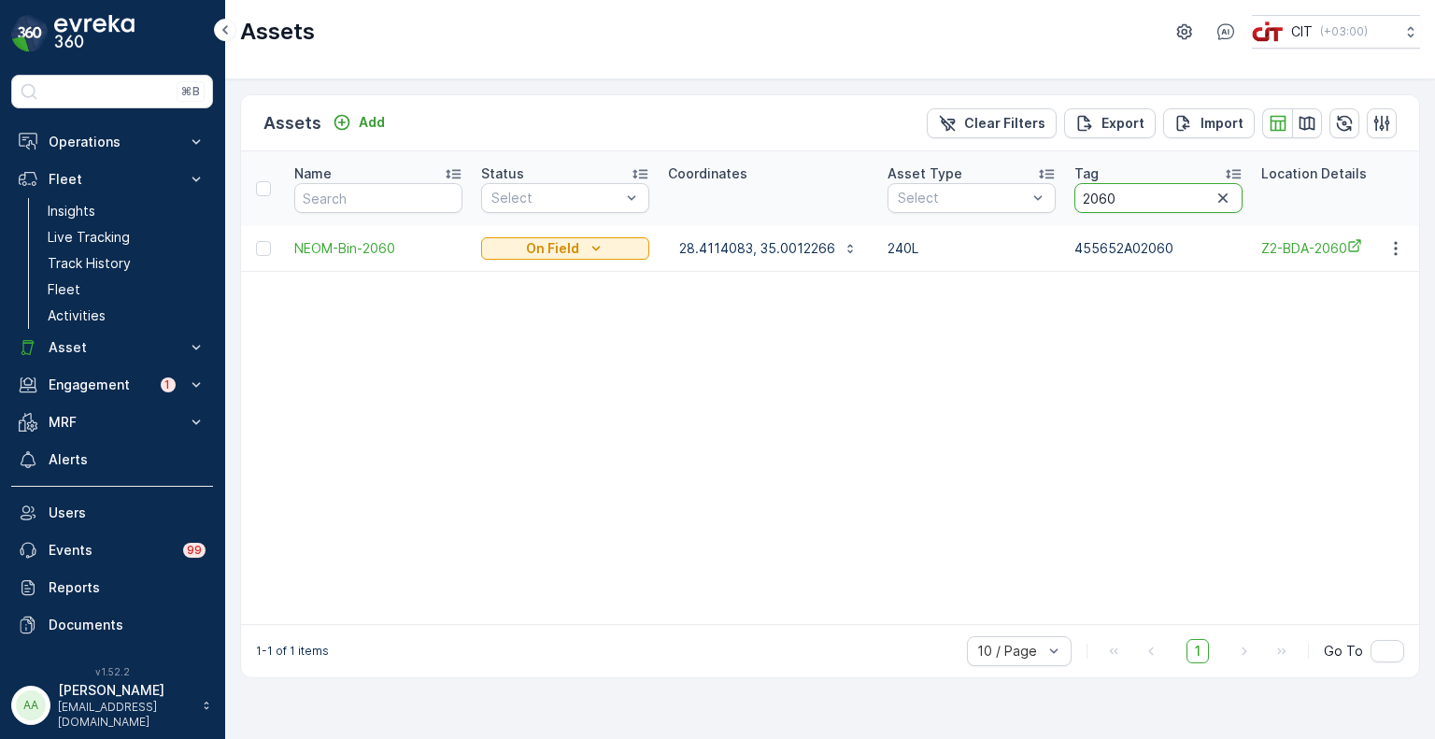
paste input "263"
type input "2263"
click at [746, 239] on p "28.4278383, 35.0028683" at bounding box center [759, 248] width 160 height 19
drag, startPoint x: 1129, startPoint y: 201, endPoint x: 1060, endPoint y: 198, distance: 69.2
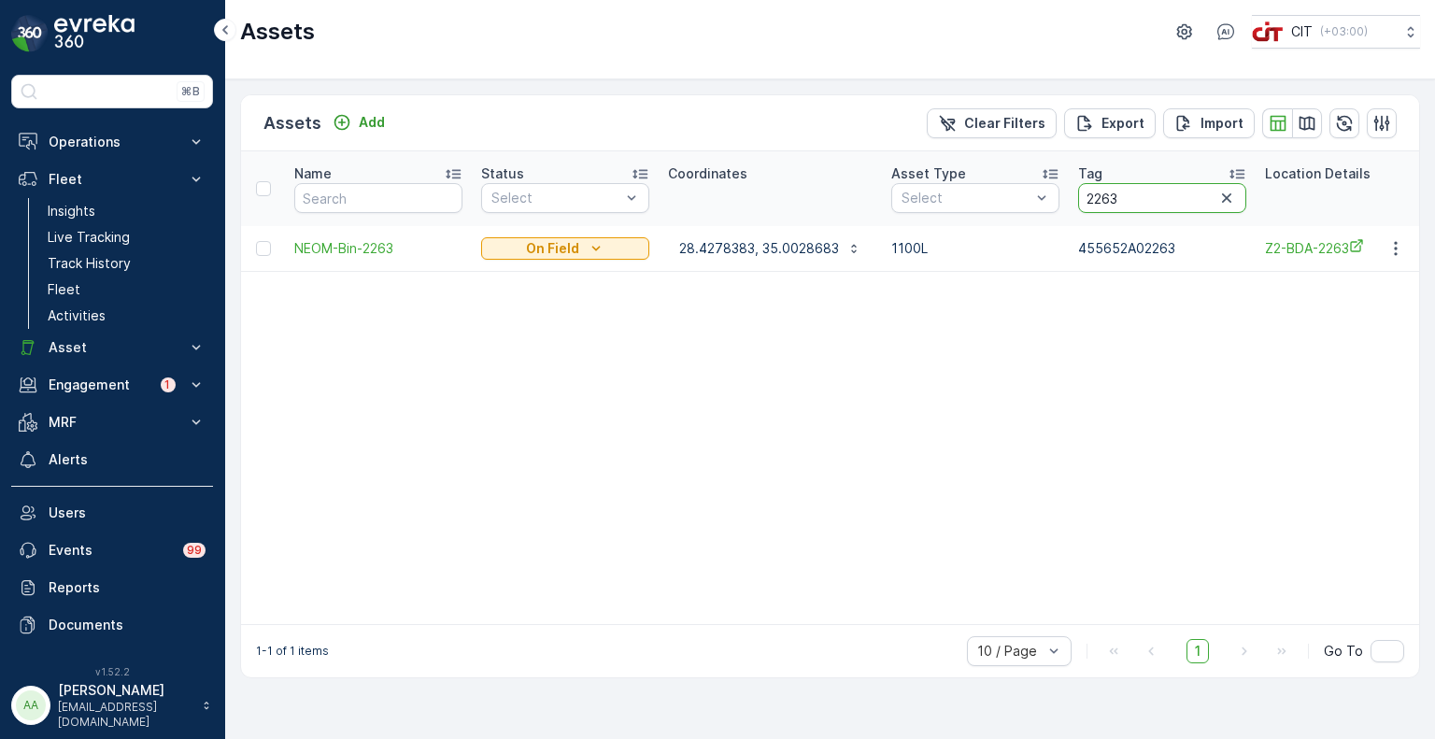
paste input "1539"
type input "1539"
click at [758, 249] on p "28.4114083, 35.0012266" at bounding box center [757, 248] width 156 height 19
drag, startPoint x: 1067, startPoint y: 197, endPoint x: 1050, endPoint y: 197, distance: 16.8
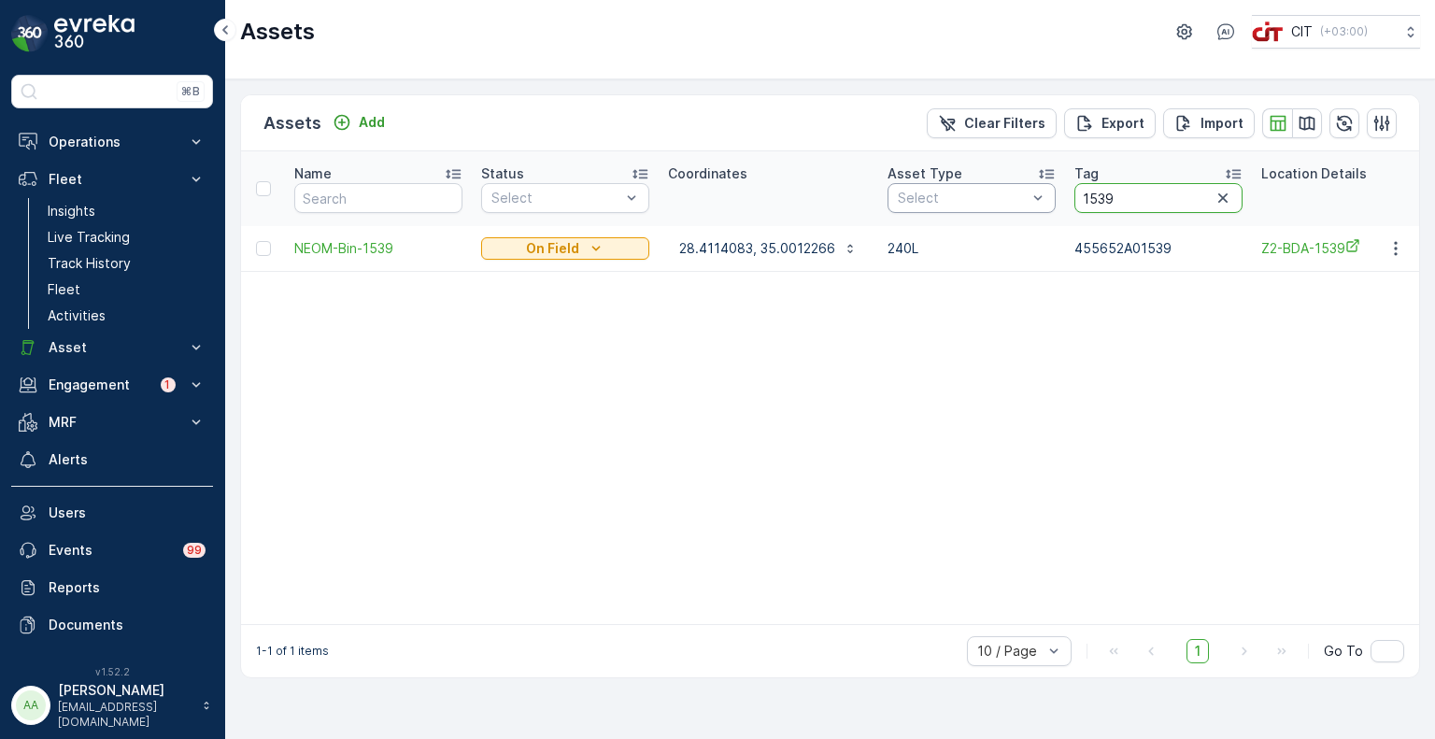
paste input "2257"
type input "2257"
click at [743, 248] on p "28.4114083, 35.0012266" at bounding box center [757, 248] width 156 height 19
drag, startPoint x: 1145, startPoint y: 193, endPoint x: 1061, endPoint y: 193, distance: 84.1
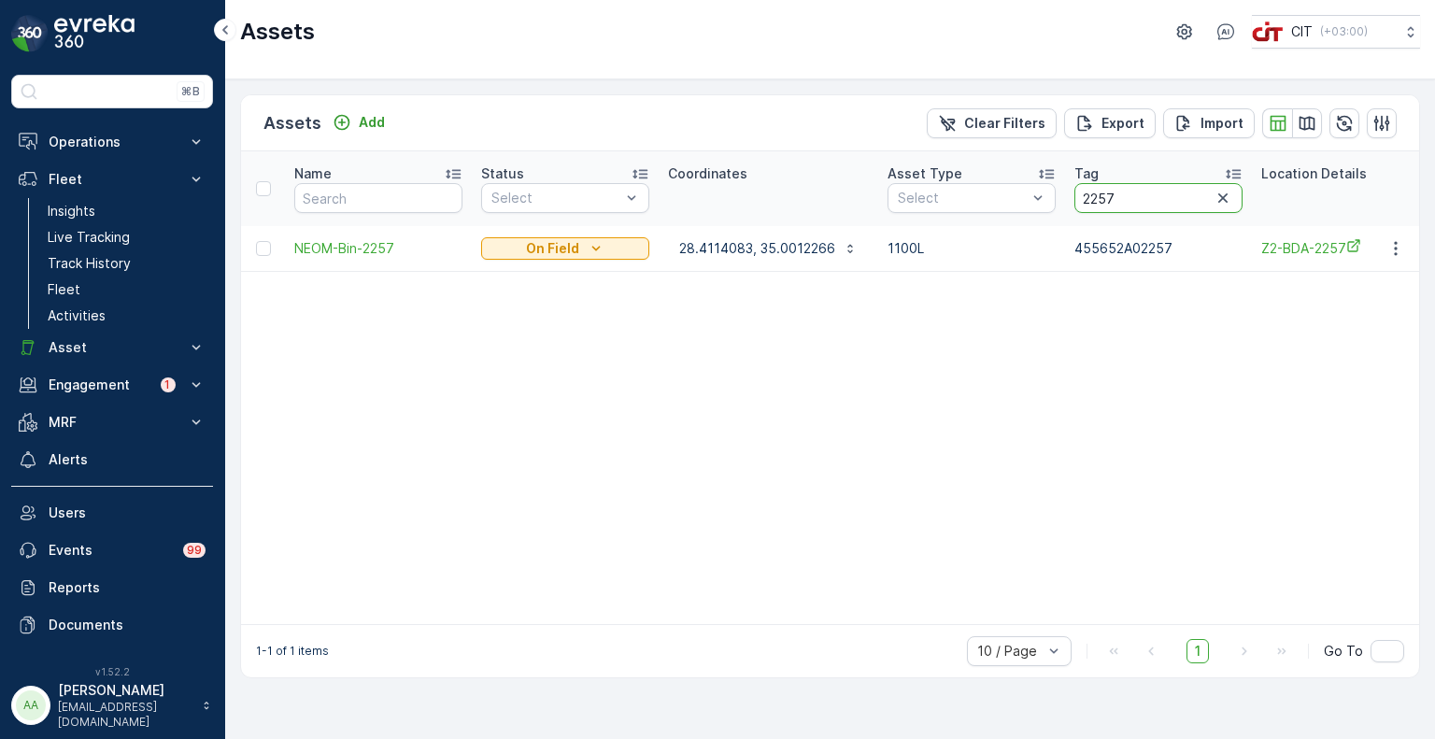
paste input "9"
type input "2259"
click at [727, 247] on p "28.4114083, 35.0012266" at bounding box center [757, 248] width 156 height 19
drag, startPoint x: 1128, startPoint y: 193, endPoint x: 1046, endPoint y: 193, distance: 82.2
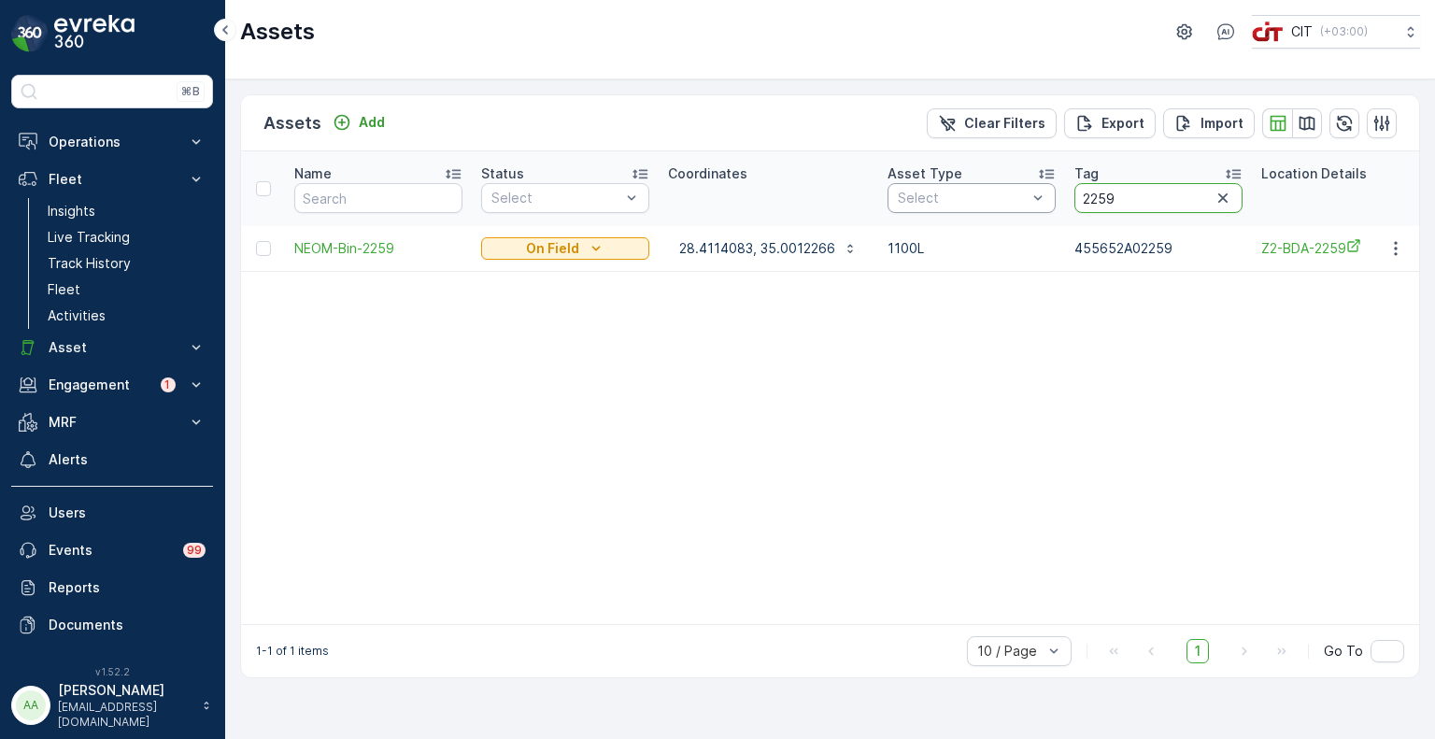
paste input "057"
type input "2057"
click at [723, 246] on p "28.4285666, 35.0028633" at bounding box center [759, 248] width 161 height 19
drag, startPoint x: 1154, startPoint y: 187, endPoint x: 1073, endPoint y: 188, distance: 81.3
click at [1073, 188] on th "Tag 2057" at bounding box center [1162, 188] width 187 height 75
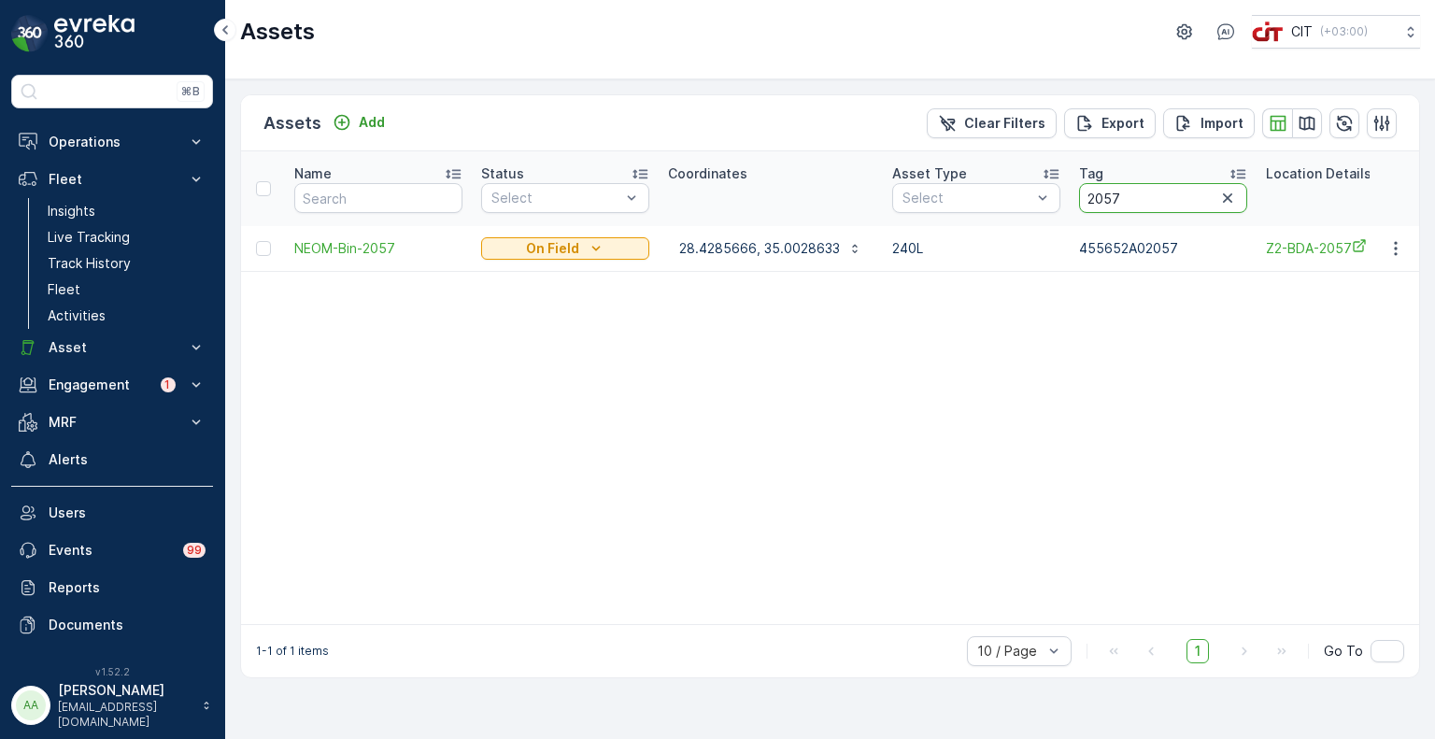
paste input "0576"
type input "0576"
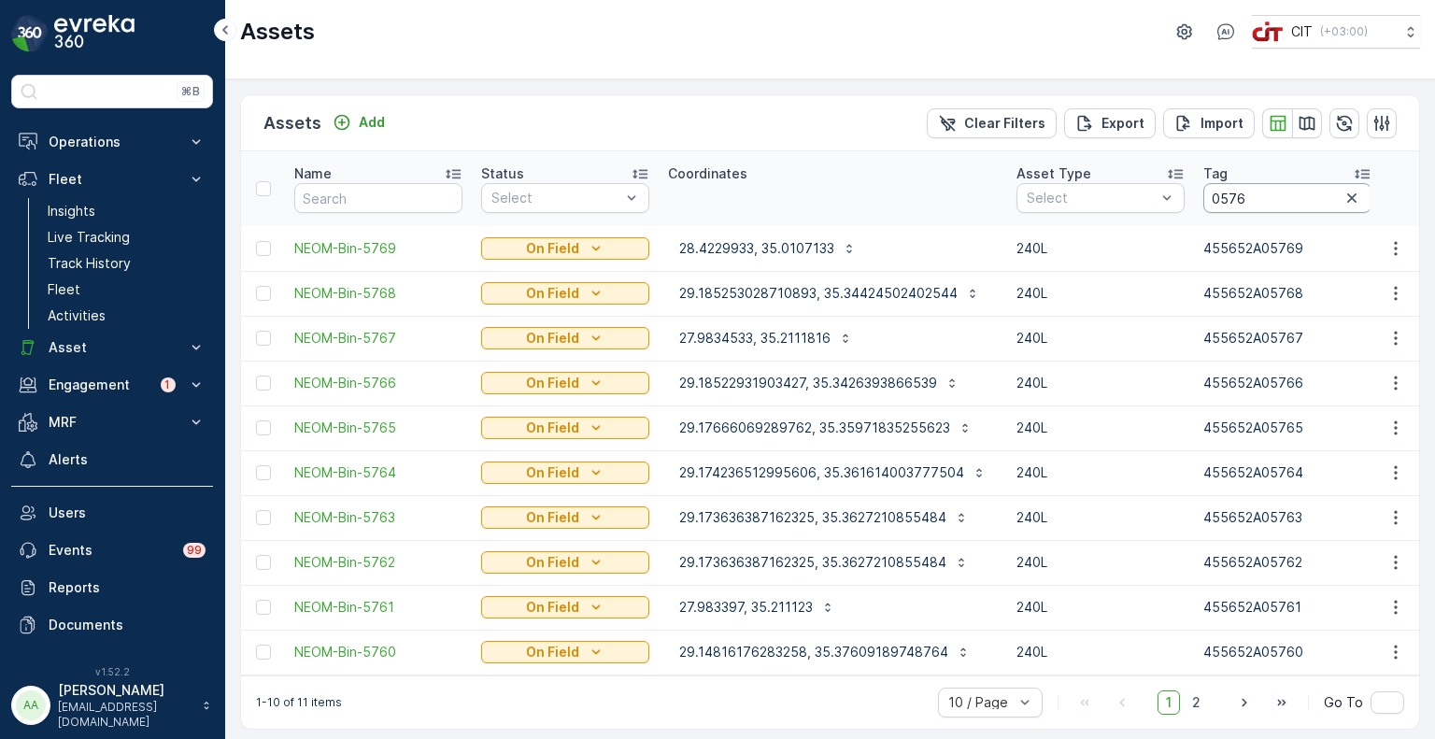
click at [1204, 194] on input "0576" at bounding box center [1287, 198] width 168 height 30
type input "00576"
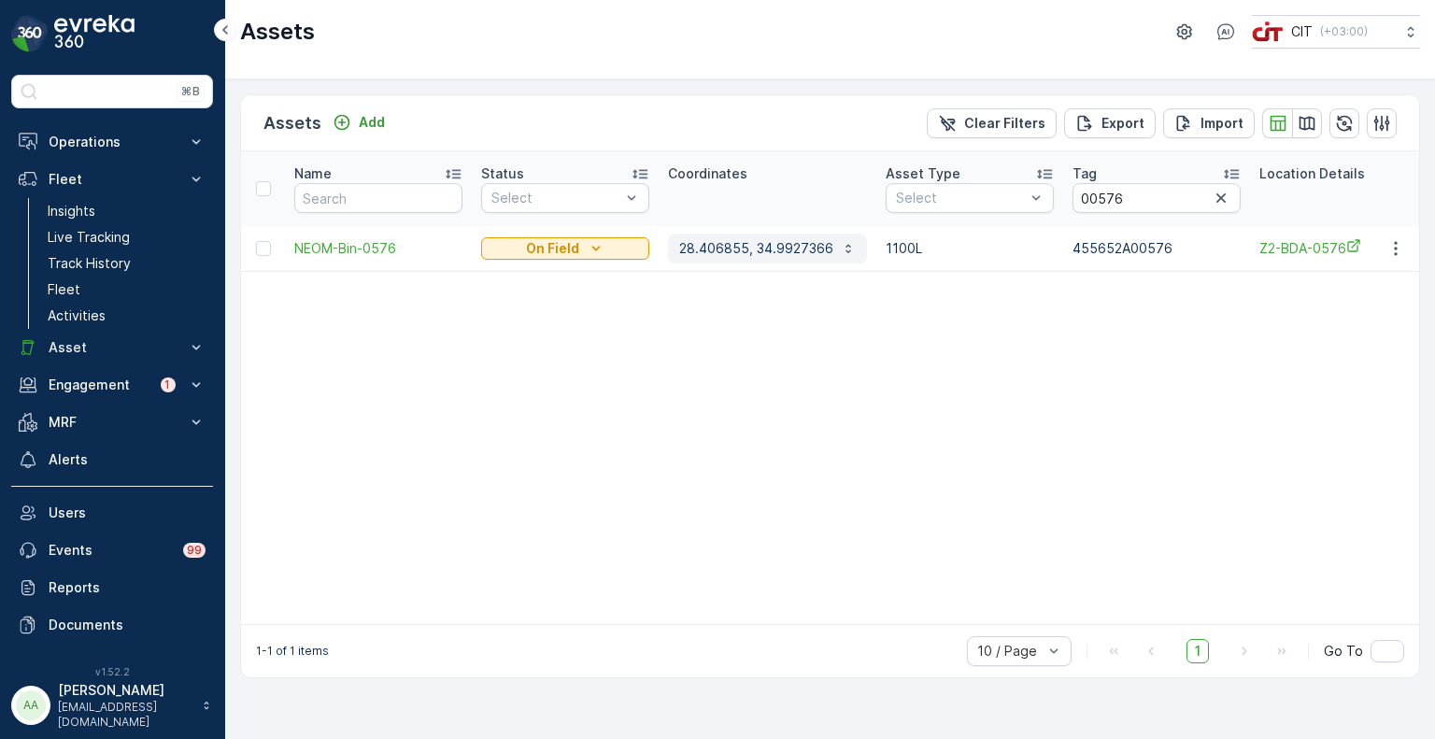
click at [729, 251] on p "28.406855, 34.9927366" at bounding box center [756, 248] width 154 height 19
drag, startPoint x: 1131, startPoint y: 194, endPoint x: 1041, endPoint y: 193, distance: 89.7
paste input "225"
type input "2256"
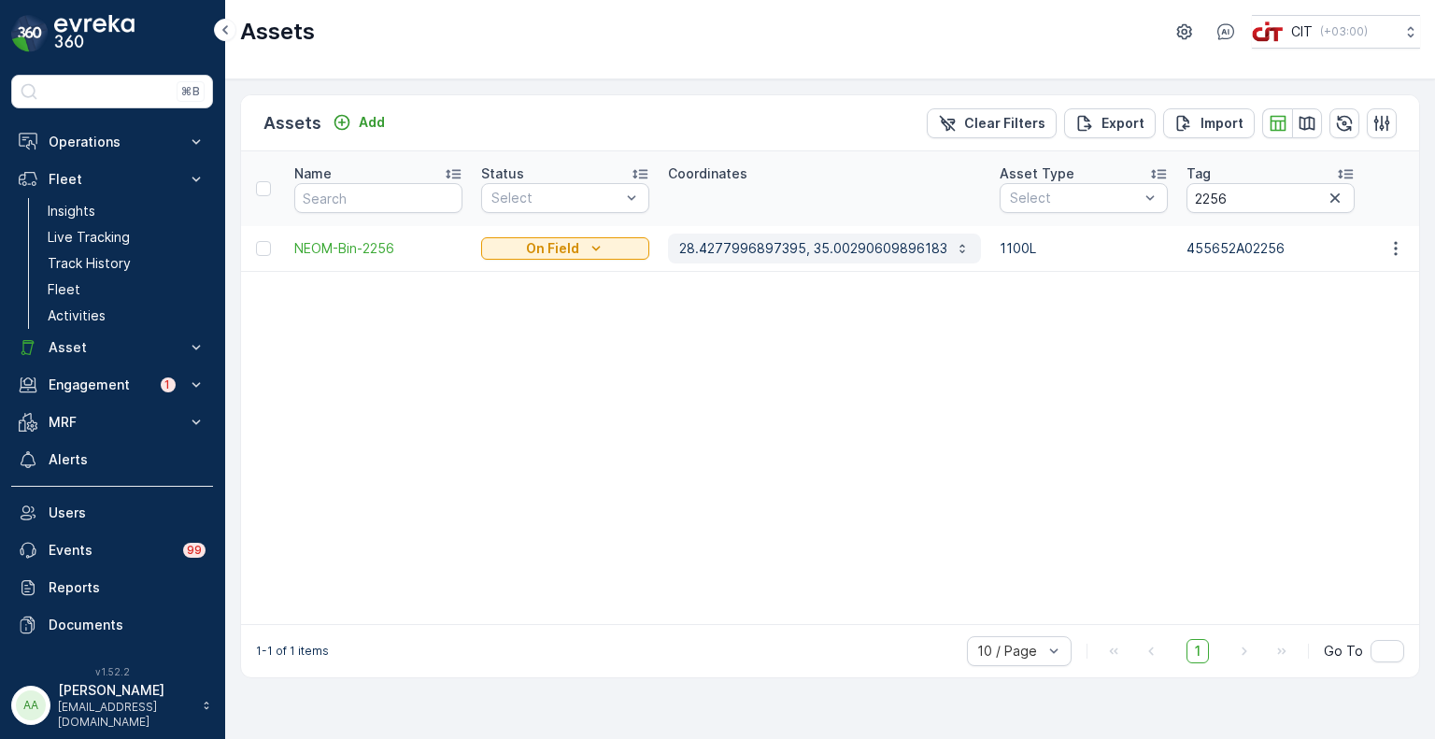
click at [774, 246] on p "28.4277996897395, 35.00290609896183" at bounding box center [813, 248] width 268 height 19
drag, startPoint x: 1240, startPoint y: 201, endPoint x: 1177, endPoint y: 201, distance: 63.5
click at [1177, 201] on th "Tag 2256" at bounding box center [1270, 188] width 187 height 75
paste input "1195"
type input "1195"
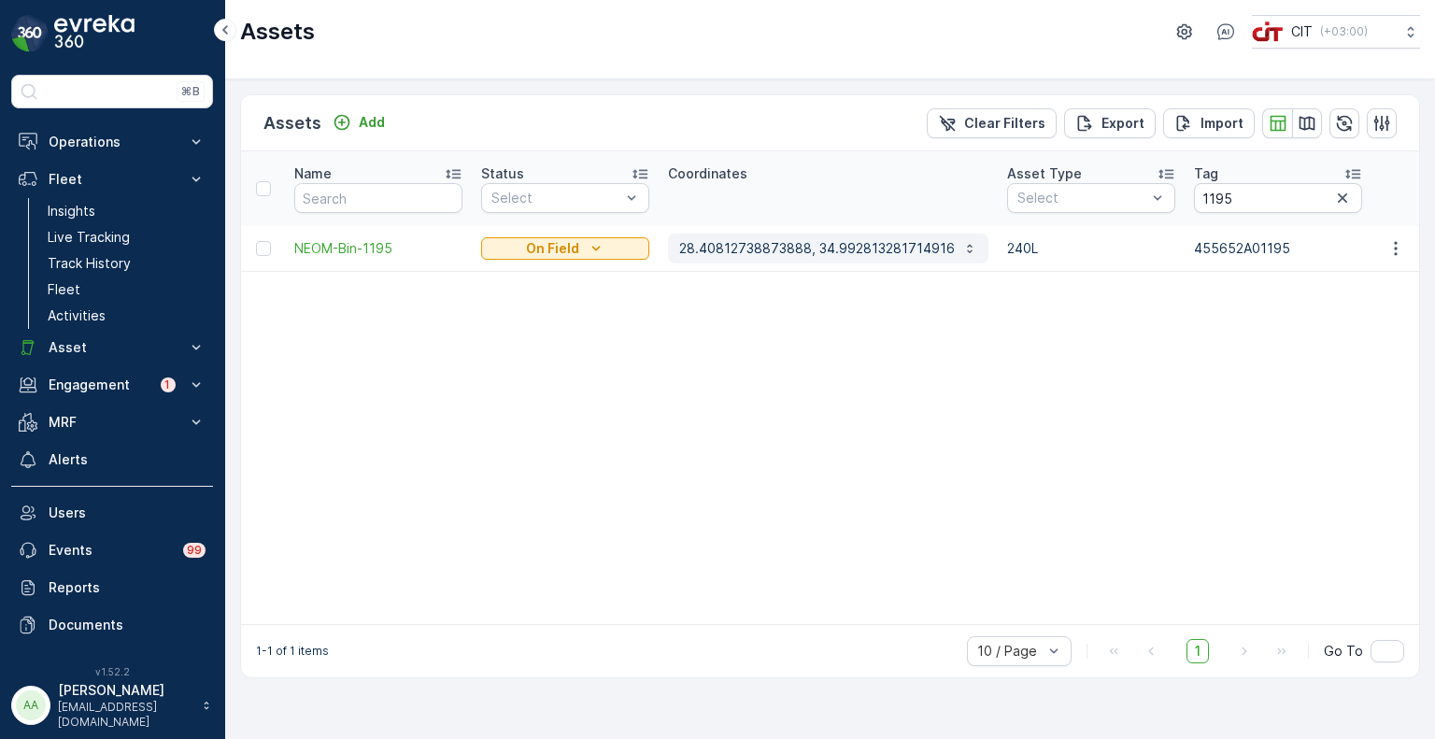
click at [800, 239] on p "28.40812738873888, 34.992813281714916" at bounding box center [817, 248] width 276 height 19
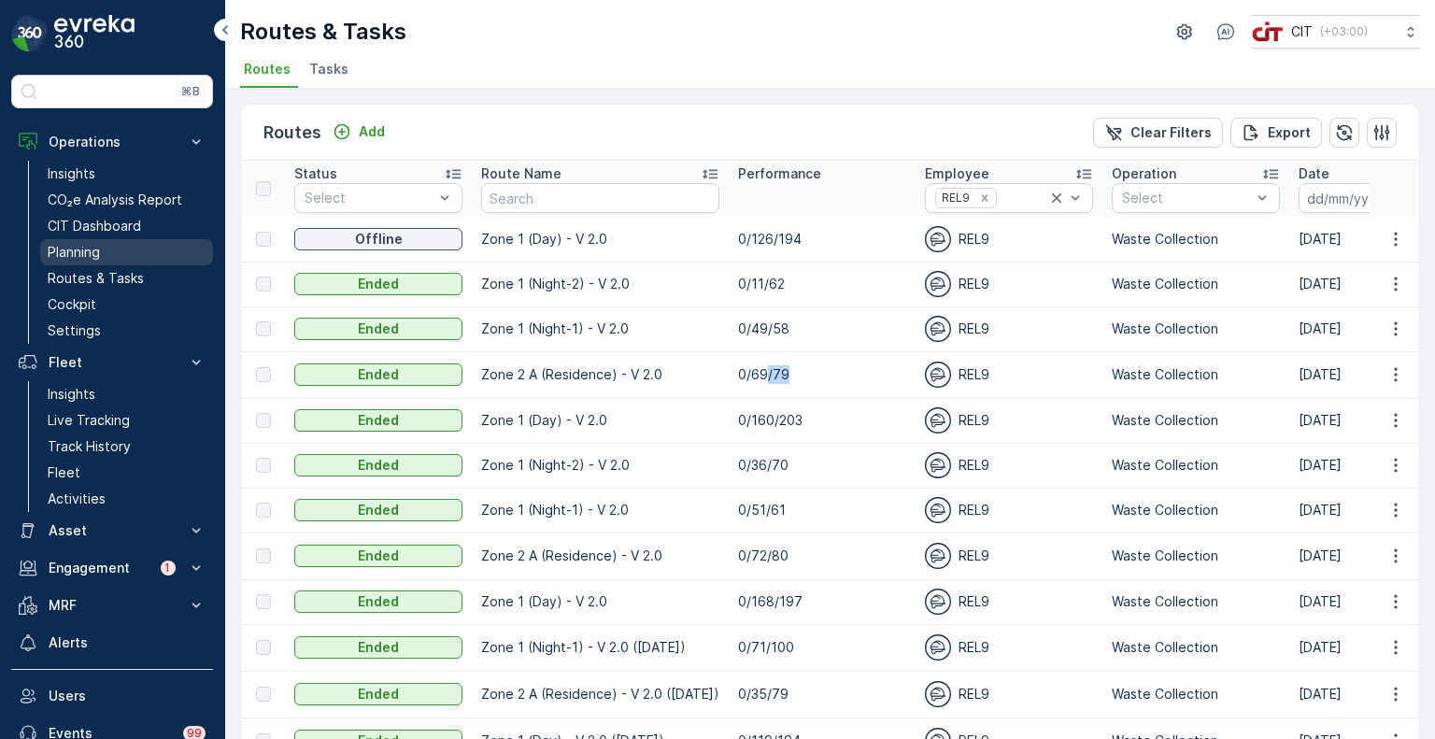
click at [78, 251] on p "Planning" at bounding box center [74, 252] width 52 height 19
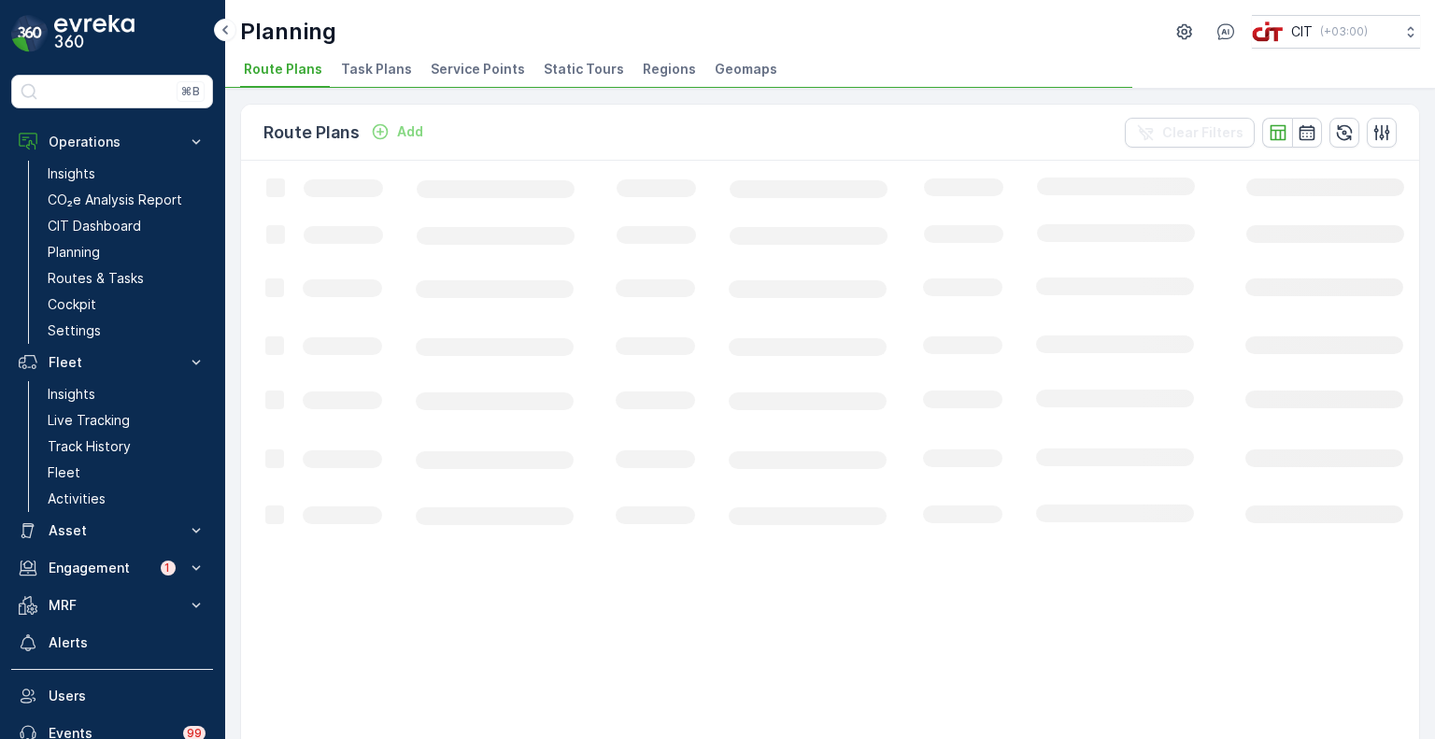
click at [472, 65] on span "Service Points" at bounding box center [478, 69] width 94 height 19
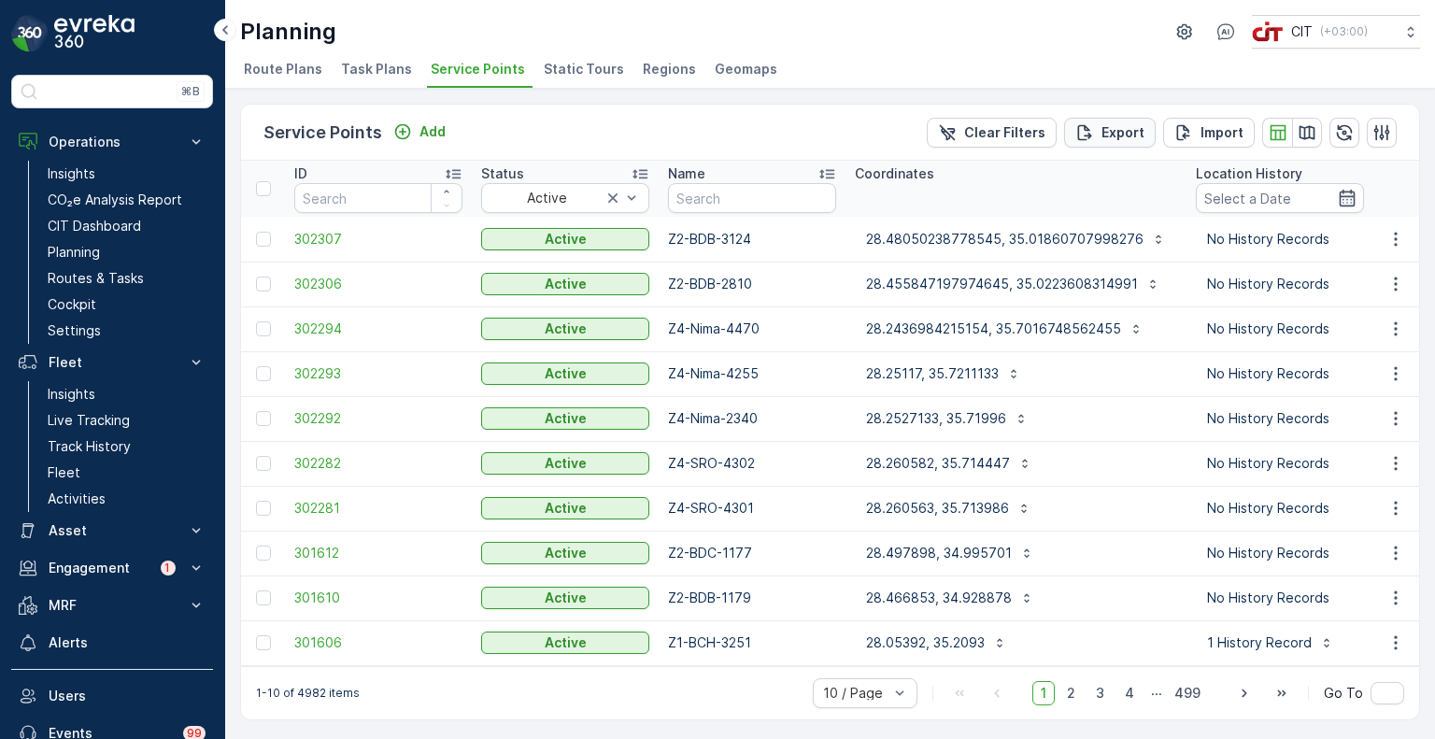
click at [1110, 131] on p "Export" at bounding box center [1122, 132] width 43 height 19
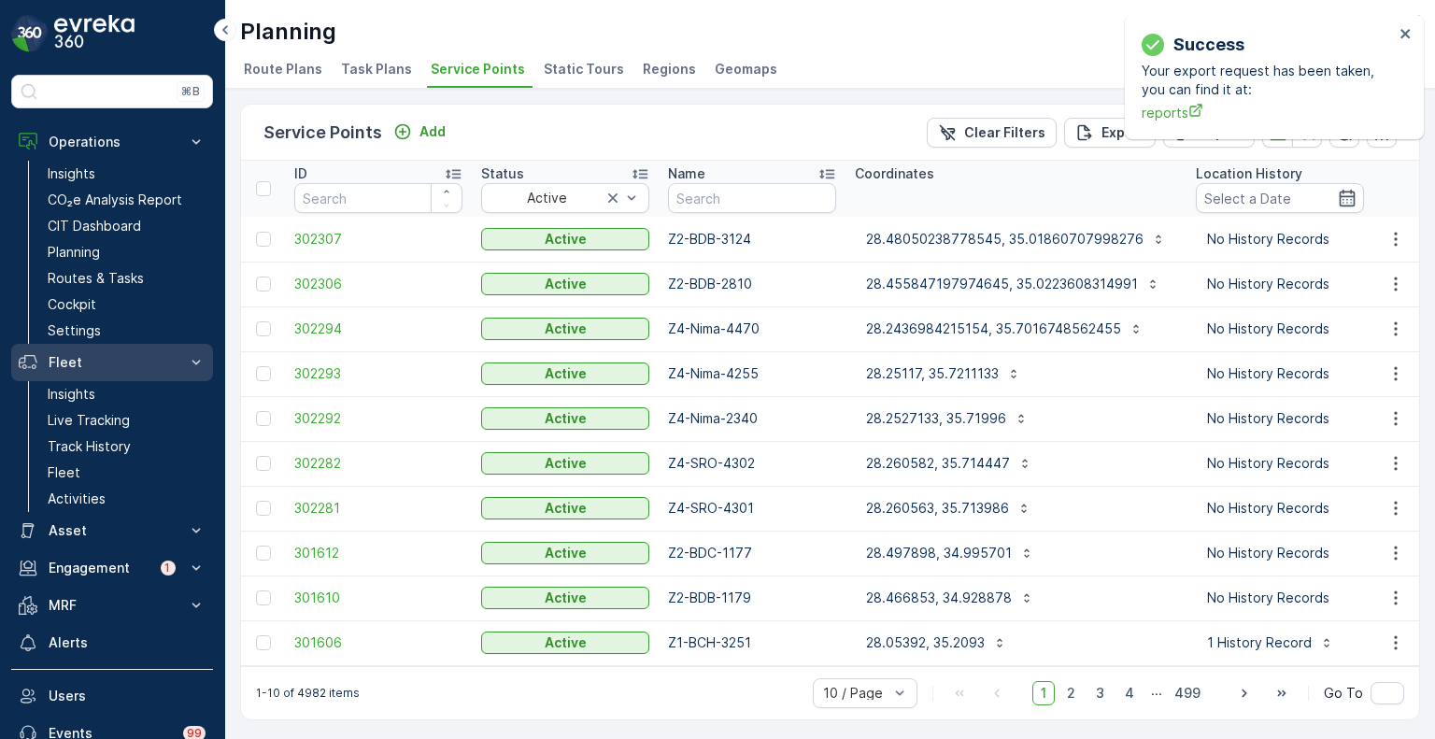
click at [77, 358] on p "Fleet" at bounding box center [112, 362] width 127 height 19
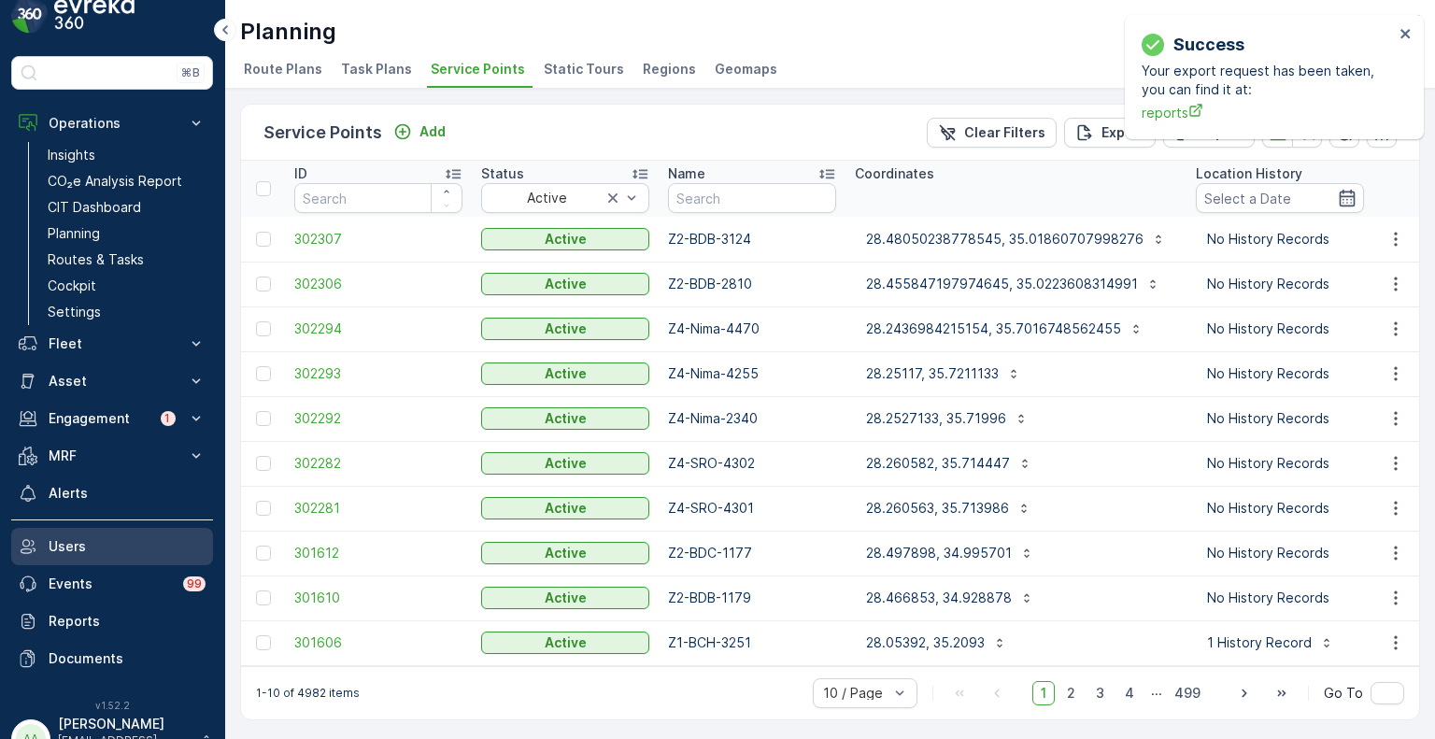
scroll to position [47, 0]
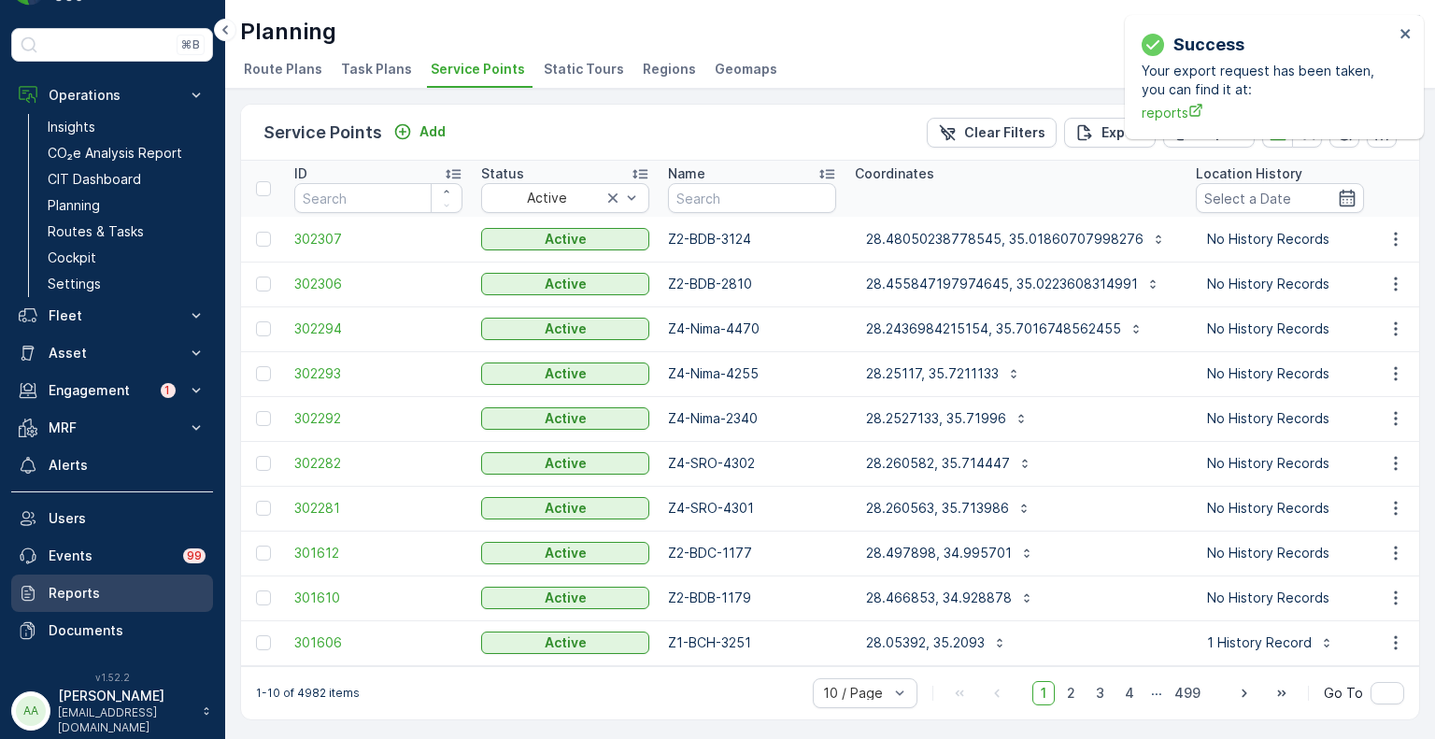
click at [78, 591] on p "Reports" at bounding box center [127, 593] width 157 height 19
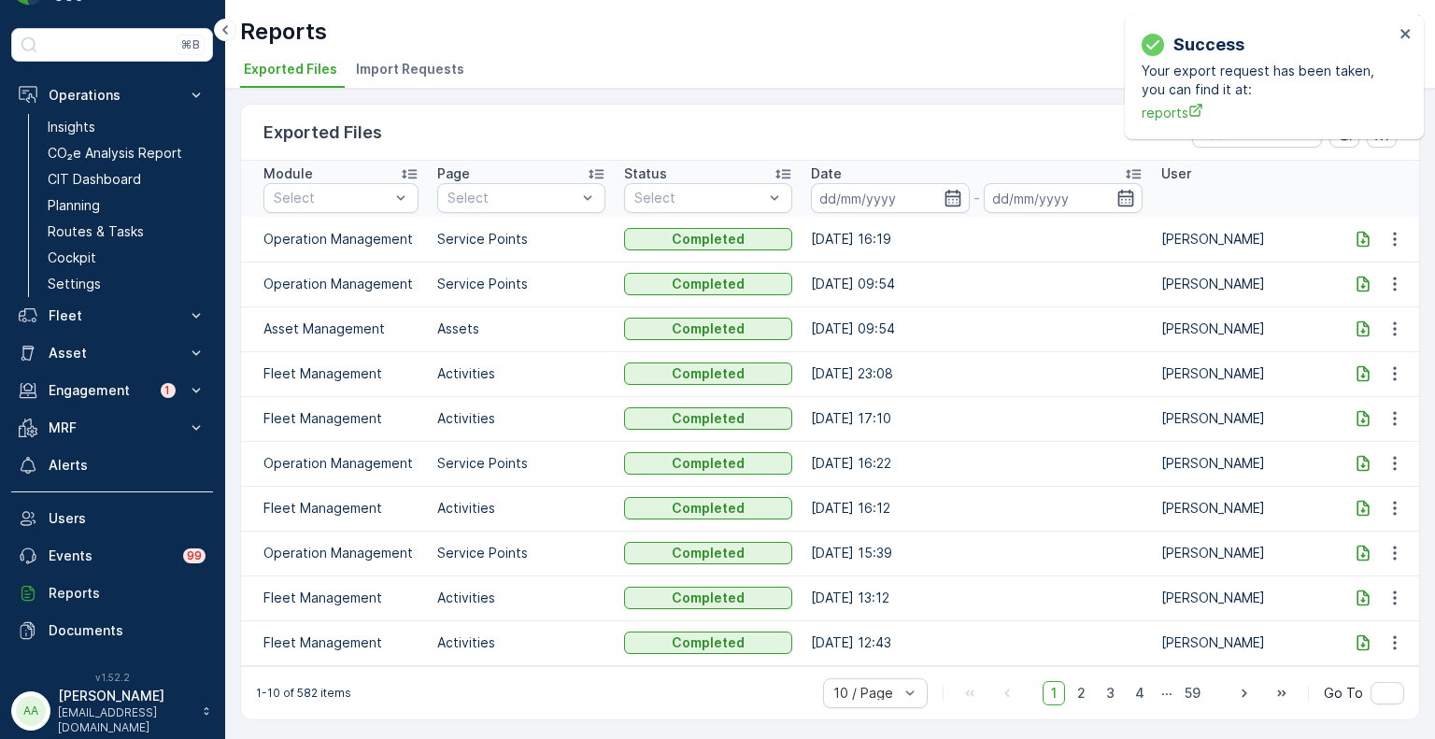
click at [1364, 238] on icon at bounding box center [1362, 239] width 19 height 19
drag, startPoint x: 120, startPoint y: 207, endPoint x: 168, endPoint y: 175, distance: 57.8
click at [120, 207] on link "Planning" at bounding box center [126, 205] width 173 height 26
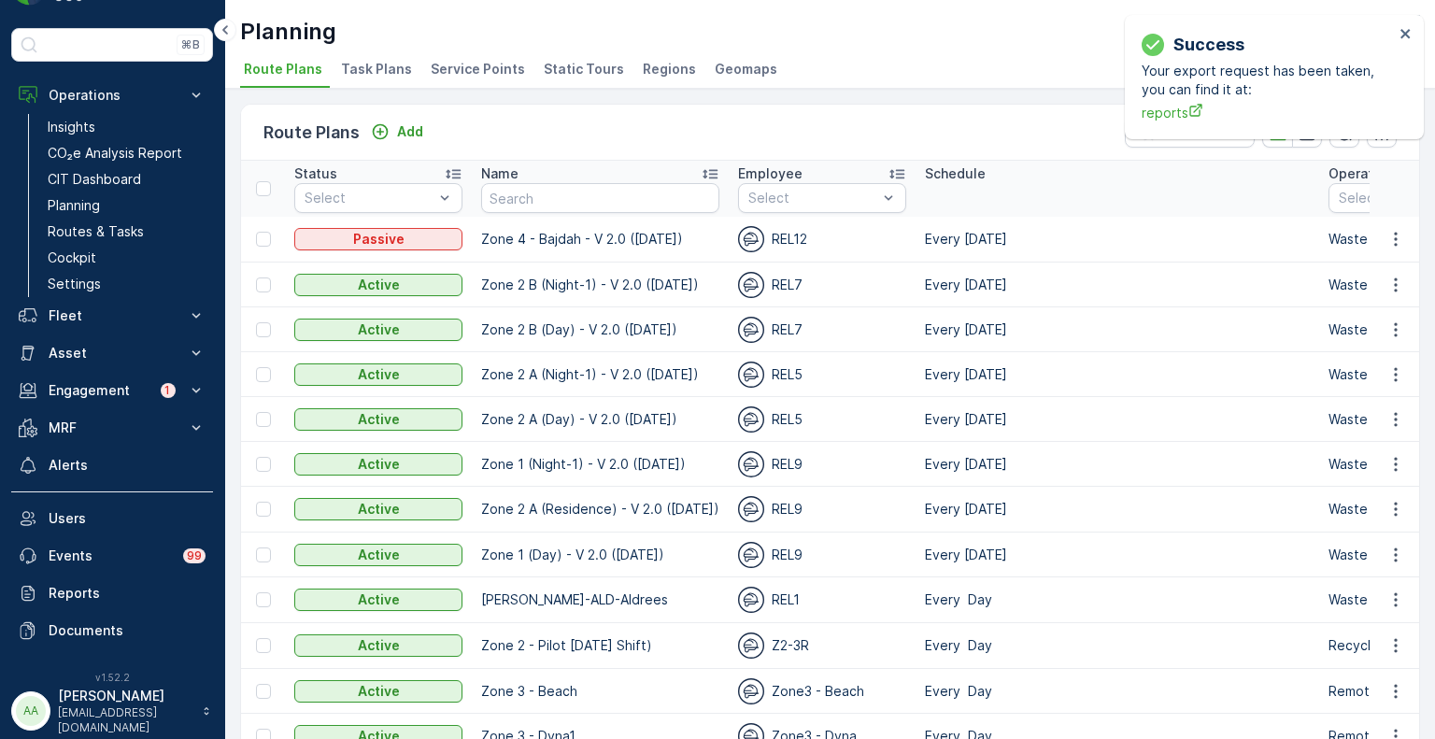
click at [534, 201] on input "text" at bounding box center [600, 198] width 238 height 30
type input "zone 1"
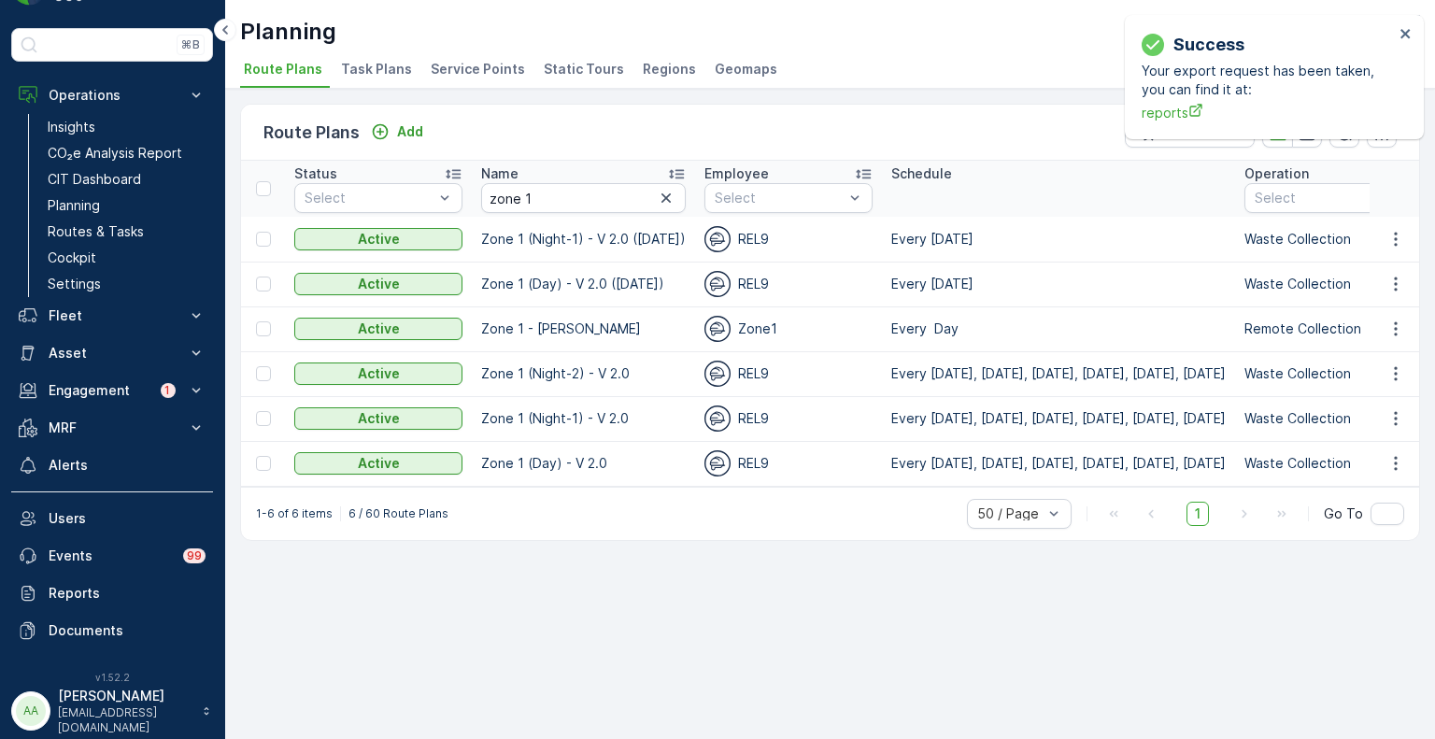
click at [545, 69] on span "Static Tours" at bounding box center [584, 69] width 80 height 19
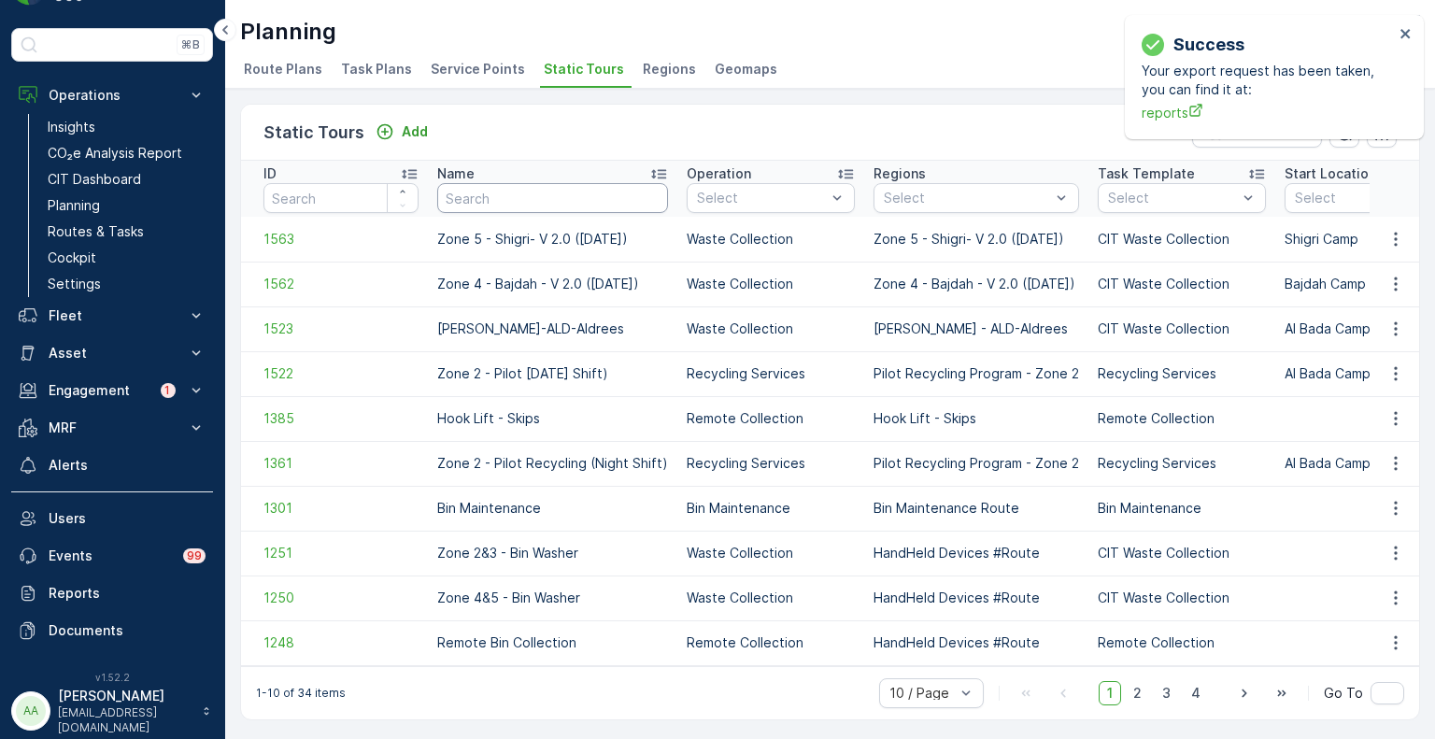
click at [552, 193] on input "text" at bounding box center [552, 198] width 231 height 30
type input "zone 1"
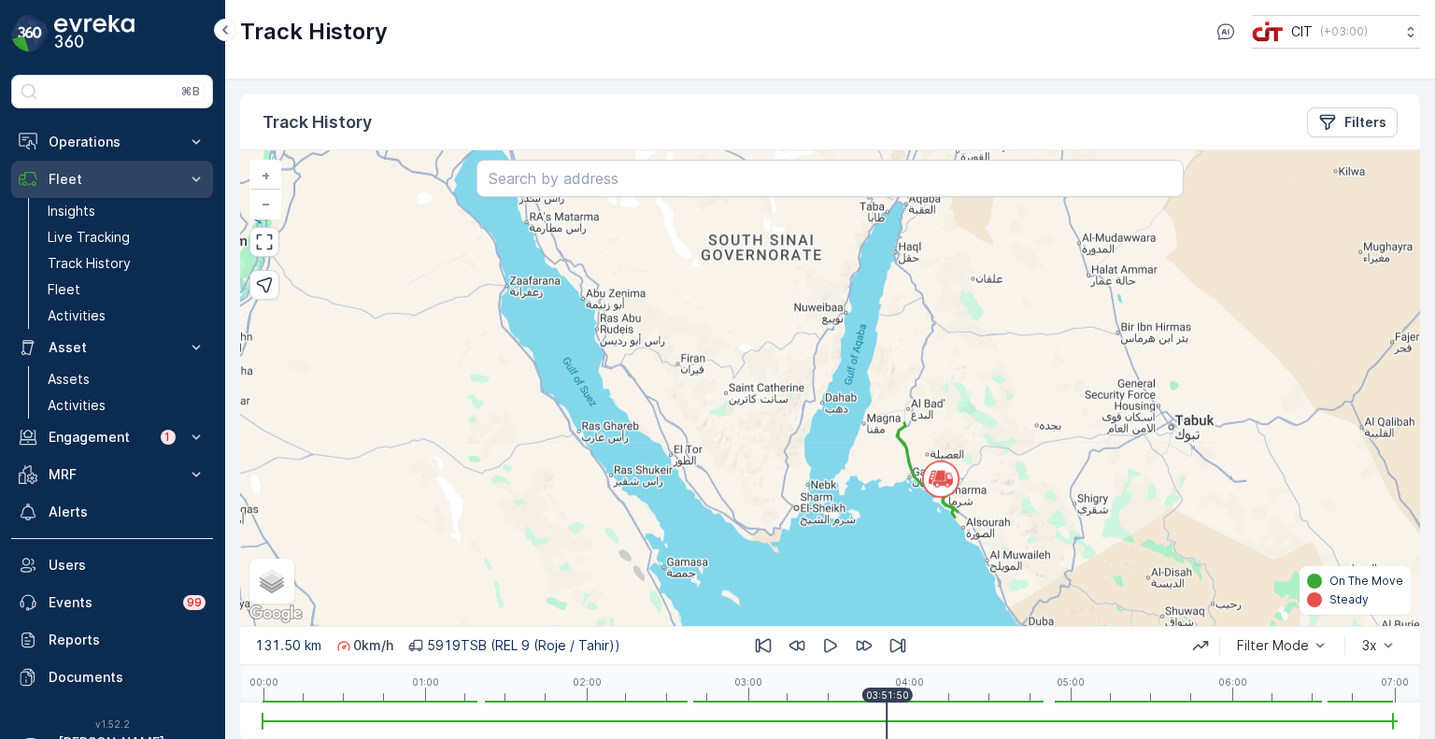
click at [67, 175] on p "Fleet" at bounding box center [112, 179] width 127 height 19
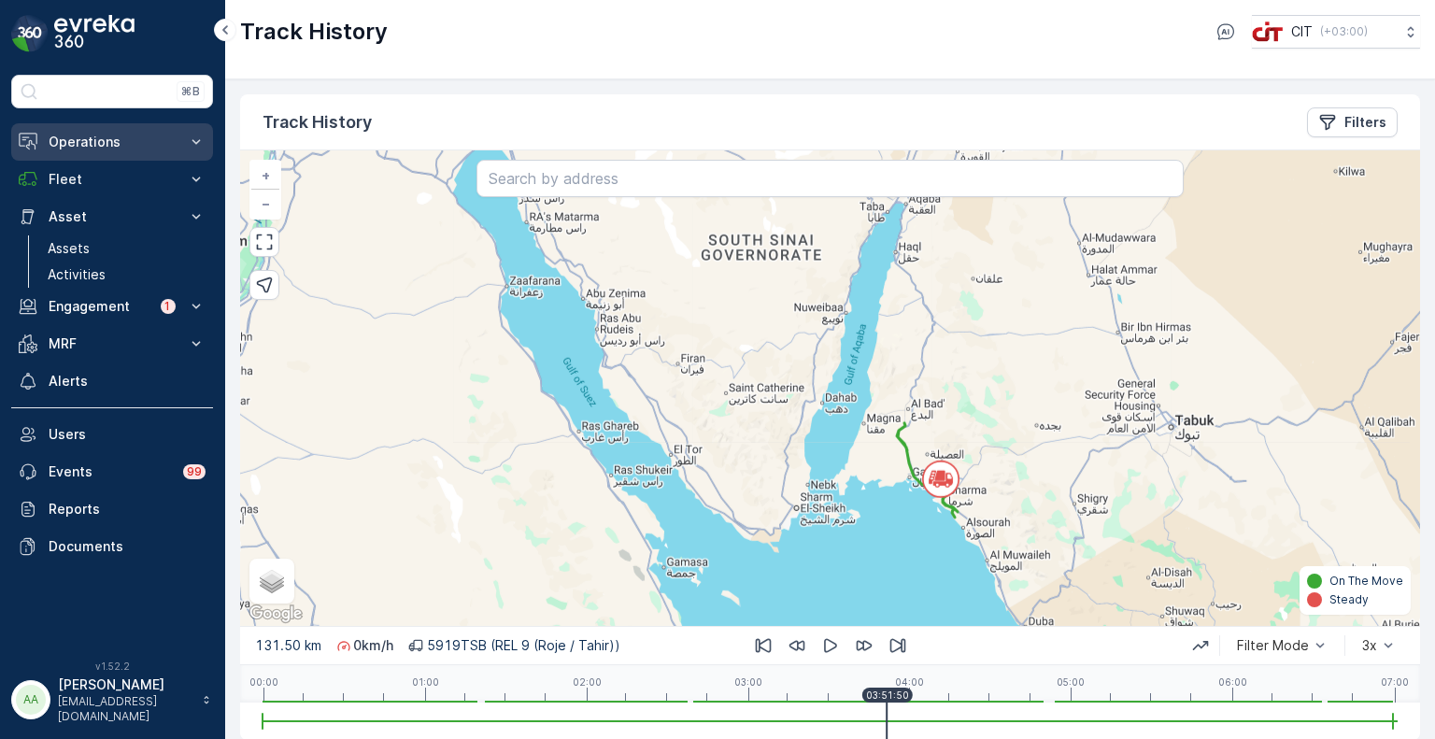
click at [90, 146] on p "Operations" at bounding box center [112, 142] width 127 height 19
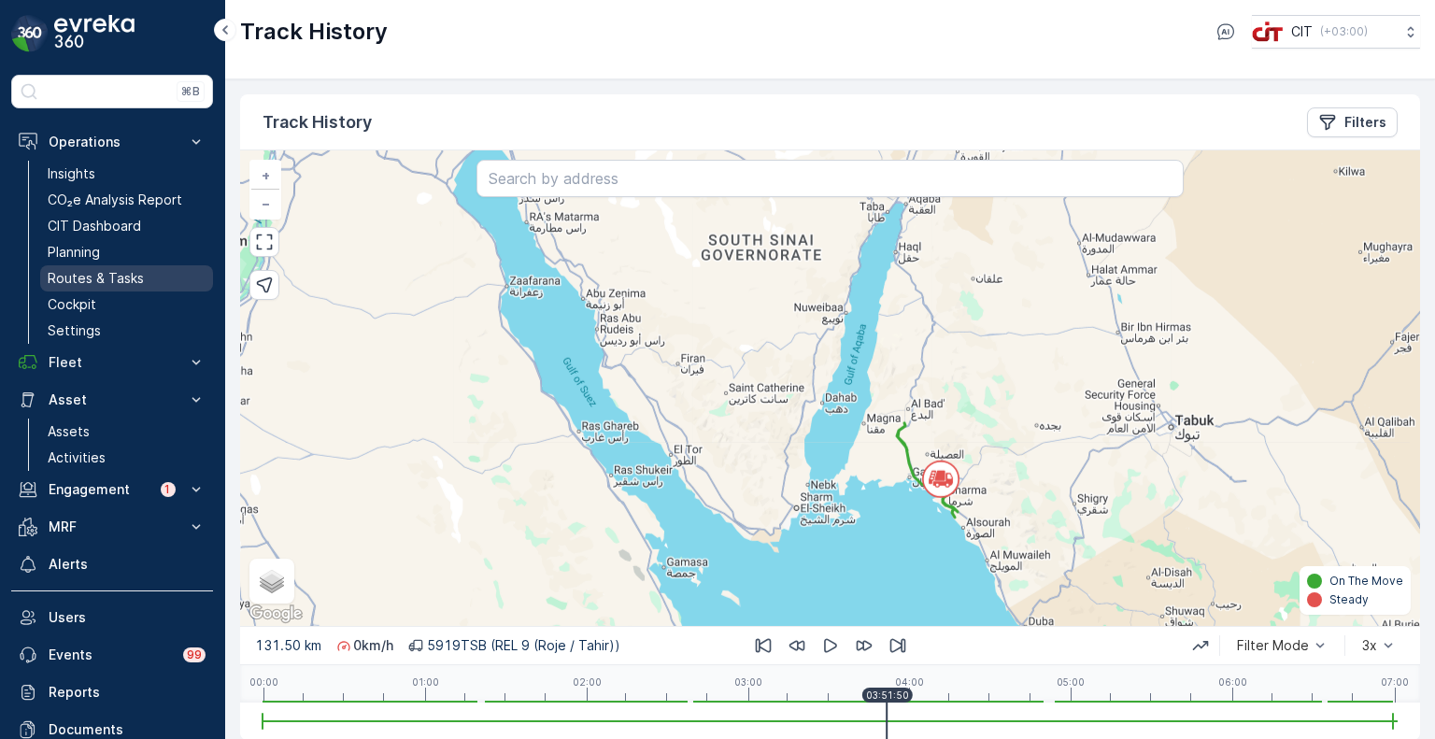
click at [89, 253] on p "Planning" at bounding box center [74, 252] width 52 height 19
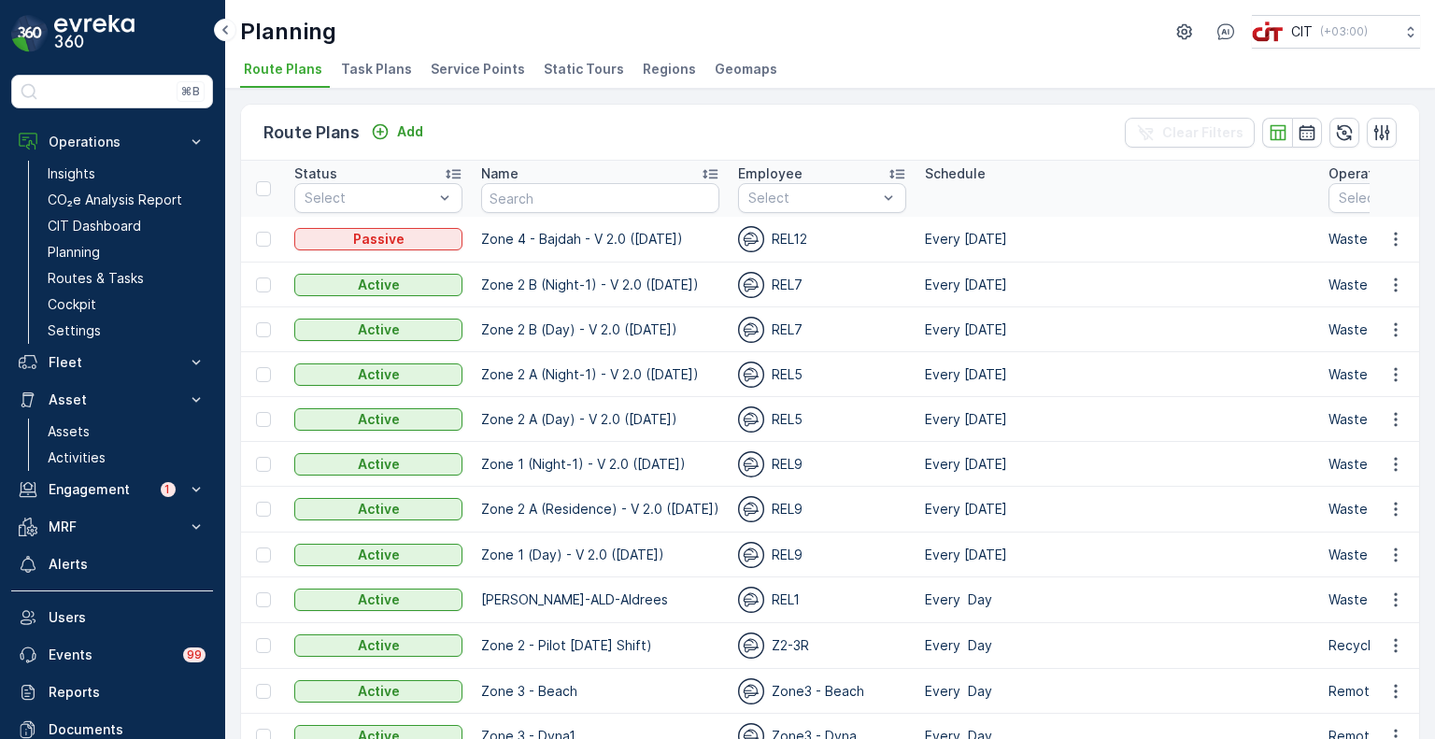
click at [652, 65] on span "Regions" at bounding box center [669, 69] width 53 height 19
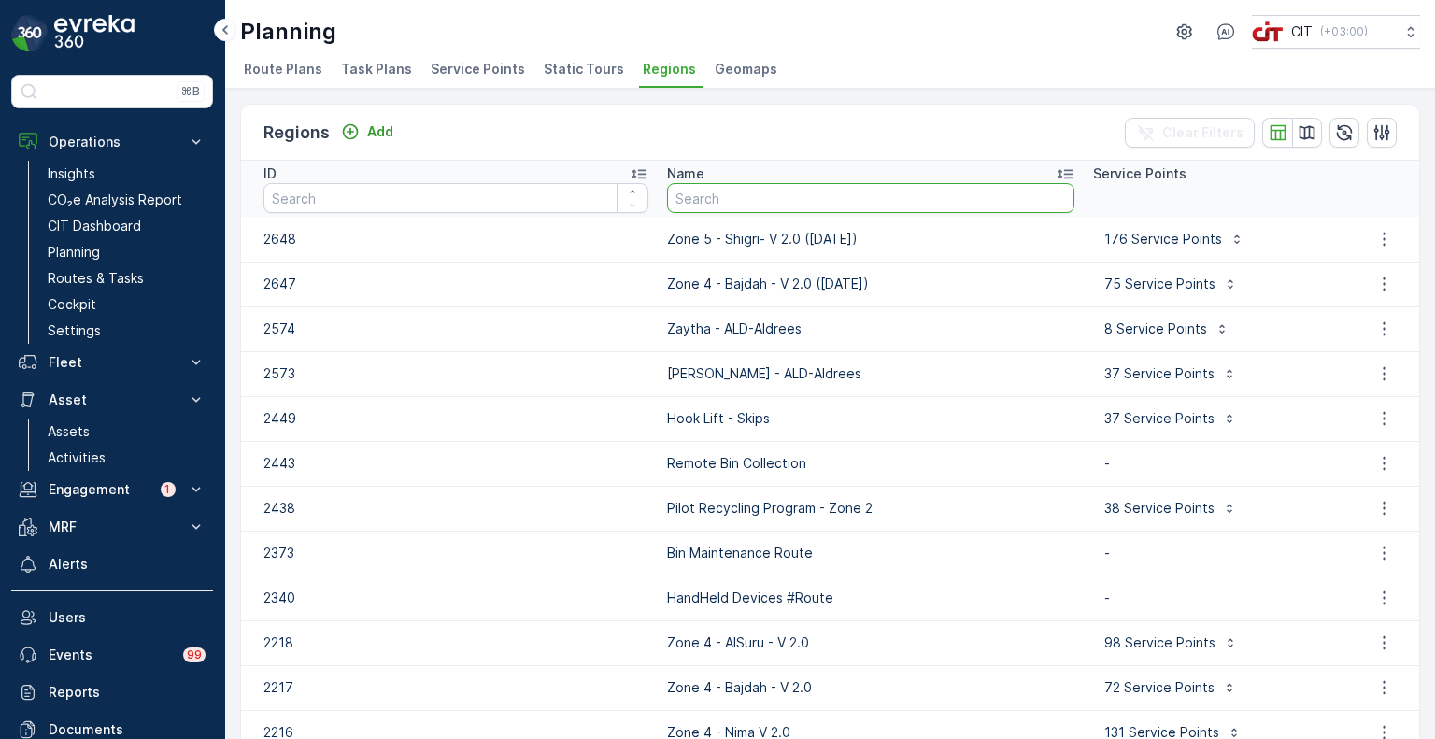
click at [796, 194] on input "text" at bounding box center [870, 198] width 407 height 30
type input "zone 1"
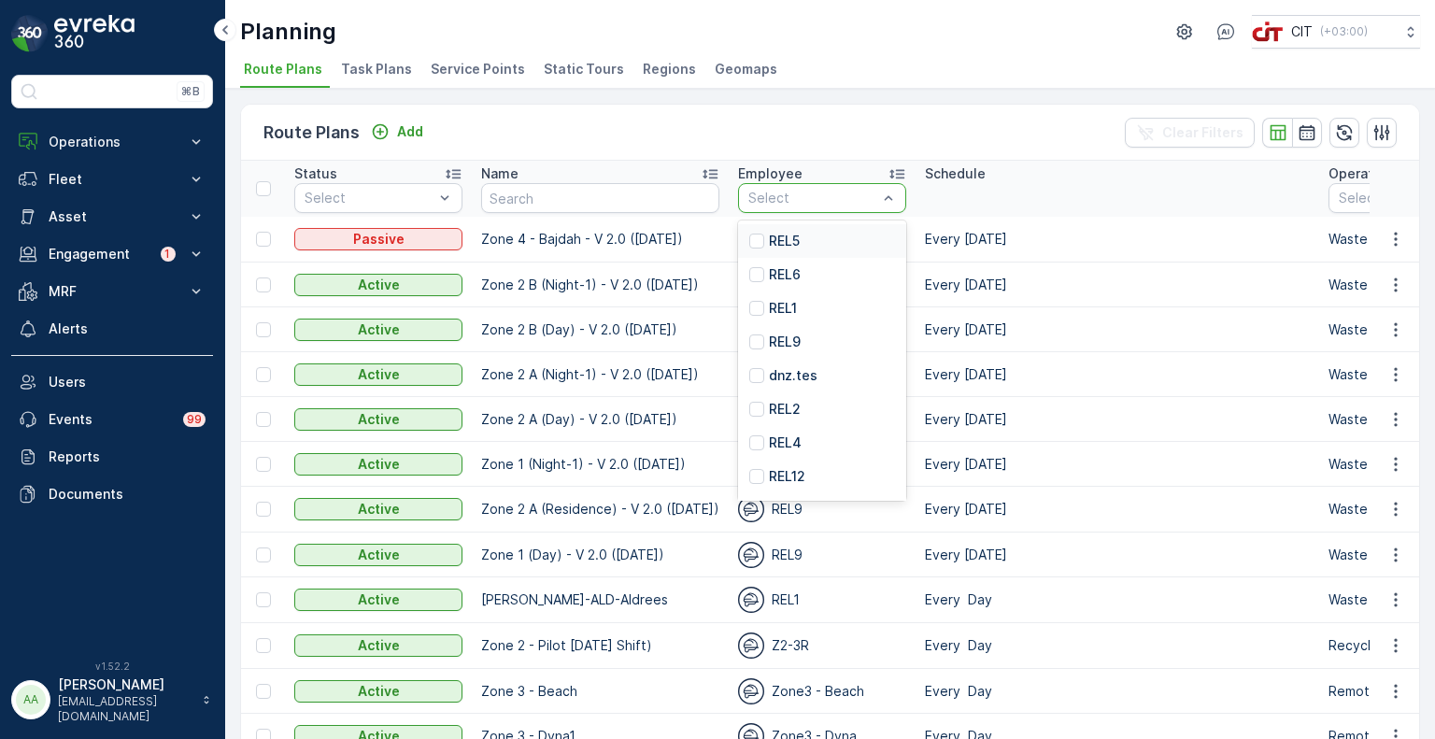
type input "9"
click at [775, 273] on p "REL9" at bounding box center [785, 274] width 32 height 19
